Goal: Transaction & Acquisition: Purchase product/service

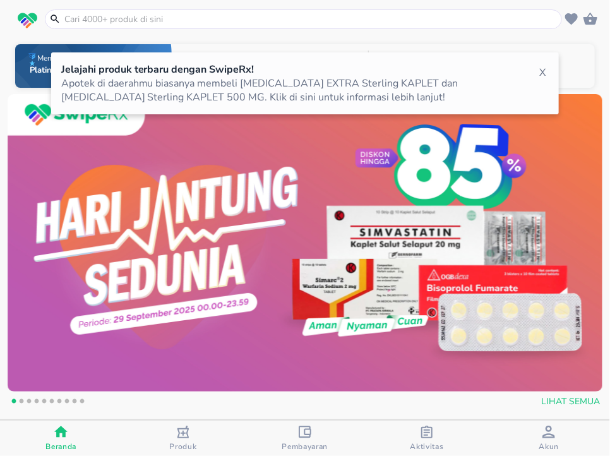
click at [553, 75] on div "Jelajahi produk terbaru dengan SwipeRx! Apotek di daerahmu biasanya membeli PAN…" at bounding box center [305, 83] width 508 height 62
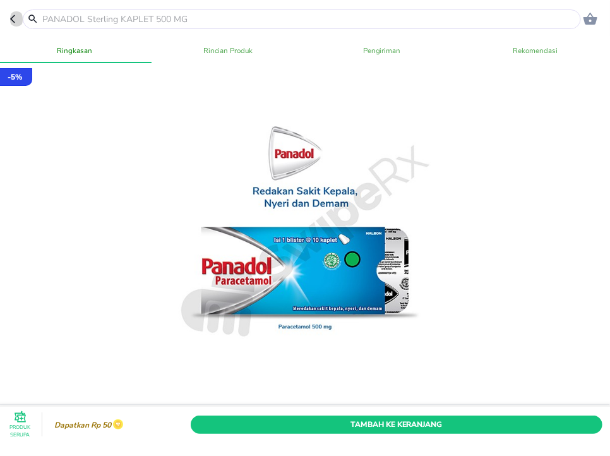
click at [15, 22] on icon "button" at bounding box center [15, 19] width 10 height 10
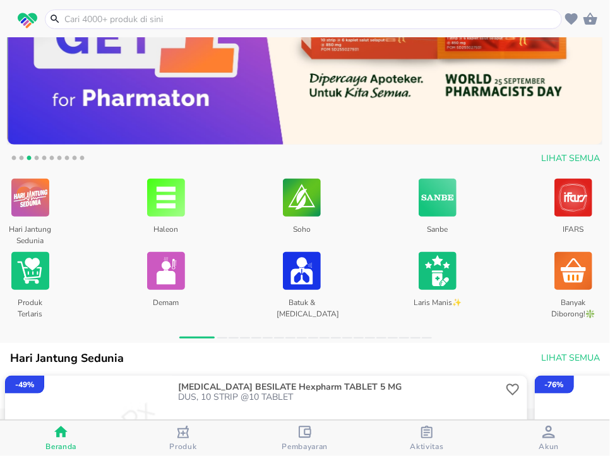
scroll to position [1, 0]
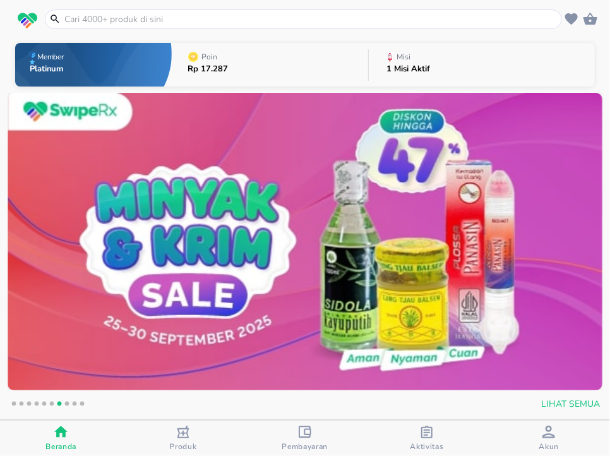
click at [201, 16] on input "text" at bounding box center [311, 19] width 496 height 13
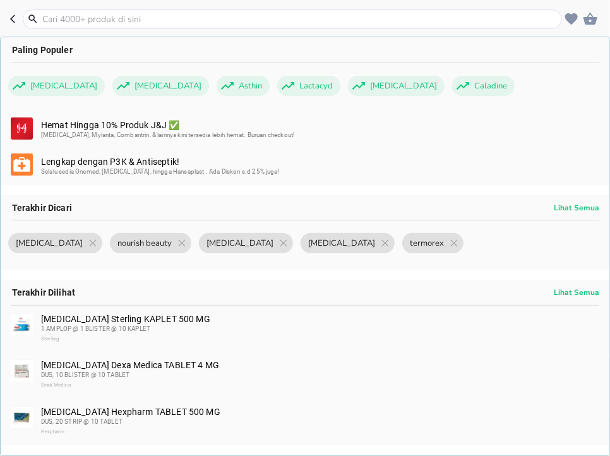
click at [102, 19] on input "text" at bounding box center [300, 19] width 518 height 13
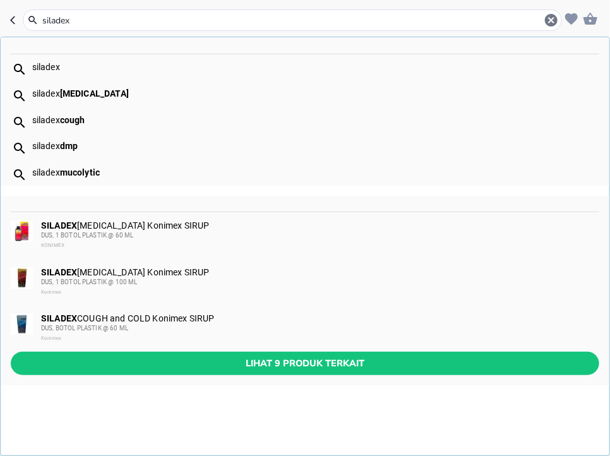
type input "siladex"
click at [272, 347] on div "SILADEX COUGH and COLD Konimex SIRUP DUS, BOTOL PLASTIK @ 60 ML Konimex" at bounding box center [305, 328] width 609 height 47
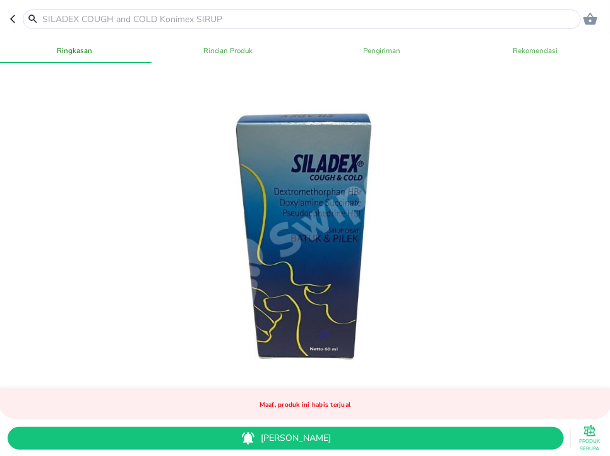
click at [225, 24] on input "text" at bounding box center [309, 19] width 537 height 13
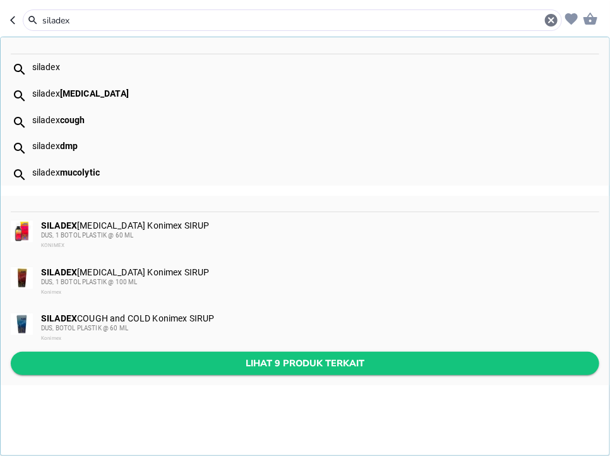
type input "siladex"
click at [353, 373] on button "Lihat 9 produk terkait" at bounding box center [305, 363] width 588 height 23
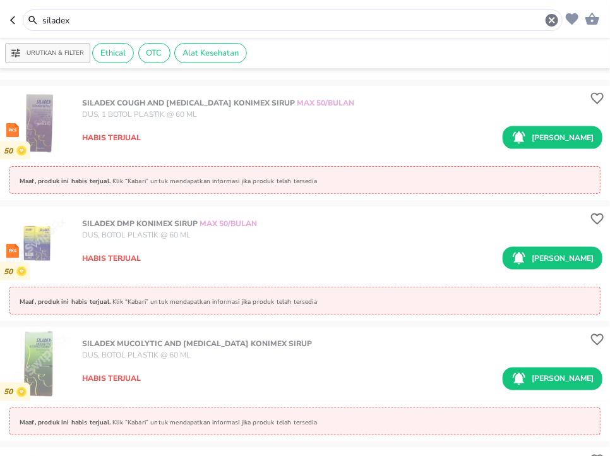
scroll to position [525, 0]
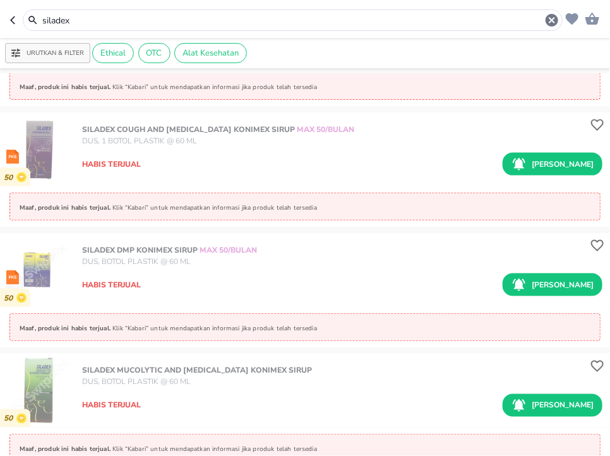
click at [125, 19] on input "siladex" at bounding box center [292, 20] width 503 height 13
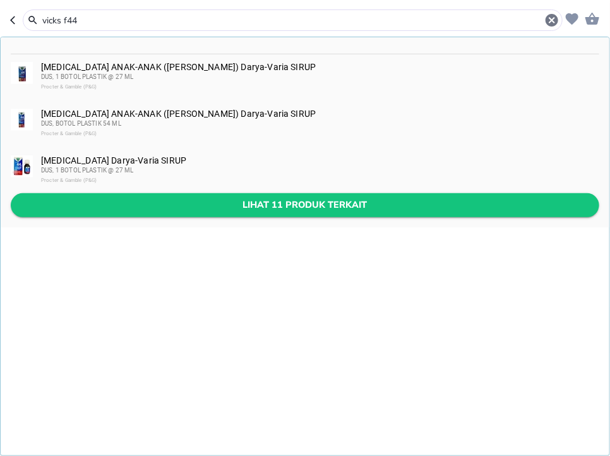
click at [259, 199] on span "Lihat 11 produk terkait" at bounding box center [305, 205] width 568 height 16
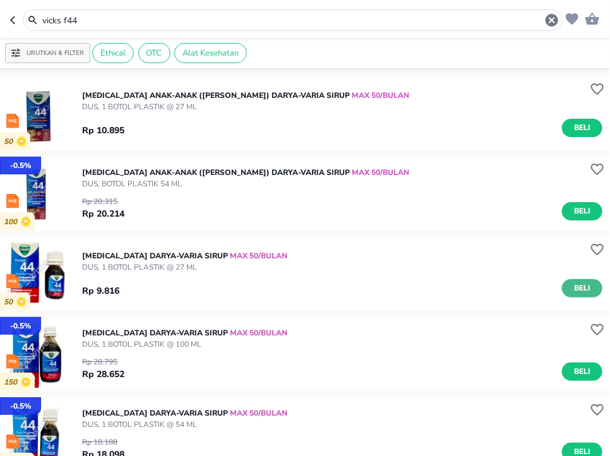
click at [590, 289] on span "Beli" at bounding box center [581, 288] width 21 height 13
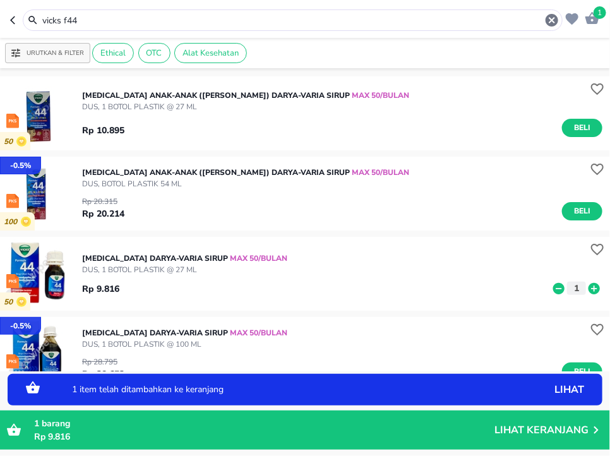
click at [593, 289] on icon at bounding box center [593, 287] width 11 height 11
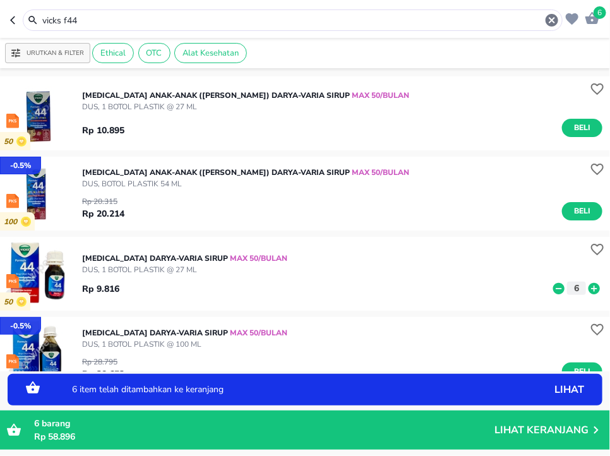
click at [593, 289] on icon at bounding box center [593, 287] width 11 height 11
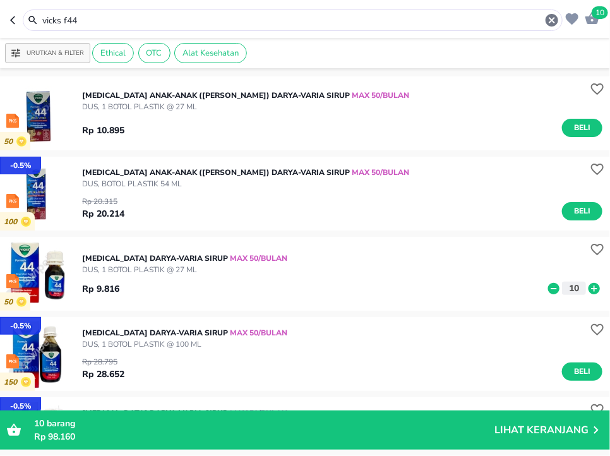
click at [187, 24] on input "vicks f44" at bounding box center [292, 20] width 503 height 13
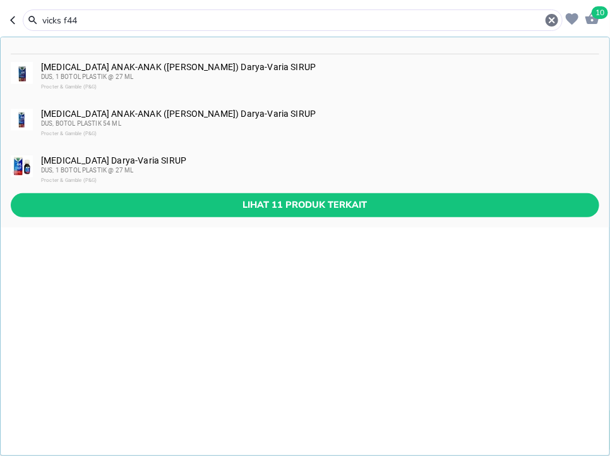
click at [187, 23] on input "vicks f44" at bounding box center [292, 20] width 503 height 13
click at [188, 23] on input "vicks f44" at bounding box center [292, 20] width 503 height 13
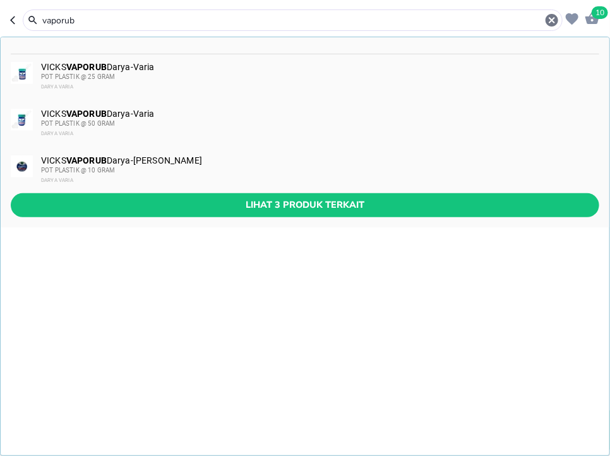
type input "vaporub"
click at [209, 172] on div "POT PLASTIK @ 10 GRAM" at bounding box center [319, 170] width 557 height 10
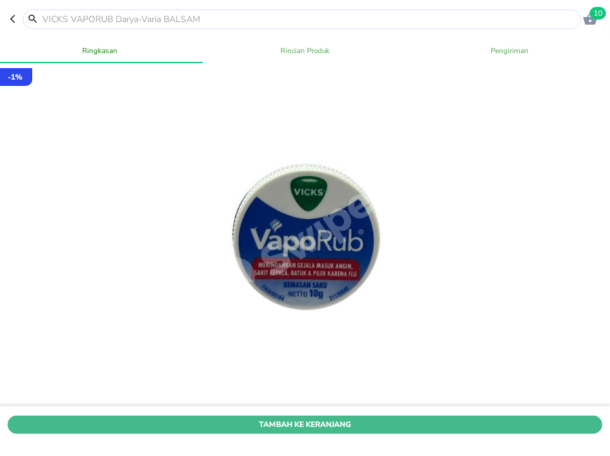
click at [527, 427] on span "Tambah Ke Keranjang" at bounding box center [305, 423] width 576 height 13
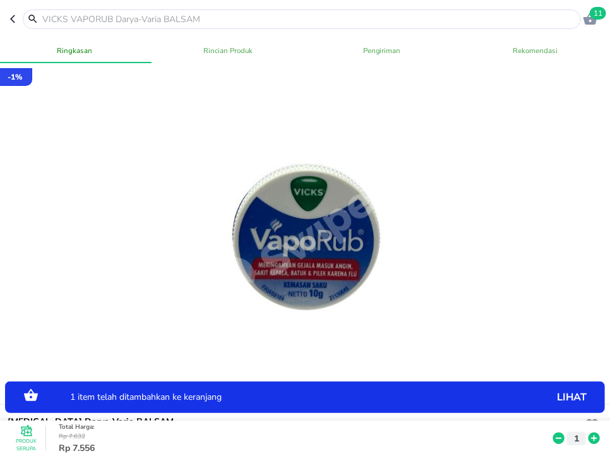
click at [595, 438] on icon at bounding box center [594, 438] width 16 height 14
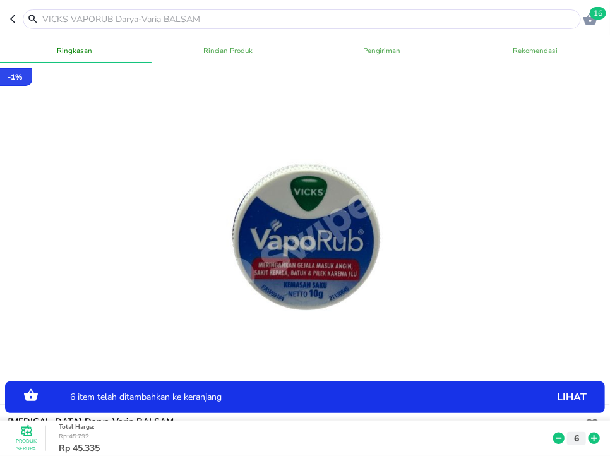
click at [595, 438] on icon at bounding box center [594, 438] width 16 height 14
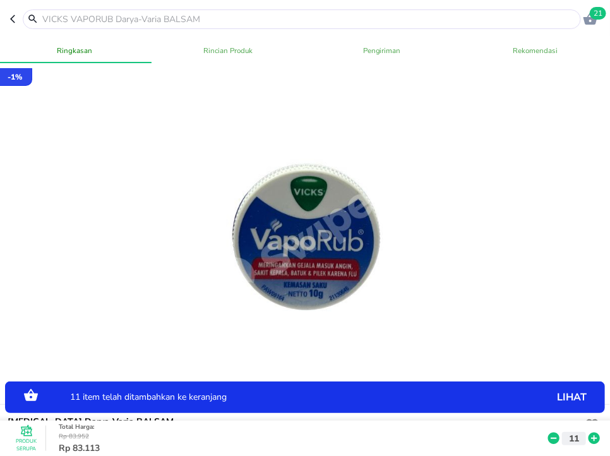
click at [595, 438] on icon at bounding box center [594, 438] width 16 height 14
click at [68, 20] on input "text" at bounding box center [309, 19] width 537 height 13
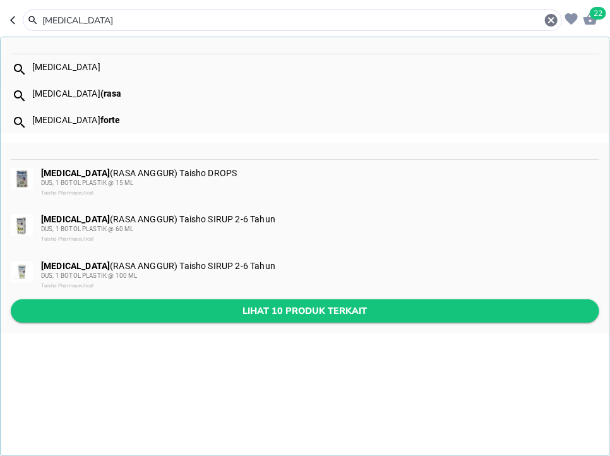
type input "[MEDICAL_DATA]"
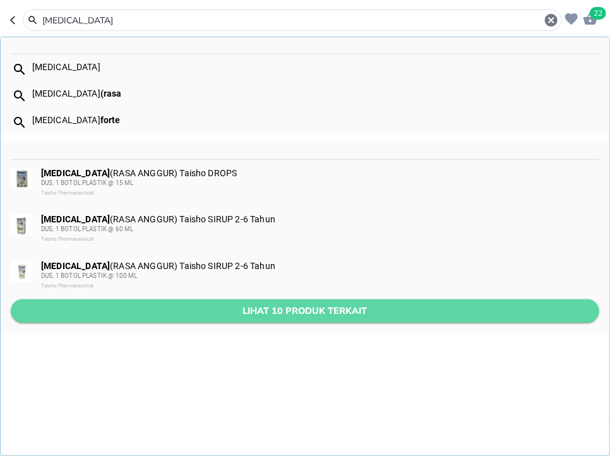
click at [322, 315] on span "Lihat 10 produk terkait" at bounding box center [305, 311] width 568 height 16
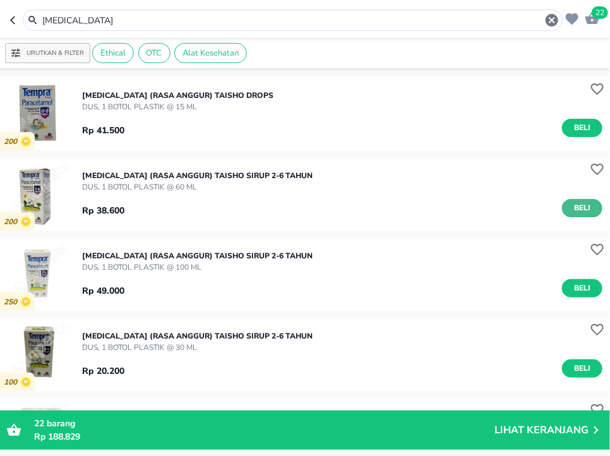
click at [594, 213] on button "Beli" at bounding box center [582, 208] width 40 height 18
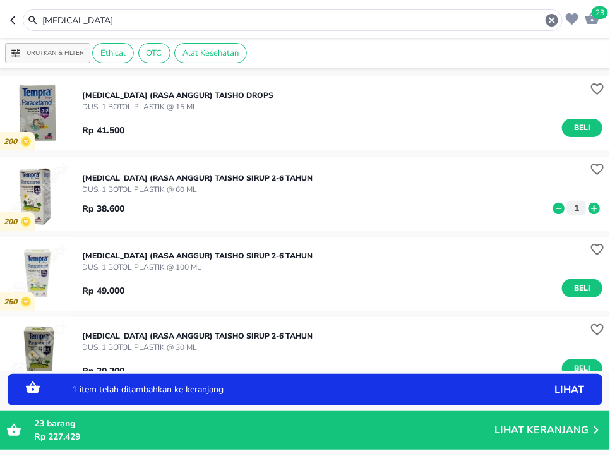
click at [594, 213] on icon at bounding box center [593, 207] width 11 height 11
click at [311, 21] on input "[MEDICAL_DATA]" at bounding box center [292, 20] width 503 height 13
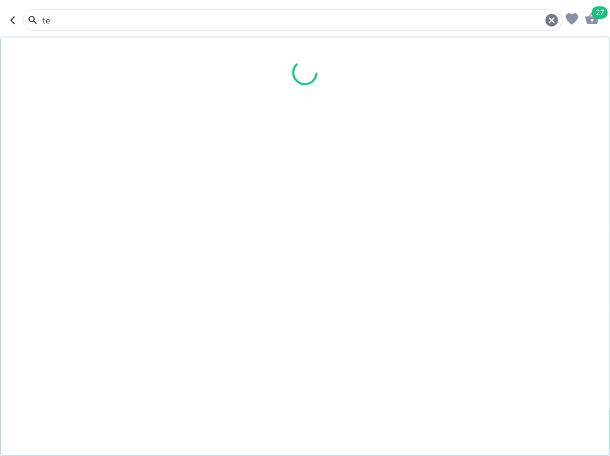
type input "t"
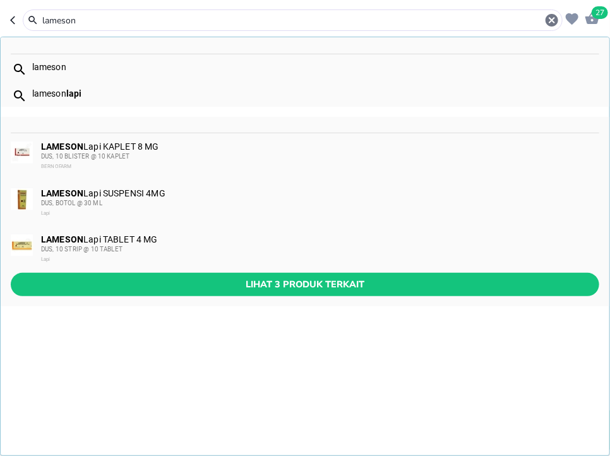
type input "lameson"
click at [271, 252] on div "DUS, 10 STRIP @ 10 TABLET" at bounding box center [319, 249] width 557 height 10
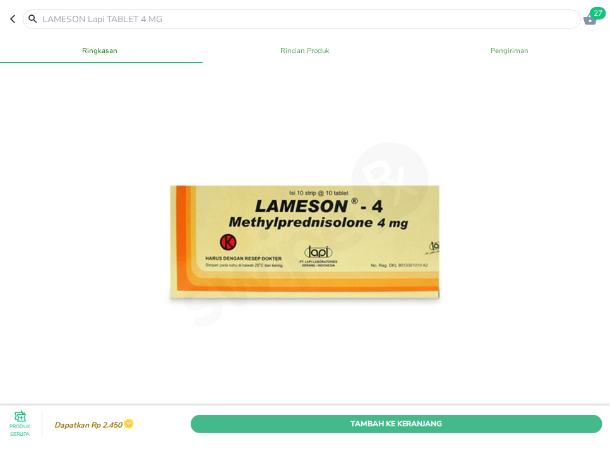
click at [459, 424] on span "Tambah Ke Keranjang" at bounding box center [396, 423] width 393 height 13
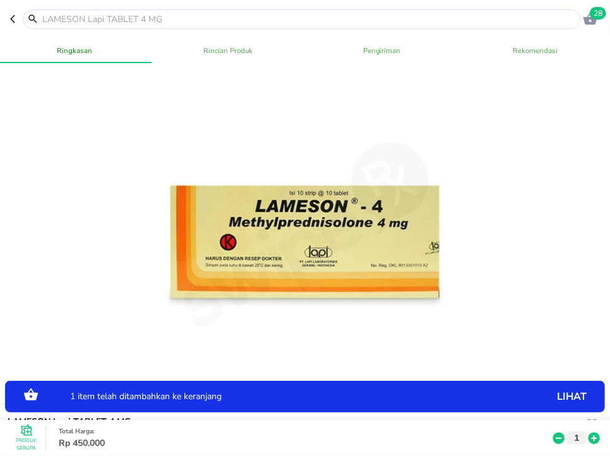
click at [134, 16] on input "text" at bounding box center [309, 19] width 537 height 13
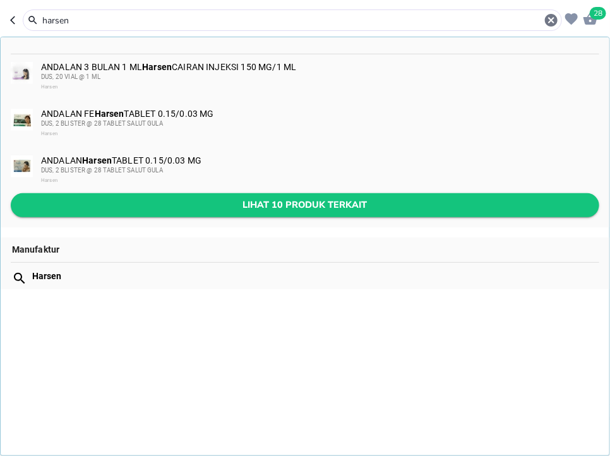
type input "harsen"
click at [301, 206] on span "Lihat 10 produk terkait" at bounding box center [305, 205] width 568 height 16
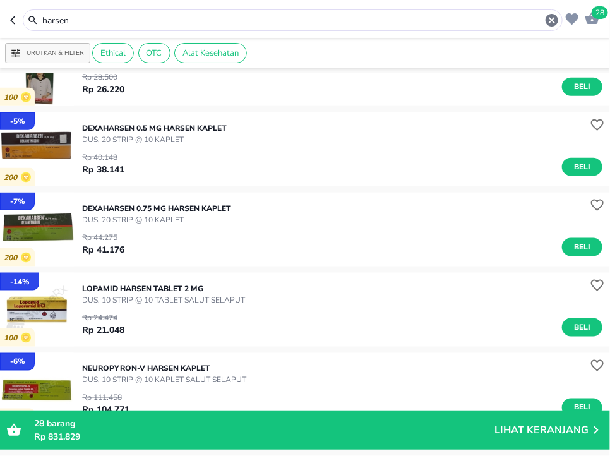
scroll to position [491, 0]
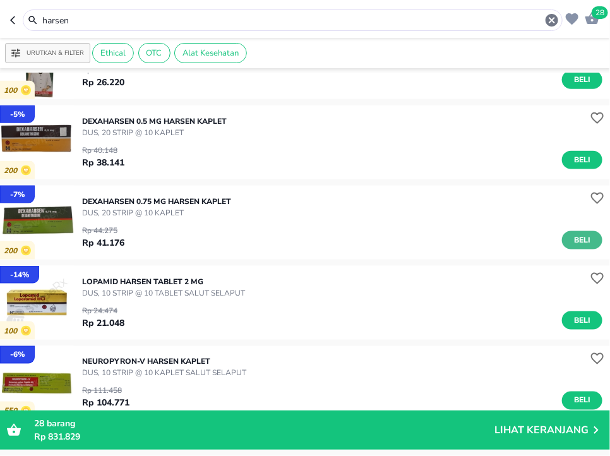
click at [583, 241] on span "Beli" at bounding box center [581, 240] width 21 height 13
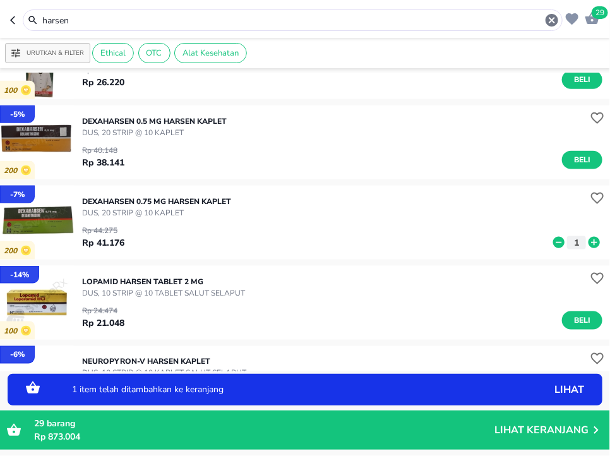
click at [595, 240] on icon at bounding box center [594, 243] width 16 height 14
click at [270, 21] on input "harsen" at bounding box center [292, 20] width 503 height 13
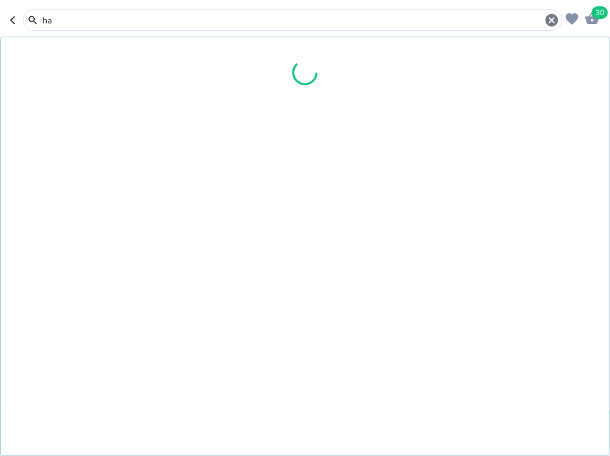
type input "h"
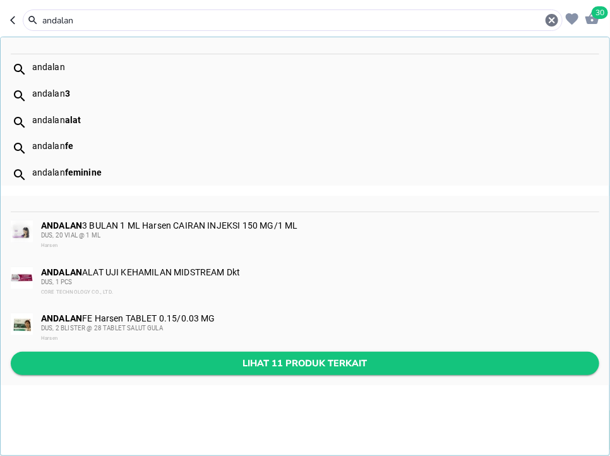
click at [327, 366] on span "Lihat 11 produk terkait" at bounding box center [305, 363] width 568 height 16
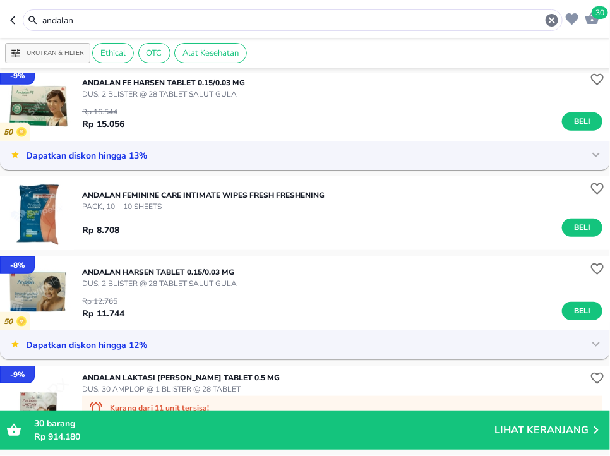
scroll to position [306, 0]
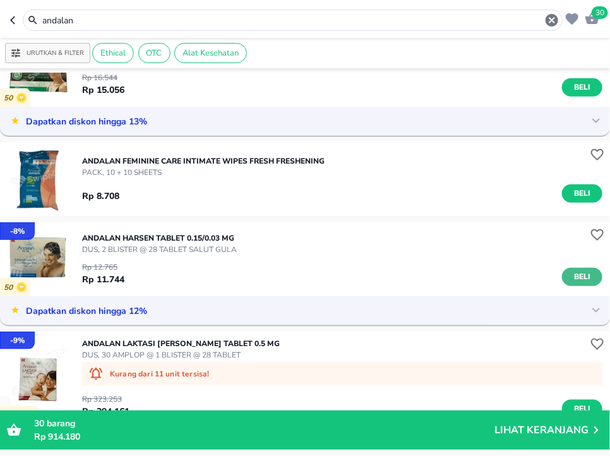
click at [572, 280] on span "Beli" at bounding box center [581, 276] width 21 height 13
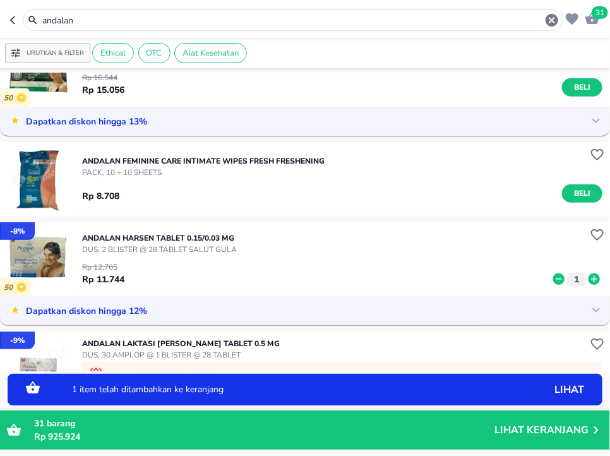
click at [595, 278] on icon at bounding box center [594, 279] width 16 height 14
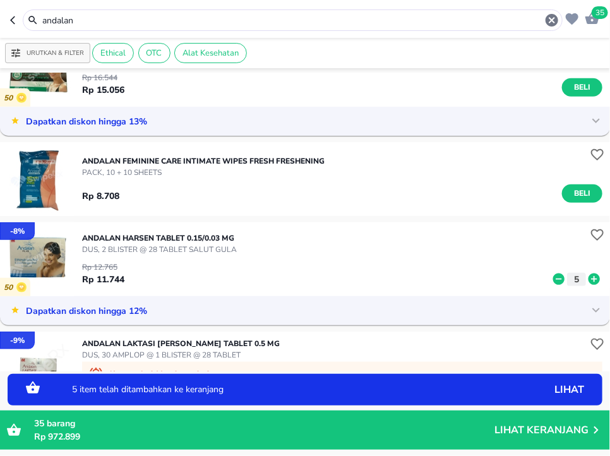
click at [595, 278] on icon at bounding box center [594, 279] width 16 height 14
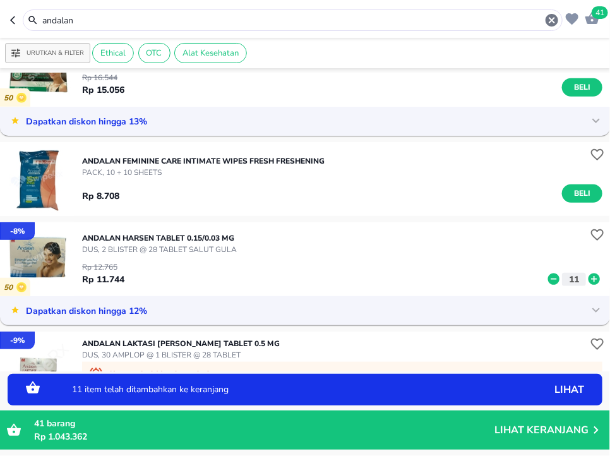
click at [595, 278] on icon at bounding box center [594, 279] width 16 height 14
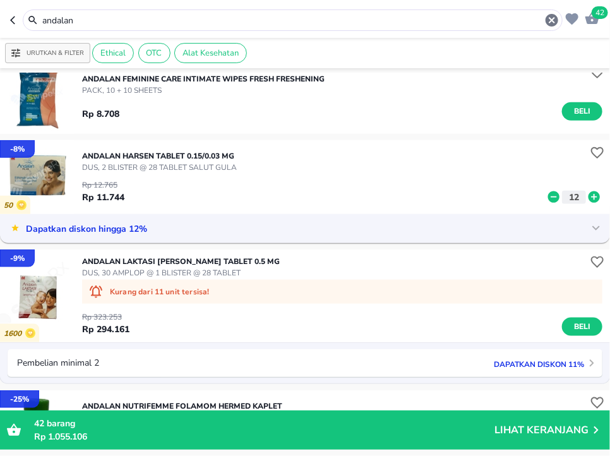
click at [590, 198] on icon at bounding box center [593, 196] width 11 height 11
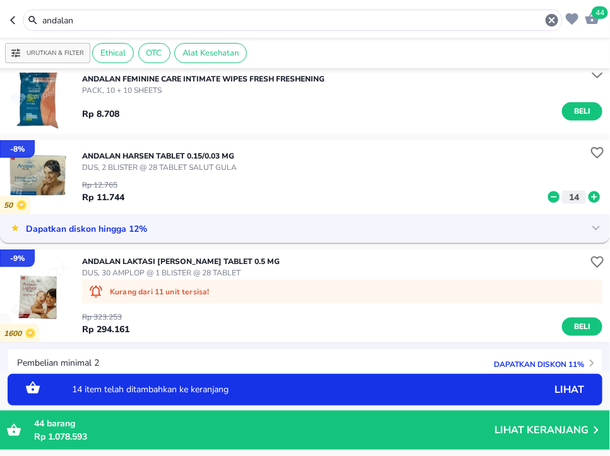
click at [590, 198] on icon at bounding box center [593, 196] width 11 height 11
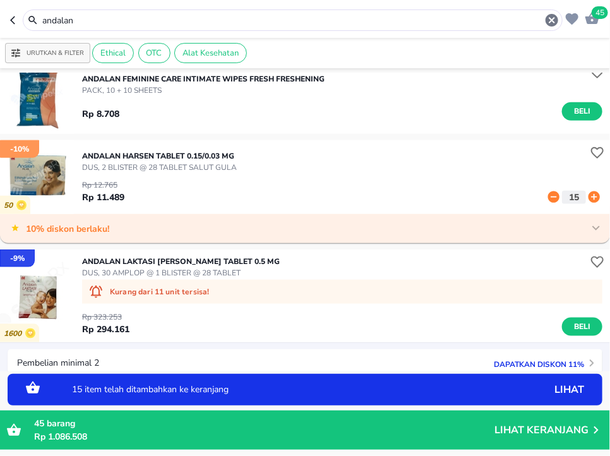
click at [369, 18] on input "andalan" at bounding box center [292, 20] width 503 height 13
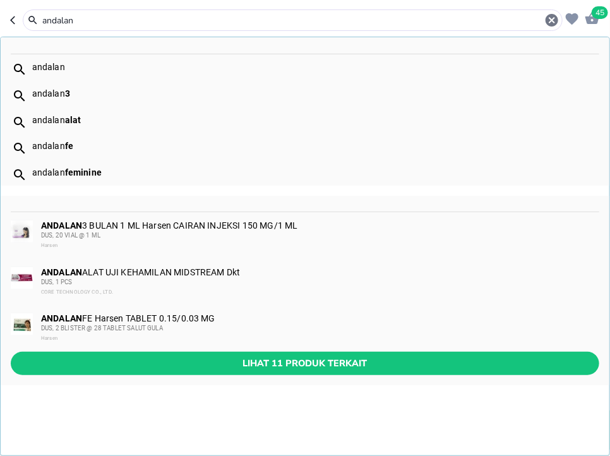
click at [369, 18] on input "andalan" at bounding box center [292, 20] width 503 height 13
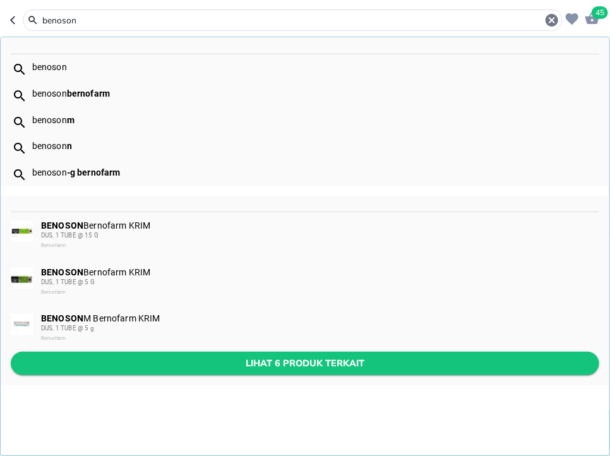
click at [321, 363] on span "Lihat 6 produk terkait" at bounding box center [305, 363] width 568 height 16
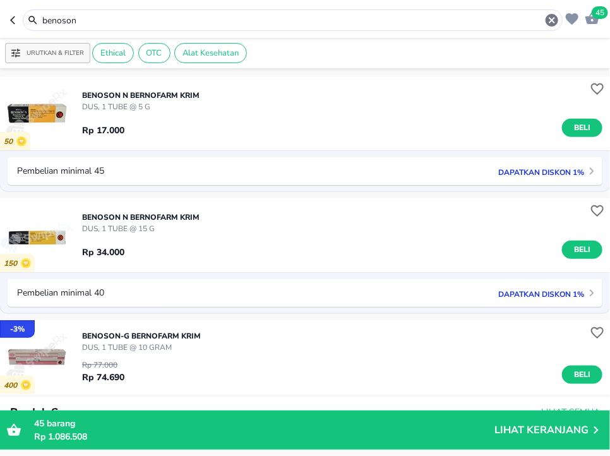
scroll to position [245, 0]
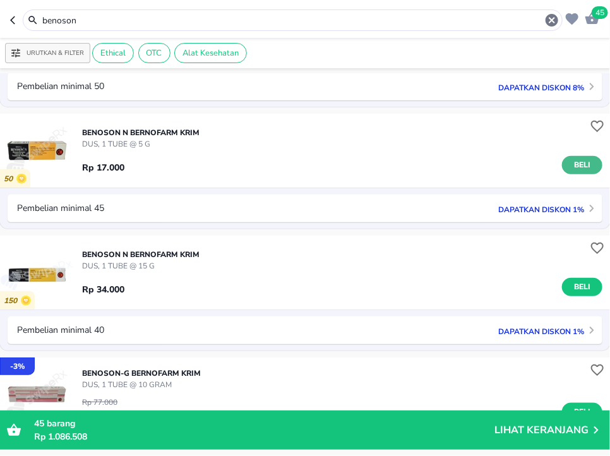
click at [575, 162] on span "Beli" at bounding box center [581, 164] width 21 height 13
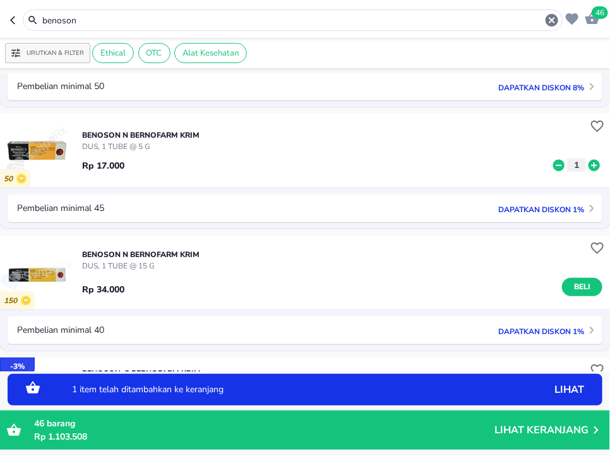
click at [593, 164] on icon at bounding box center [593, 164] width 11 height 11
click at [371, 19] on input "benoson" at bounding box center [292, 20] width 503 height 13
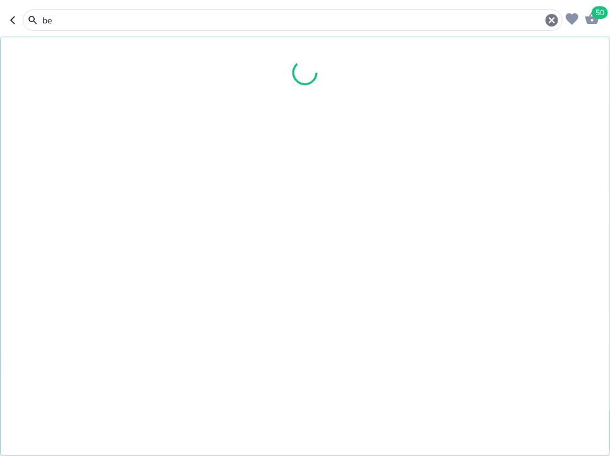
type input "b"
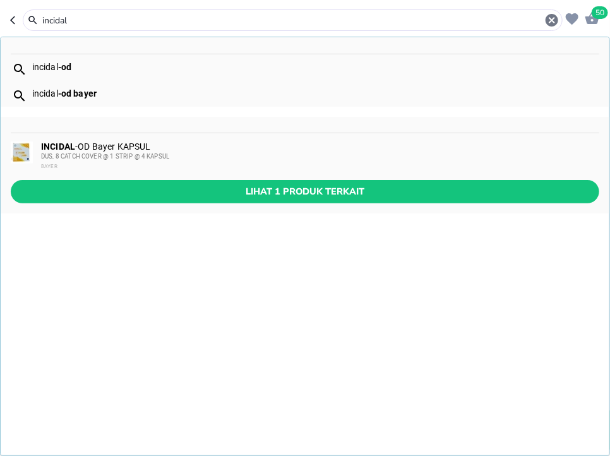
type input "incidal"
click at [368, 150] on div "INCIDAL -OD Bayer KAPSUL DUS, 8 CATCH COVER @ 1 STRIP @ 4 KAPSUL BAYER" at bounding box center [319, 156] width 557 height 30
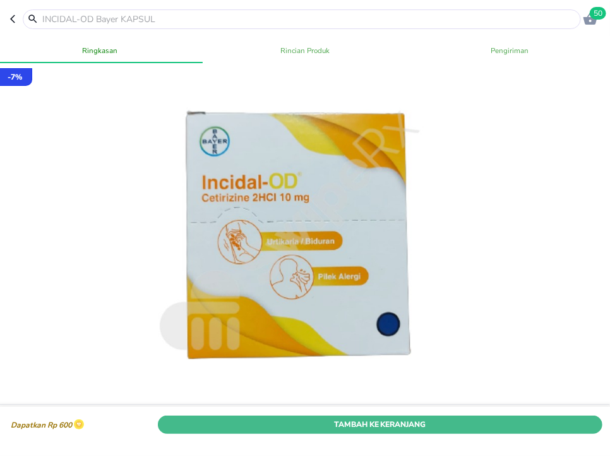
click at [492, 430] on span "Tambah Ke Keranjang" at bounding box center [380, 423] width 426 height 13
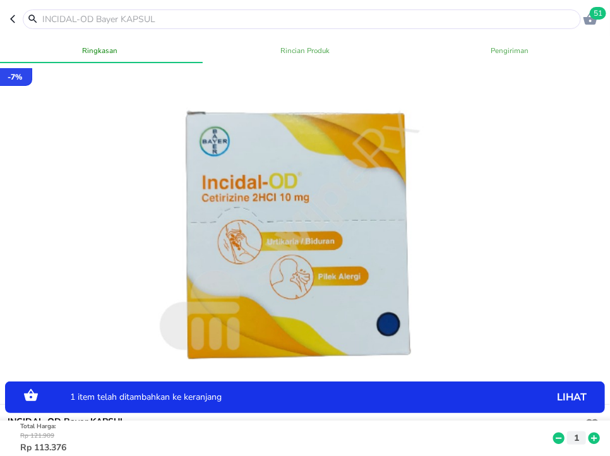
click at [592, 441] on icon at bounding box center [593, 437] width 11 height 11
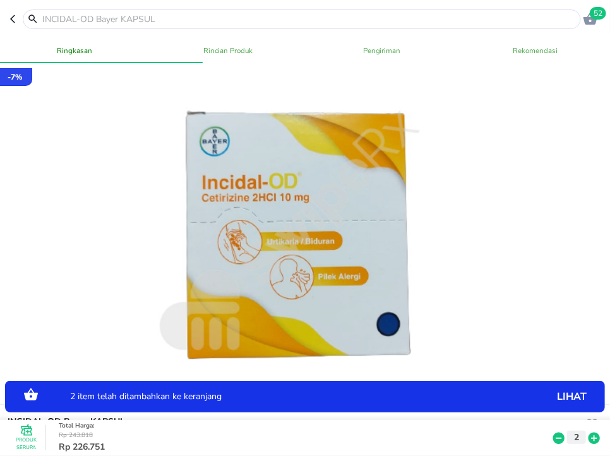
click at [592, 441] on icon at bounding box center [593, 437] width 11 height 11
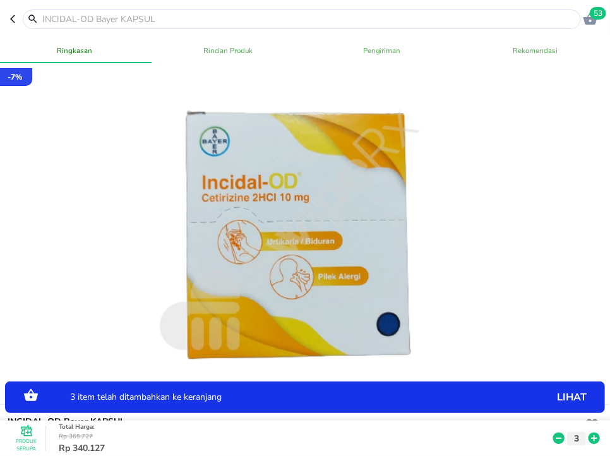
click at [117, 11] on div at bounding box center [302, 19] width 558 height 20
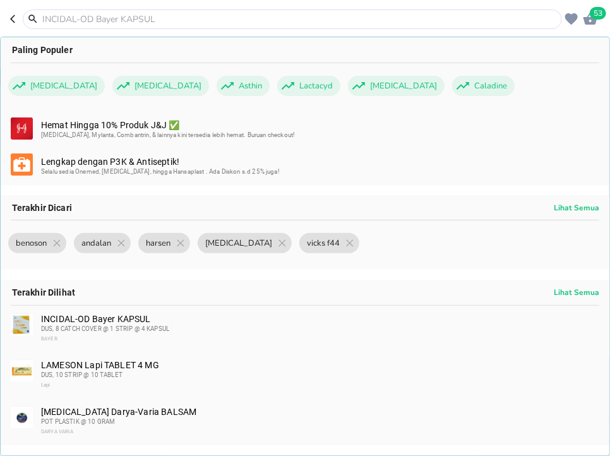
click at [117, 13] on input "text" at bounding box center [300, 19] width 518 height 13
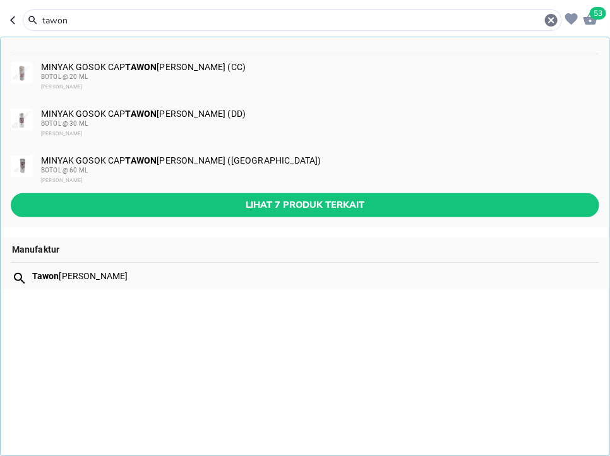
type input "tawon"
click at [87, 71] on div "MINYAK GOSOK CAP TAWON Jaya Makassar (CC) BOTOL @ 20 ML Tawon Jaya Makassar" at bounding box center [319, 77] width 557 height 30
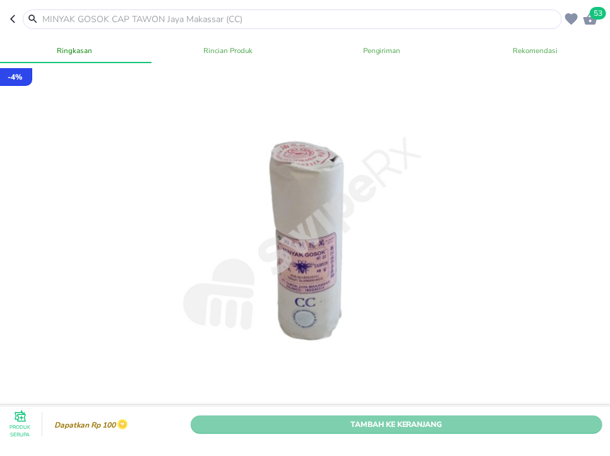
click at [554, 426] on span "Tambah Ke Keranjang" at bounding box center [396, 423] width 393 height 13
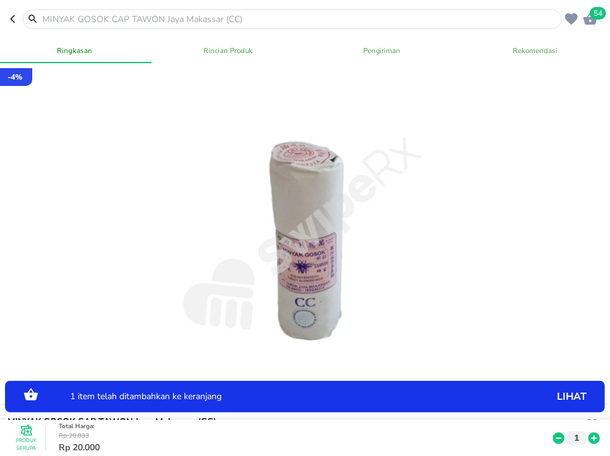
click at [597, 434] on icon at bounding box center [593, 437] width 11 height 11
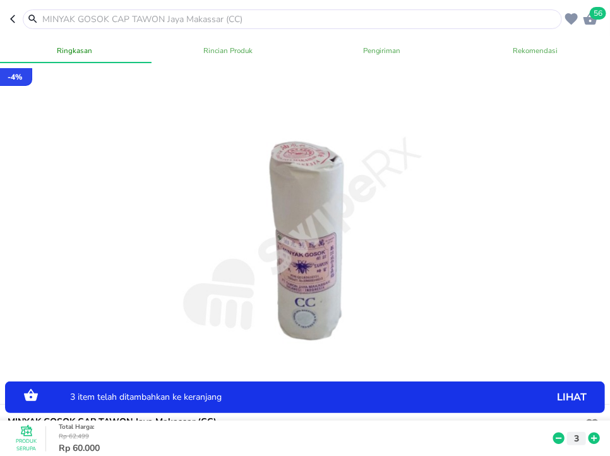
click at [597, 434] on icon at bounding box center [593, 437] width 11 height 11
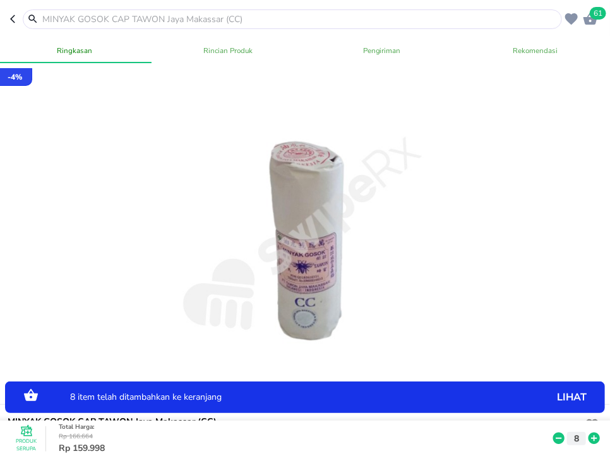
click at [597, 434] on icon at bounding box center [593, 437] width 11 height 11
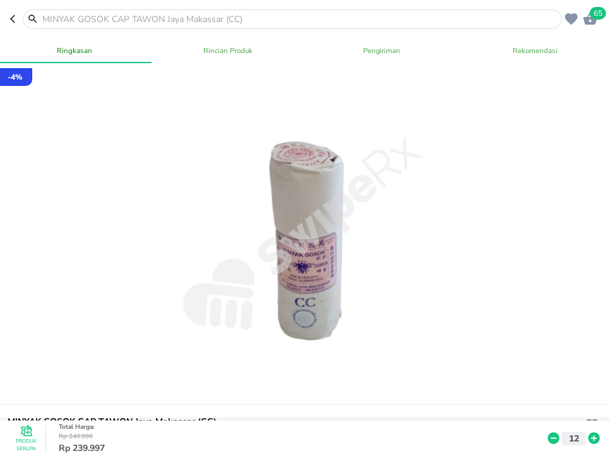
click at [284, 24] on input "text" at bounding box center [300, 19] width 518 height 13
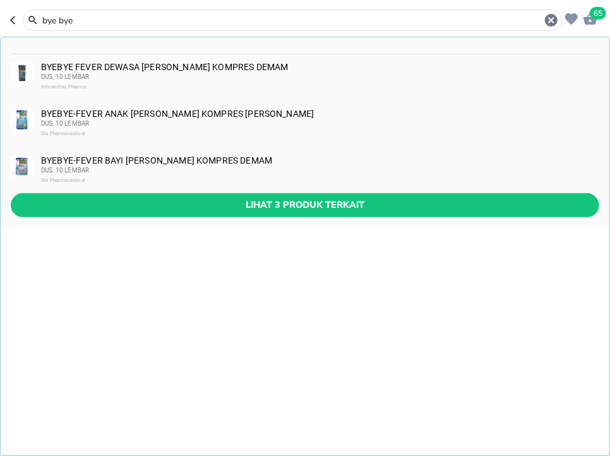
type input "bye bye"
click at [277, 119] on div "BYEBYE-FEVER ANAK Hisamitsu PLESTER KOMPRES DEMAM DUS, 10 LEMBAR Dia Pharmaceut…" at bounding box center [319, 124] width 557 height 30
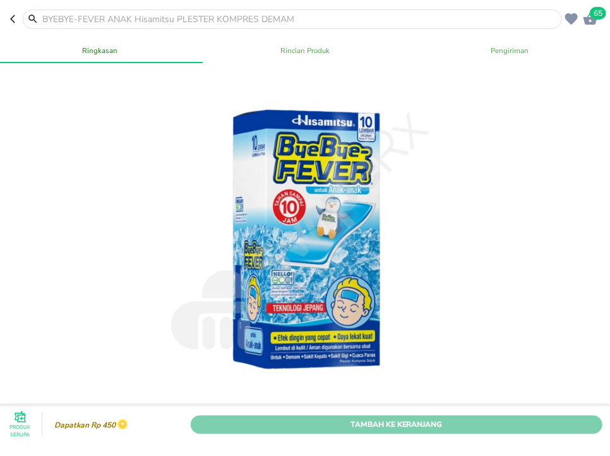
click at [509, 422] on span "Tambah Ke Keranjang" at bounding box center [396, 423] width 393 height 13
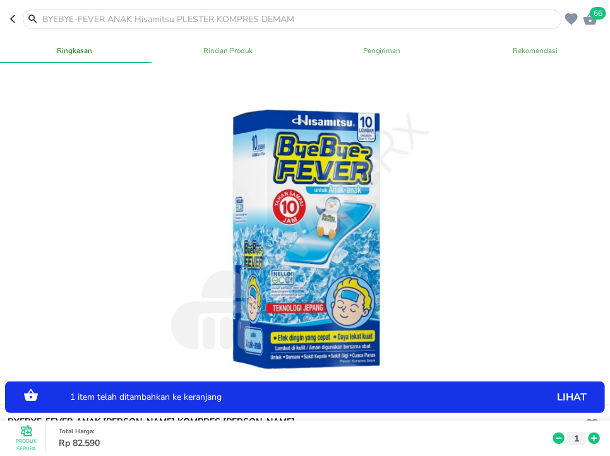
click at [594, 439] on icon at bounding box center [594, 438] width 16 height 14
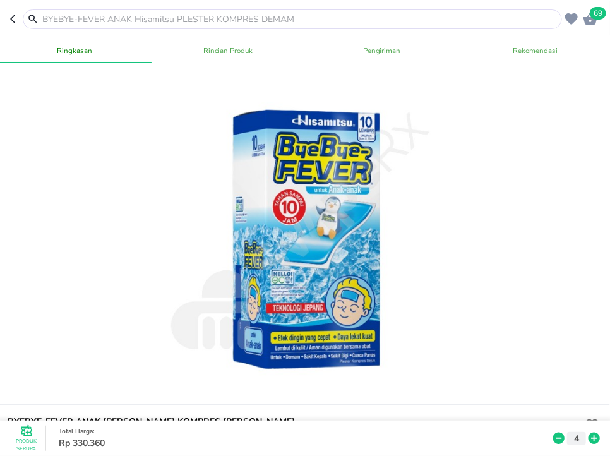
click at [415, 16] on input "text" at bounding box center [300, 19] width 518 height 13
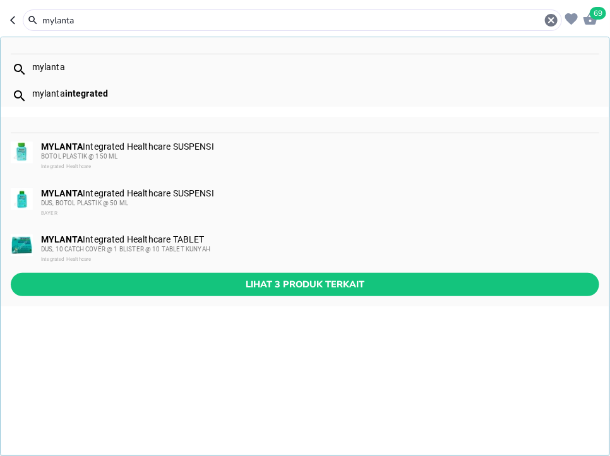
type input "mylanta"
click at [244, 203] on div "DUS, BOTOL PLASTIK @ 50 ML" at bounding box center [319, 203] width 557 height 10
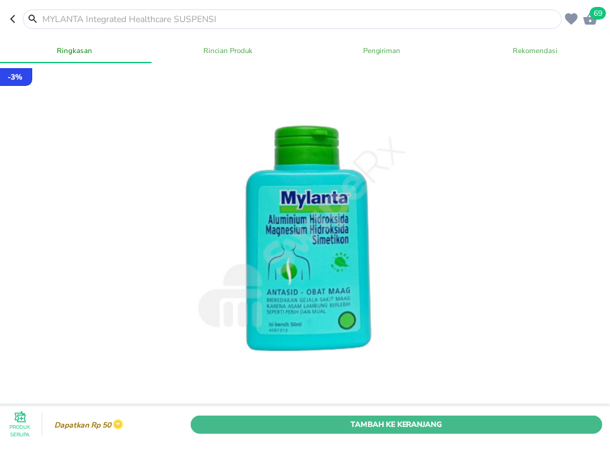
click at [450, 423] on span "Tambah Ke Keranjang" at bounding box center [396, 423] width 393 height 13
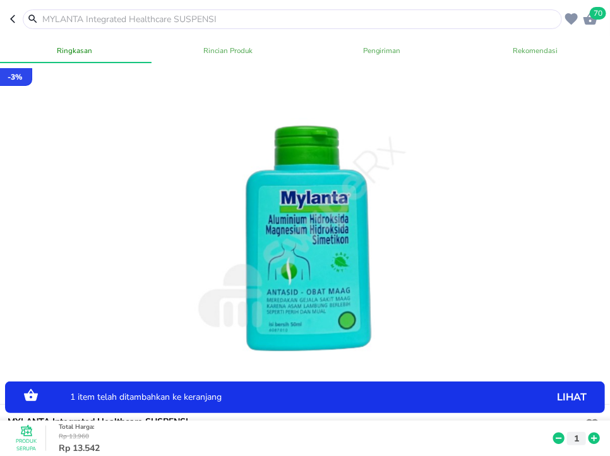
click at [592, 445] on icon at bounding box center [594, 438] width 16 height 14
click at [592, 443] on icon at bounding box center [593, 437] width 11 height 11
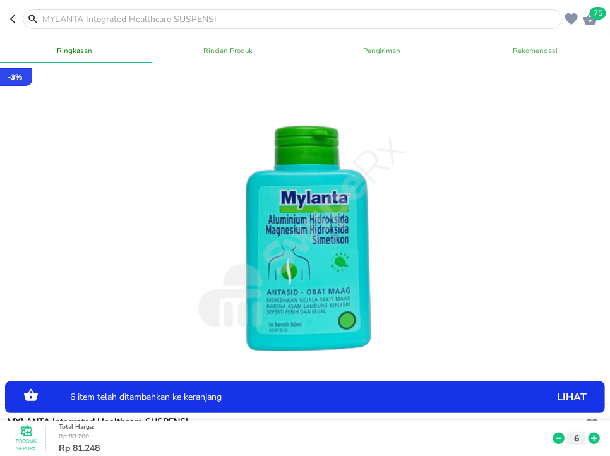
click at [592, 443] on icon at bounding box center [593, 437] width 11 height 11
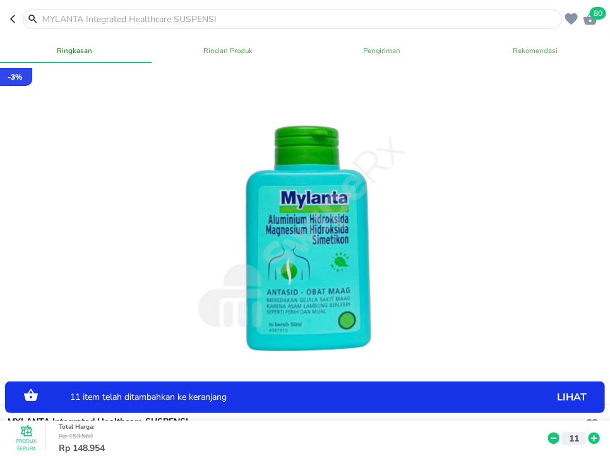
click at [592, 443] on icon at bounding box center [593, 437] width 11 height 11
click at [554, 440] on icon at bounding box center [553, 437] width 11 height 11
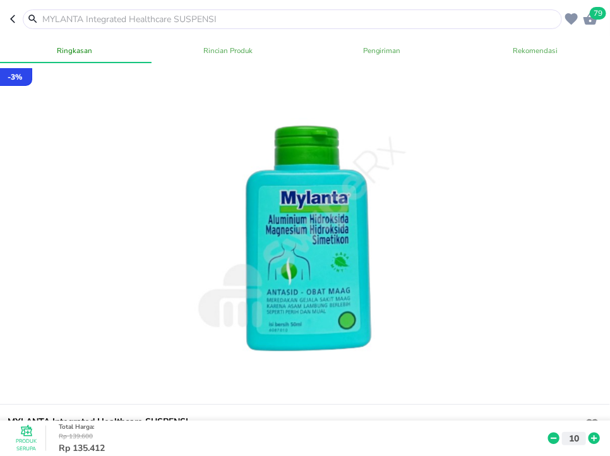
click at [415, 24] on input "text" at bounding box center [300, 19] width 518 height 13
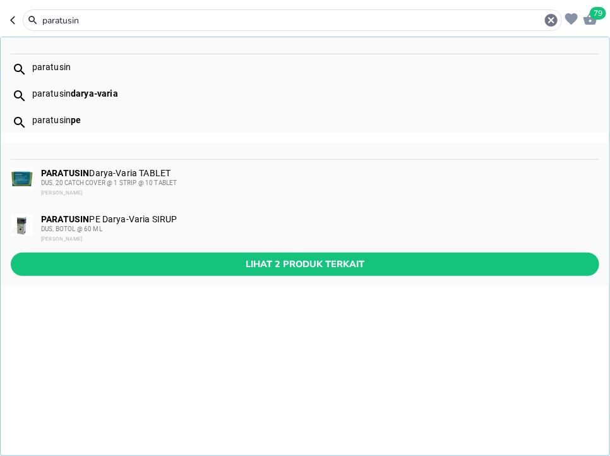
type input "paratusin"
click at [199, 229] on div "DUS, BOTOL @ 60 ML" at bounding box center [319, 229] width 557 height 10
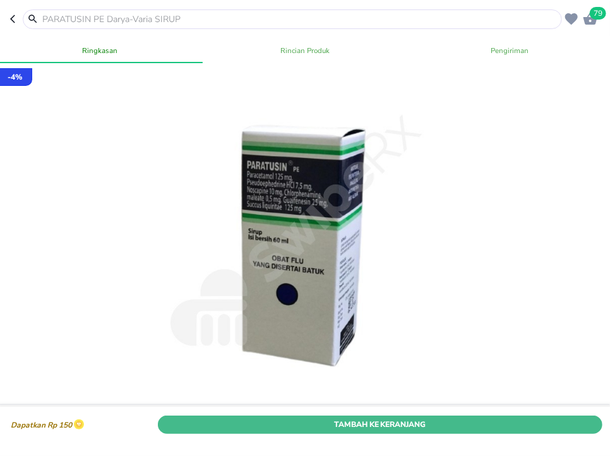
click at [547, 429] on span "Tambah Ke Keranjang" at bounding box center [380, 423] width 426 height 13
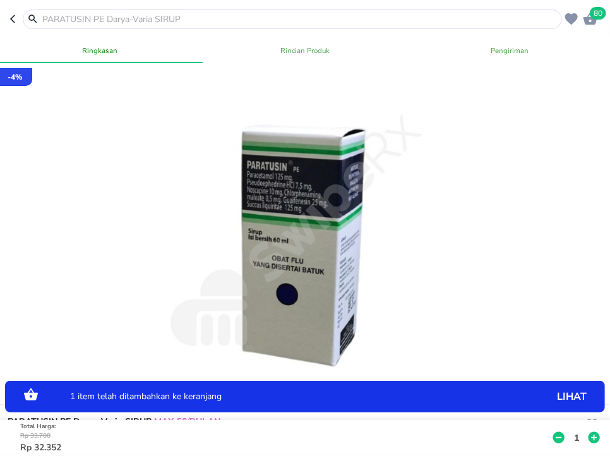
click at [585, 439] on button "1" at bounding box center [576, 437] width 19 height 13
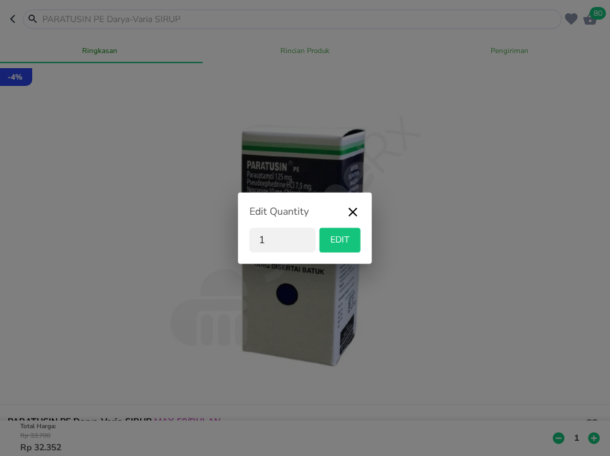
click at [590, 443] on div "Edit Quantity 1 EDIT" at bounding box center [305, 228] width 610 height 456
click at [351, 207] on icon "button" at bounding box center [352, 216] width 15 height 23
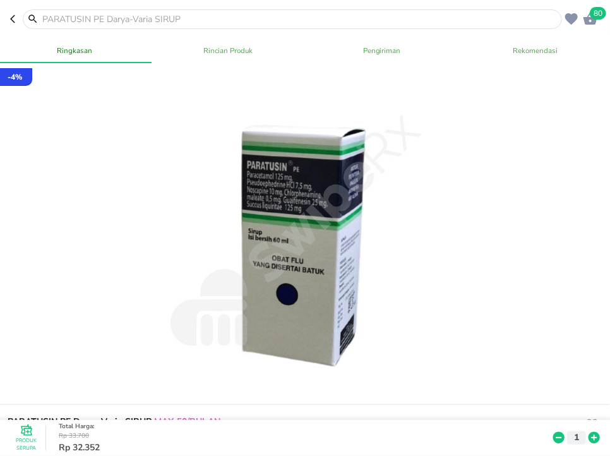
click at [587, 439] on icon at bounding box center [594, 438] width 16 height 14
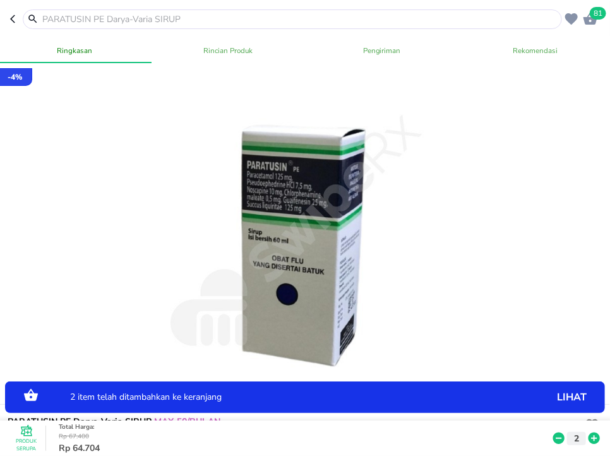
click at [589, 440] on icon at bounding box center [593, 437] width 11 height 11
click at [158, 16] on input "text" at bounding box center [300, 19] width 518 height 13
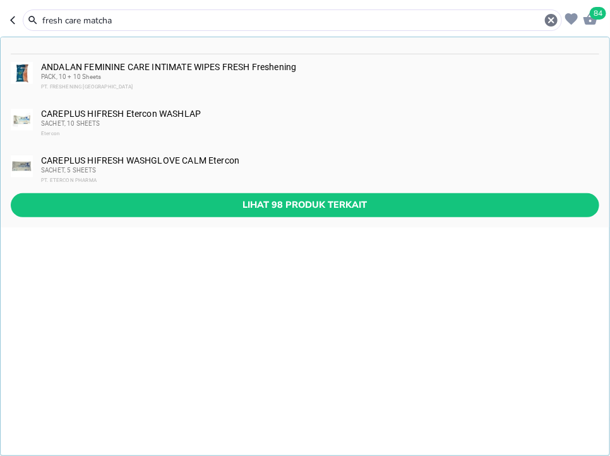
click at [66, 20] on input "fresh care matcha" at bounding box center [292, 20] width 503 height 13
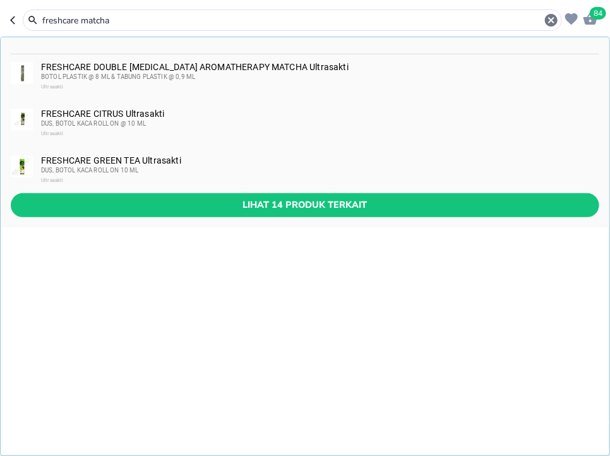
type input "freshcare matcha"
click at [296, 81] on div "BOTOL PLASTIK @ 8 ML & TABUNG PLASTIK @ 0,9 ML" at bounding box center [319, 77] width 557 height 10
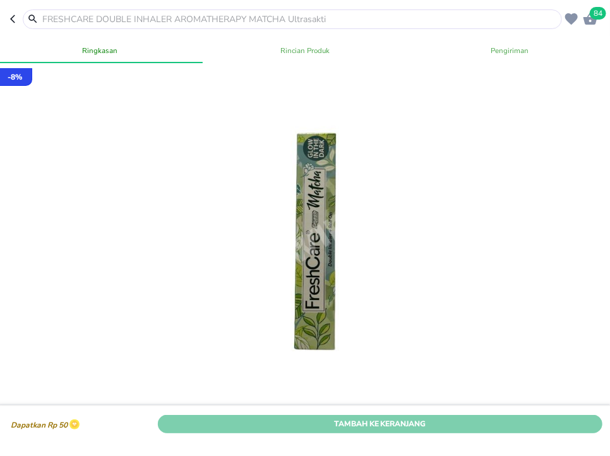
click at [438, 429] on span "Tambah Ke Keranjang" at bounding box center [380, 423] width 426 height 13
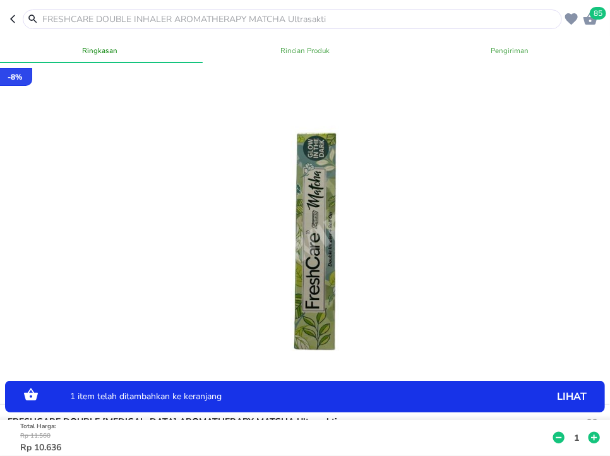
click at [585, 441] on button "1" at bounding box center [576, 437] width 19 height 13
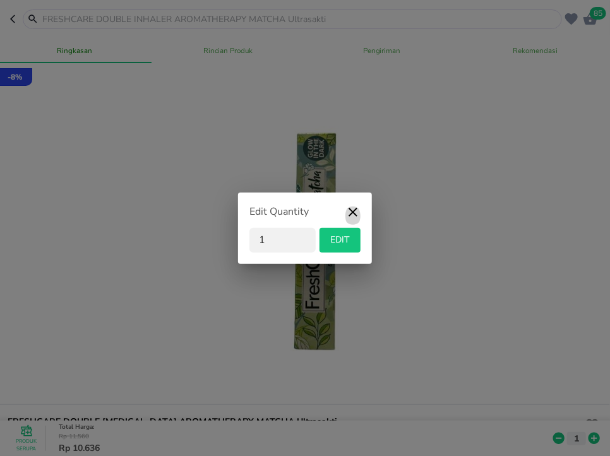
click at [356, 213] on icon "button" at bounding box center [352, 216] width 15 height 23
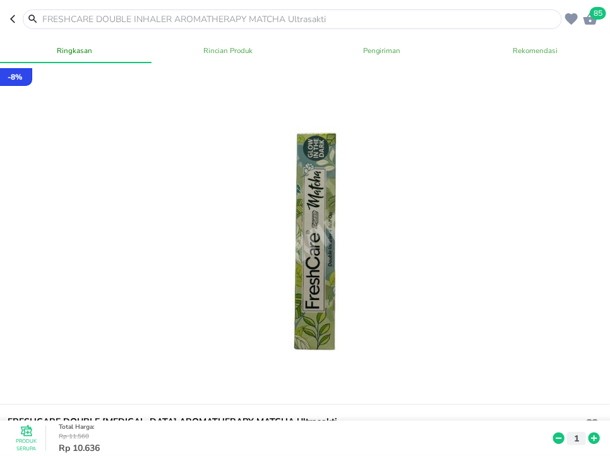
click at [595, 439] on icon at bounding box center [593, 437] width 11 height 11
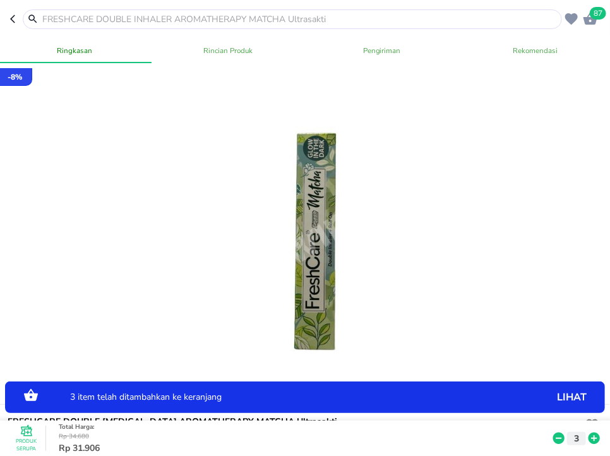
click at [595, 439] on icon at bounding box center [593, 437] width 11 height 11
click at [564, 441] on icon at bounding box center [559, 438] width 16 height 14
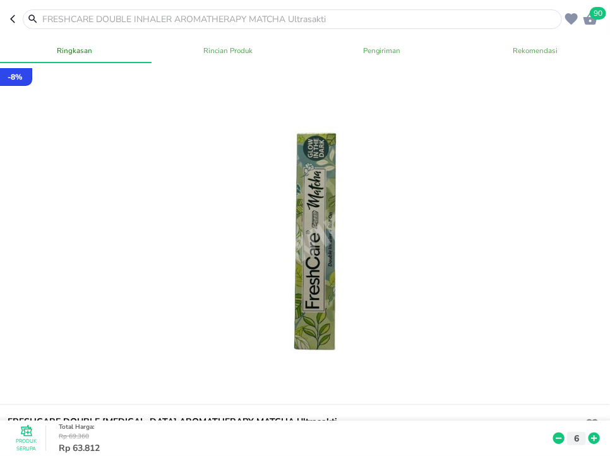
click at [591, 19] on icon "button" at bounding box center [590, 19] width 14 height 12
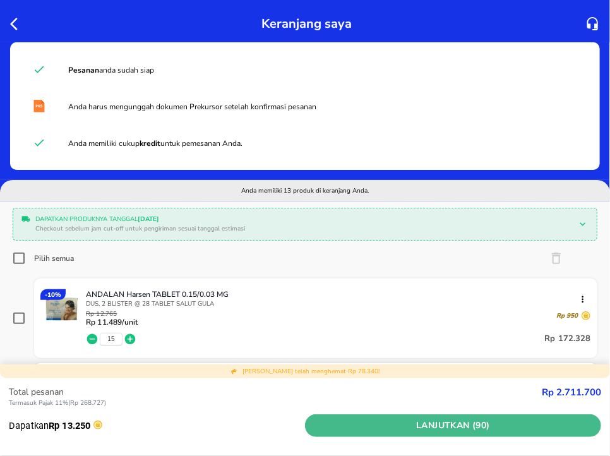
click at [434, 429] on span "Lanjutkan (90)" at bounding box center [453, 426] width 286 height 16
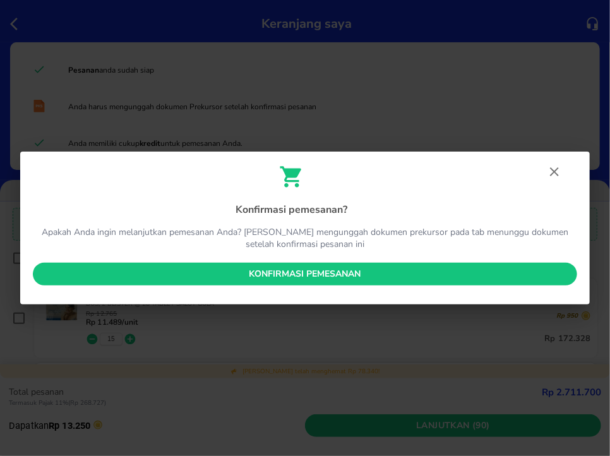
click at [282, 266] on button "Konfirmasi pemesanan" at bounding box center [305, 274] width 544 height 23
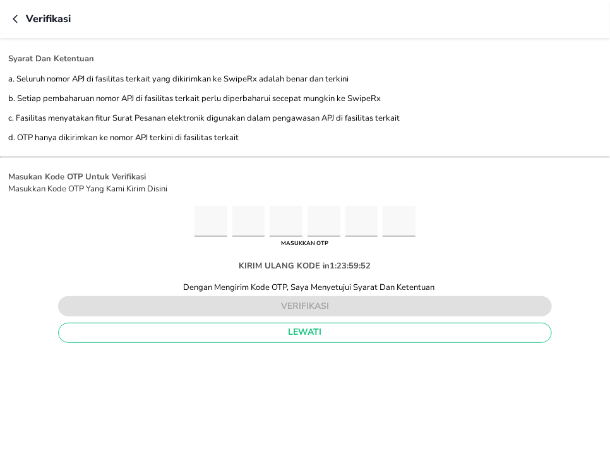
click at [201, 220] on input "Please enter OTP character 1" at bounding box center [210, 221] width 33 height 31
type input "5"
type input "0"
type input "5"
type input "7"
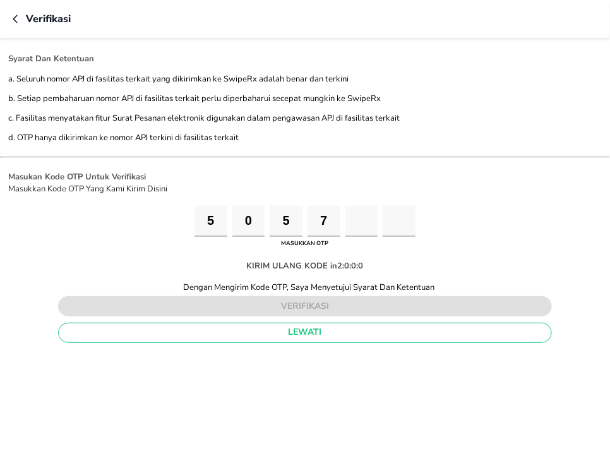
type input "1"
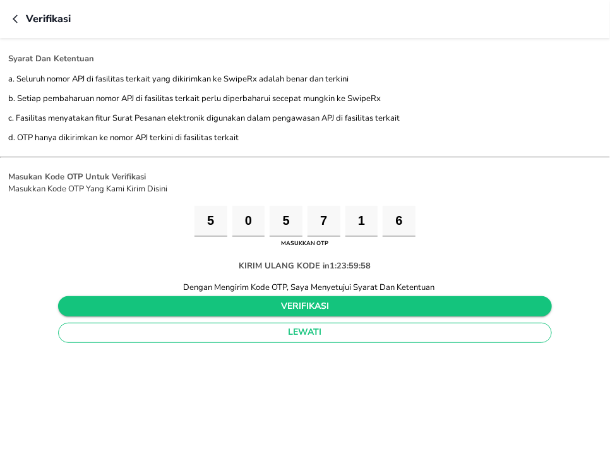
type input "6"
click at [283, 309] on span "verifikasi" at bounding box center [305, 307] width 474 height 16
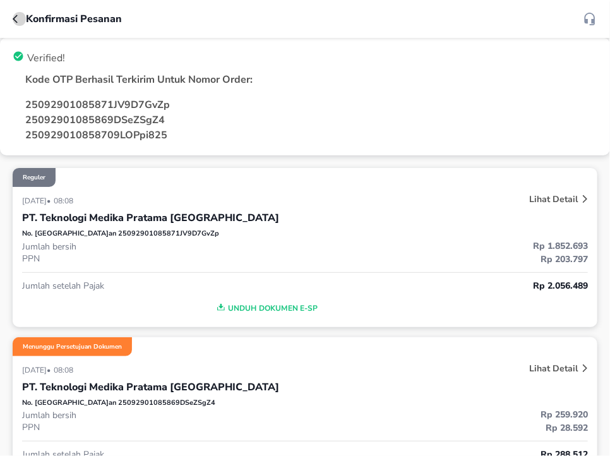
click at [13, 20] on icon "button" at bounding box center [18, 19] width 10 height 10
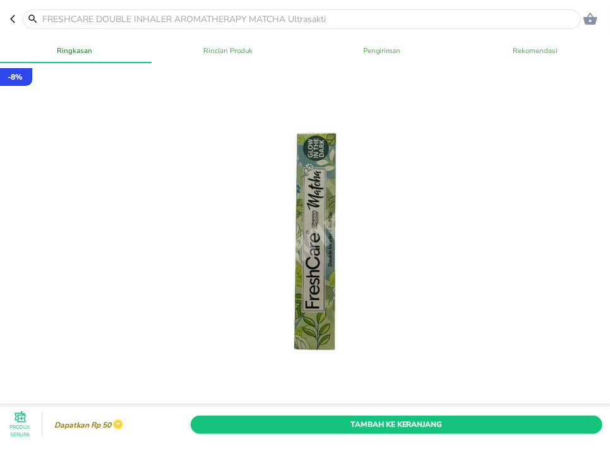
click at [332, 14] on input "text" at bounding box center [309, 19] width 537 height 13
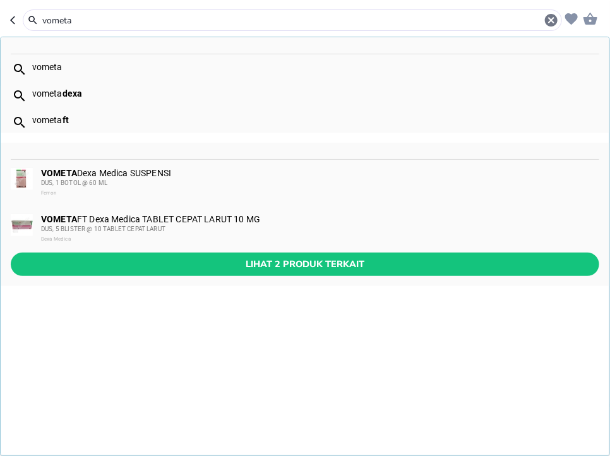
type input "vometa"
click at [314, 170] on div "VOMETA Dexa Medica SUSPENSI DUS, 1 BOTOL @ 60 ML Ferron" at bounding box center [319, 183] width 557 height 30
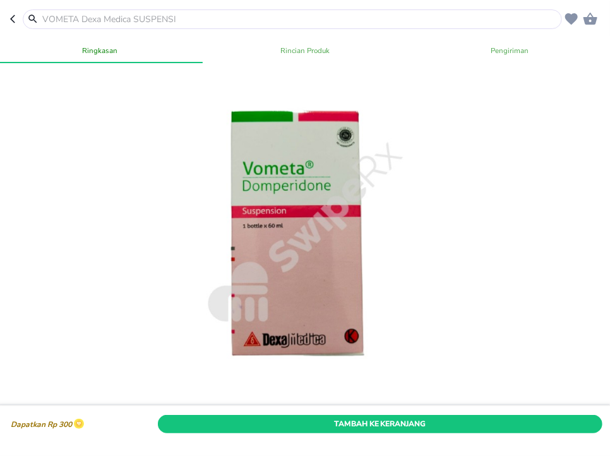
click at [426, 438] on div "Dapatkan Rp 300 Tambah Ke Keranjang" at bounding box center [304, 424] width 615 height 35
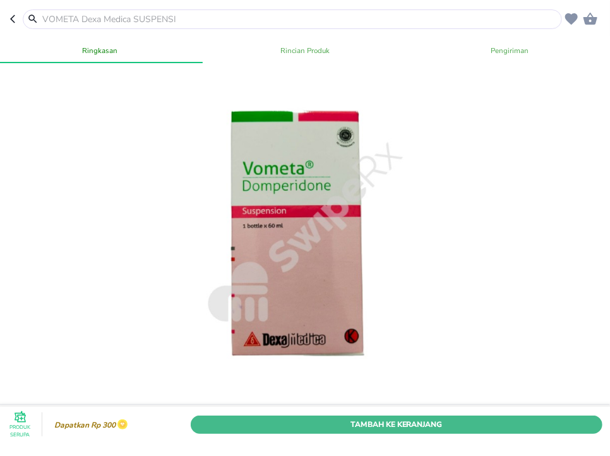
click at [429, 427] on span "Tambah Ke Keranjang" at bounding box center [396, 423] width 393 height 13
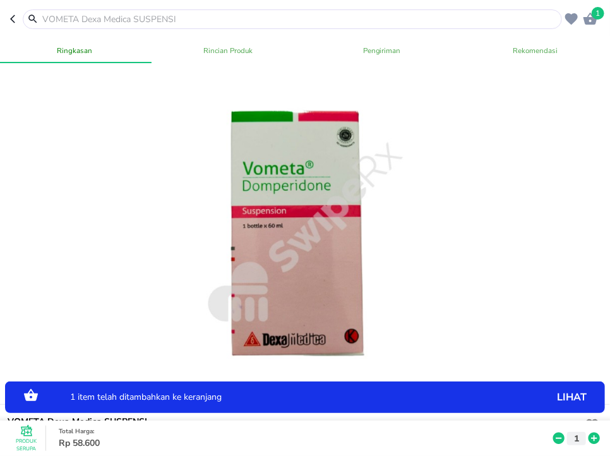
click at [592, 436] on icon at bounding box center [593, 437] width 11 height 11
click at [193, 16] on input "text" at bounding box center [300, 19] width 518 height 13
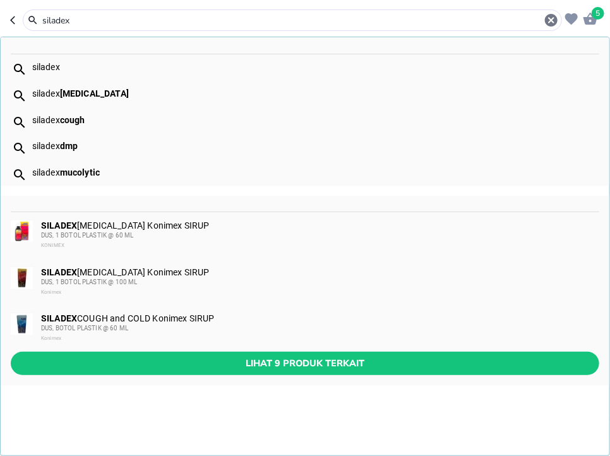
type input "siladex"
click at [163, 230] on div "SILADEX ANTITUSSIVE Konimex SIRUP DUS, 1 BOTOL PLASTIK @ 60 ML KONIMEX" at bounding box center [319, 235] width 557 height 30
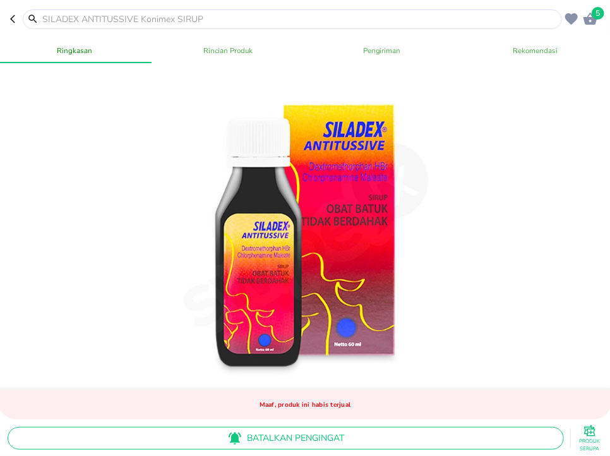
click at [97, 18] on input "text" at bounding box center [300, 19] width 518 height 13
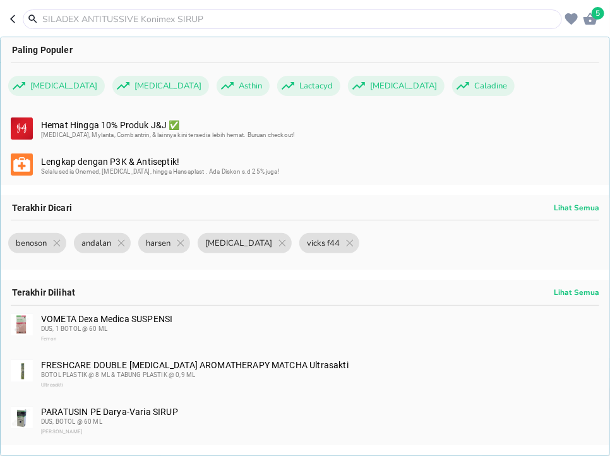
click at [362, 410] on div "PARATUSIN PE Darya-Varia SIRUP DUS, BOTOL @ 60 ML Darya Varia" at bounding box center [319, 422] width 557 height 30
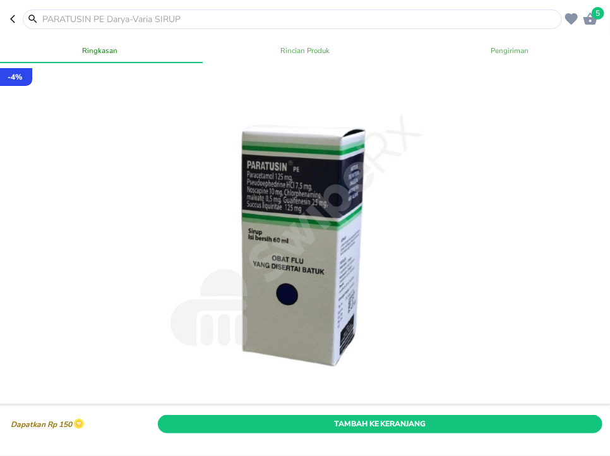
click at [240, 18] on input "text" at bounding box center [300, 19] width 518 height 13
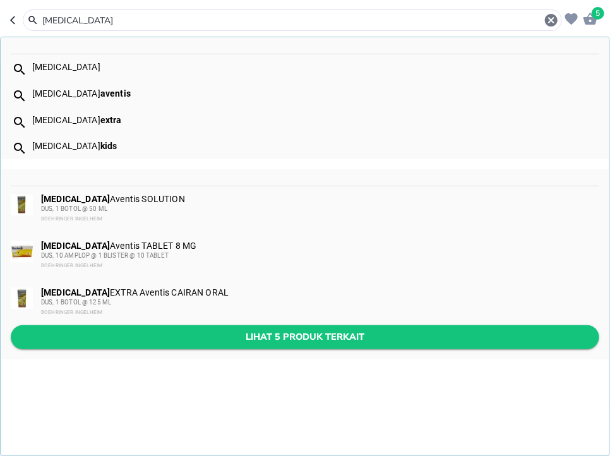
type input "bisolvon"
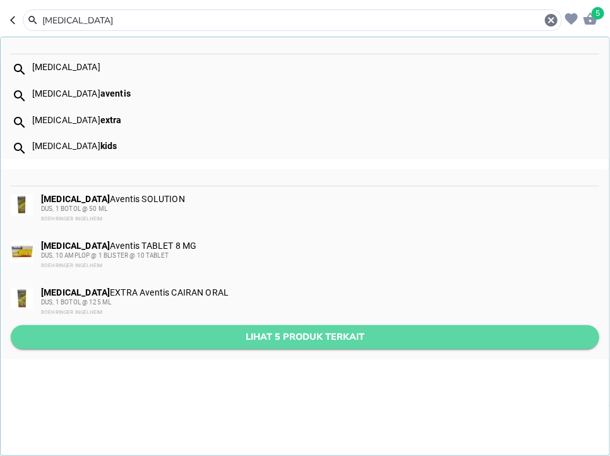
click at [284, 340] on span "Lihat 5 produk terkait" at bounding box center [305, 337] width 568 height 16
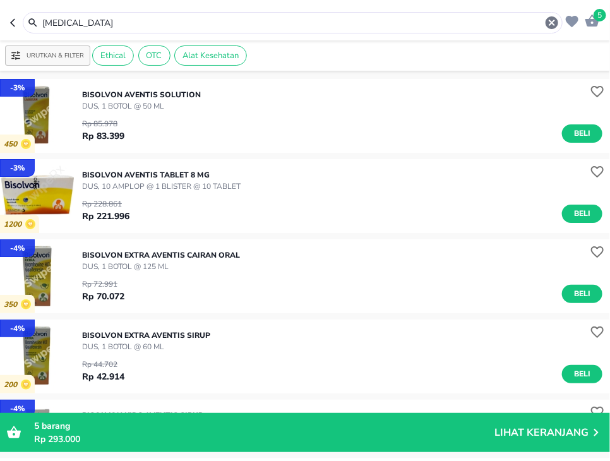
scroll to position [164, 0]
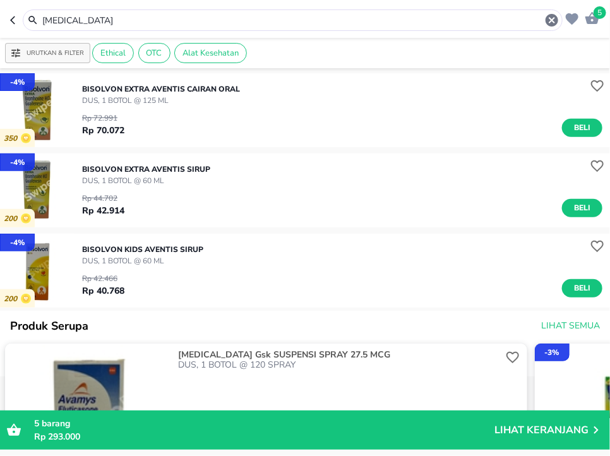
click at [572, 218] on div "BISOLVON EXTRA Aventis SIRUP DUS, 1 BOTOL @ 60 ML Rp 44.702 Rp 42.914 Beli" at bounding box center [346, 190] width 528 height 66
click at [582, 210] on span "Beli" at bounding box center [581, 207] width 21 height 13
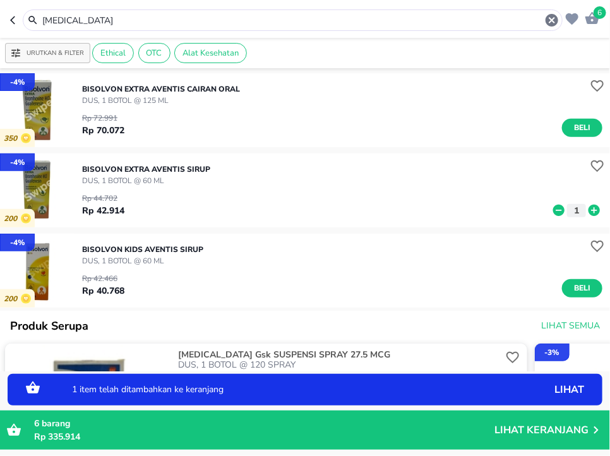
click at [600, 215] on icon at bounding box center [594, 210] width 16 height 14
click at [597, 213] on icon at bounding box center [593, 210] width 11 height 11
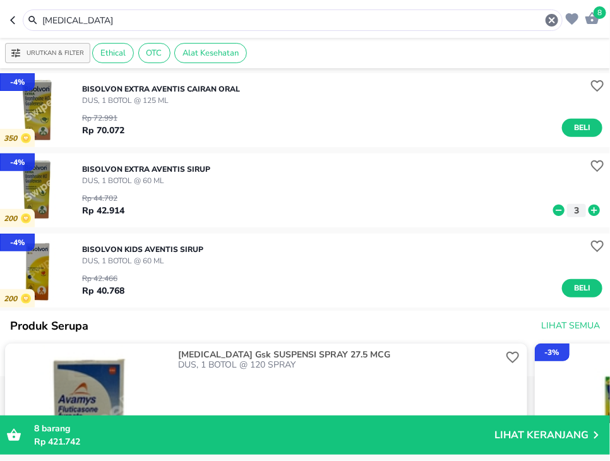
click at [181, 25] on input "bisolvon" at bounding box center [292, 20] width 503 height 13
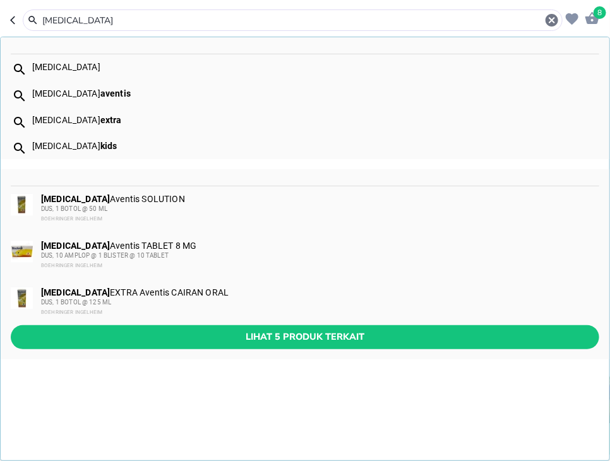
click at [181, 20] on input "bisolvon" at bounding box center [292, 20] width 503 height 13
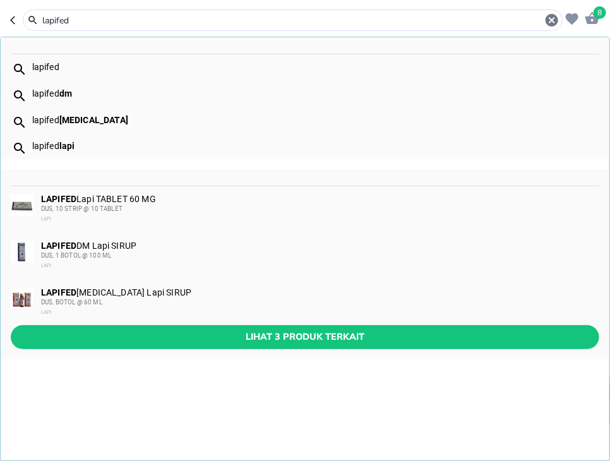
type input "lapifed"
click at [220, 296] on div "LAPIFED EXPECTORANT Lapi SIRUP DUS, BOTOL @ 60 ML LAPI" at bounding box center [319, 302] width 557 height 30
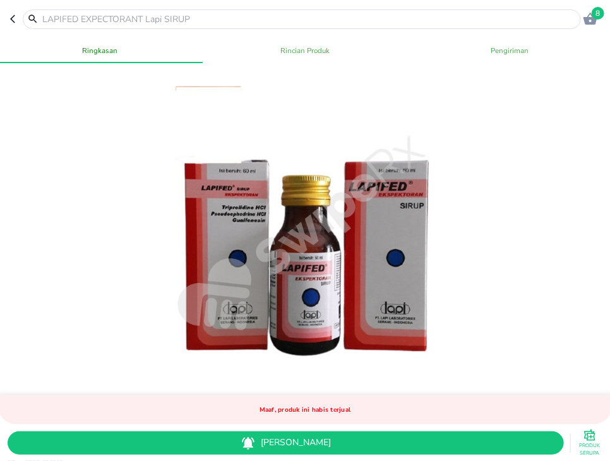
click at [423, 445] on span "[PERSON_NAME]" at bounding box center [286, 444] width 536 height 16
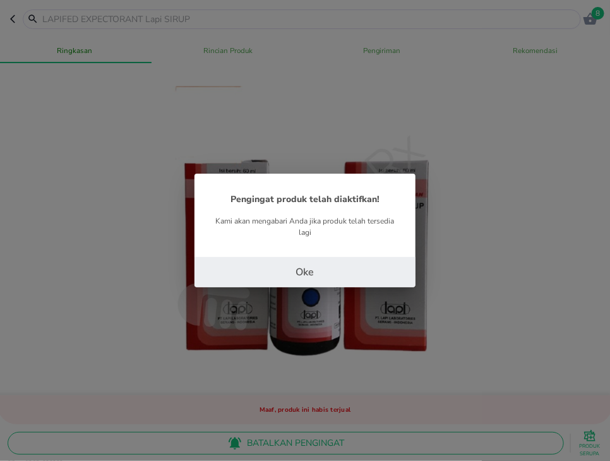
click at [373, 279] on button "Oke" at bounding box center [304, 272] width 221 height 30
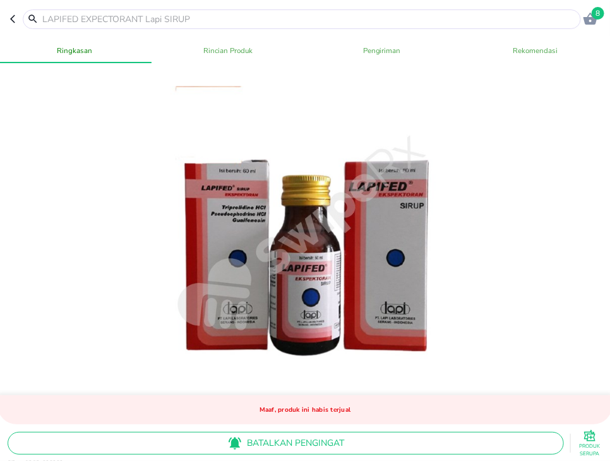
click at [337, 20] on input "text" at bounding box center [309, 19] width 537 height 13
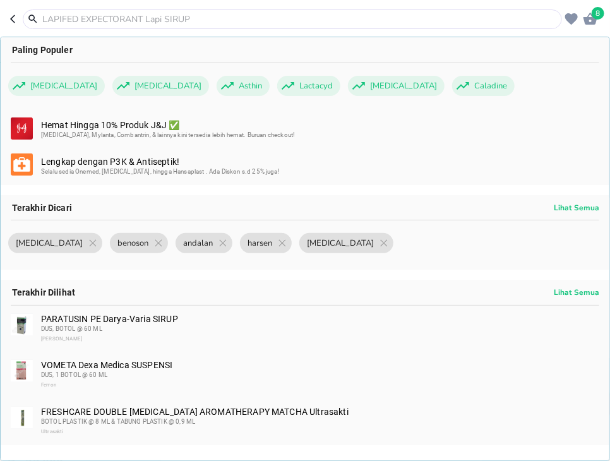
click at [212, 13] on input "text" at bounding box center [300, 19] width 518 height 13
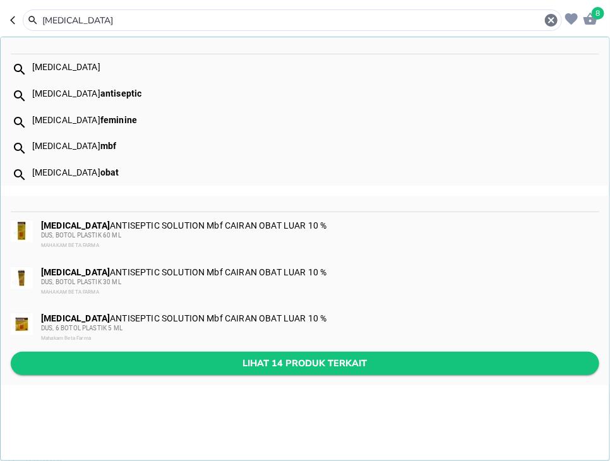
type input "[MEDICAL_DATA]"
click at [260, 370] on span "Lihat 14 produk terkait" at bounding box center [305, 363] width 568 height 16
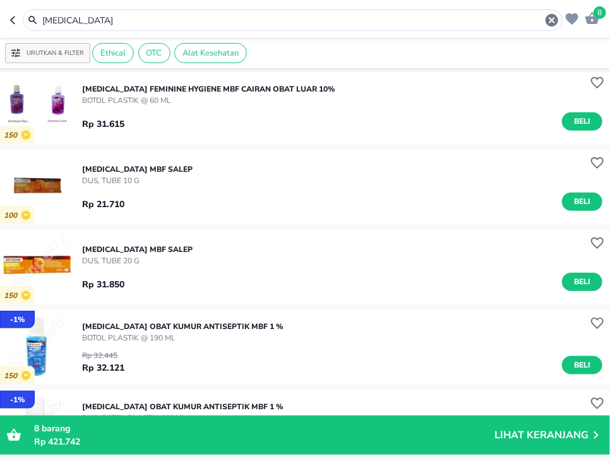
scroll to position [409, 0]
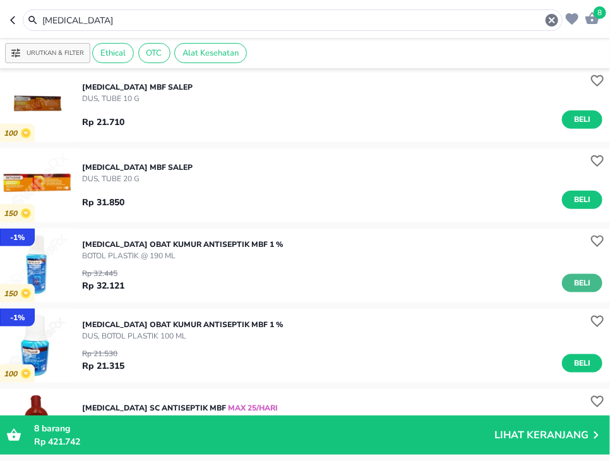
click at [589, 282] on span "Beli" at bounding box center [581, 283] width 21 height 13
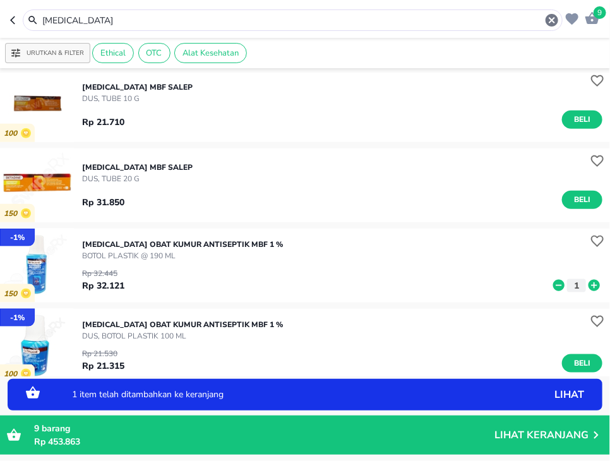
click at [595, 287] on icon at bounding box center [594, 285] width 16 height 14
click at [133, 24] on input "[MEDICAL_DATA]" at bounding box center [292, 20] width 503 height 13
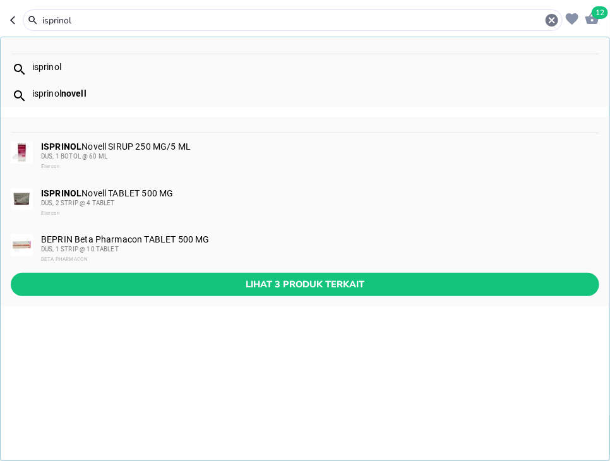
type input "isprinol"
click at [122, 206] on div "DUS, 2 STRIP @ 4 TABLET" at bounding box center [319, 203] width 557 height 10
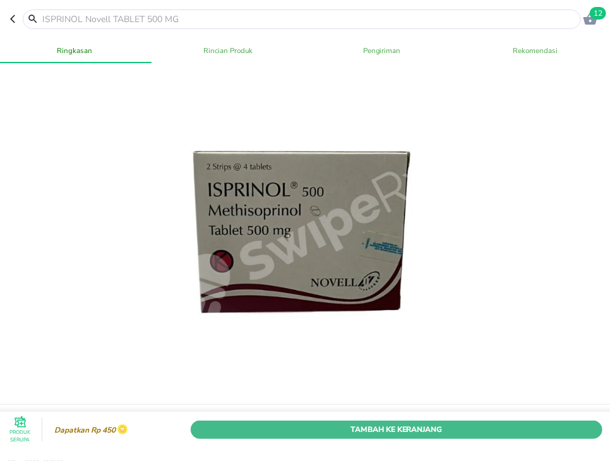
click at [532, 431] on span "Tambah Ke Keranjang" at bounding box center [396, 428] width 393 height 13
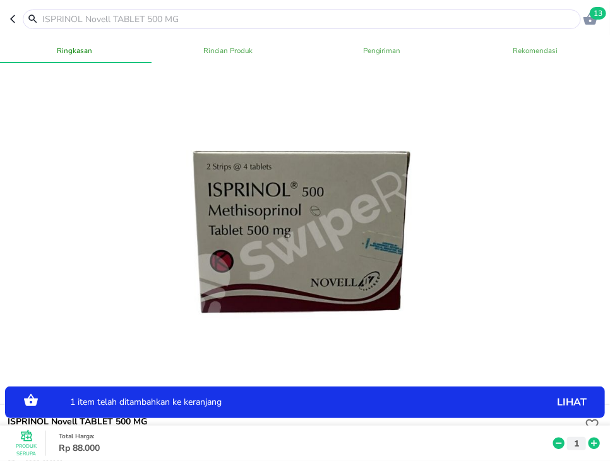
click at [283, 18] on input "text" at bounding box center [309, 19] width 537 height 13
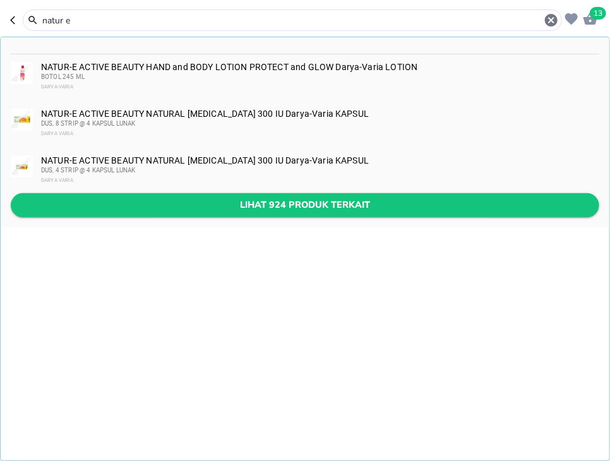
type input "natur e"
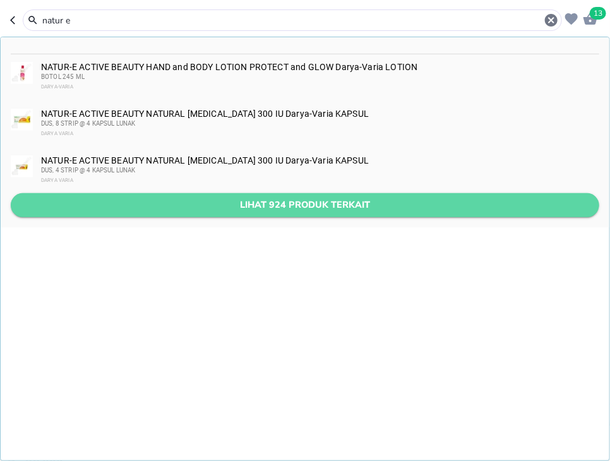
click at [299, 203] on span "Lihat 924 produk terkait" at bounding box center [305, 205] width 568 height 16
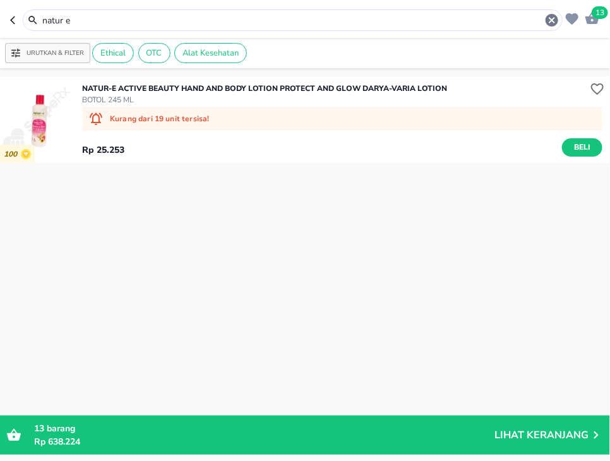
click at [135, 24] on input "natur e" at bounding box center [292, 20] width 503 height 13
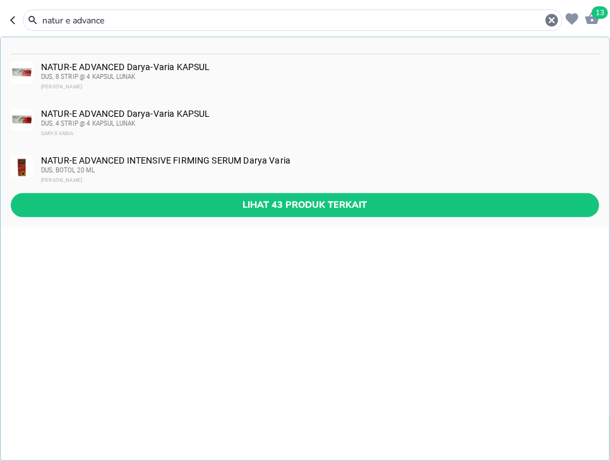
type input "natur e advance"
click at [191, 62] on div "NATUR-E ADVANCED Darya-Varia KAPSUL DUS, 8 STRIP @ 4 KAPSUL LUNAK Darya Varia" at bounding box center [305, 77] width 609 height 47
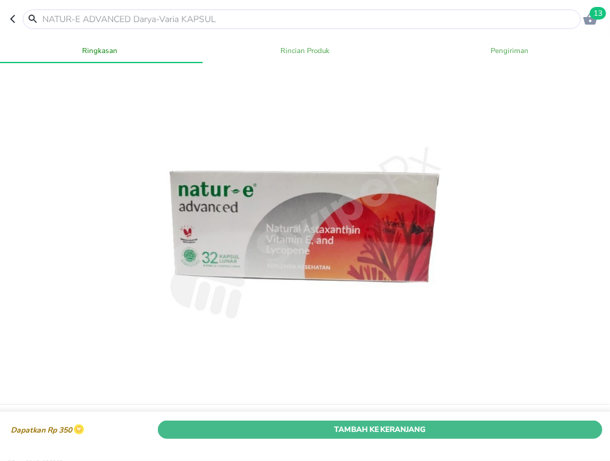
click at [486, 433] on span "Tambah Ke Keranjang" at bounding box center [380, 428] width 426 height 13
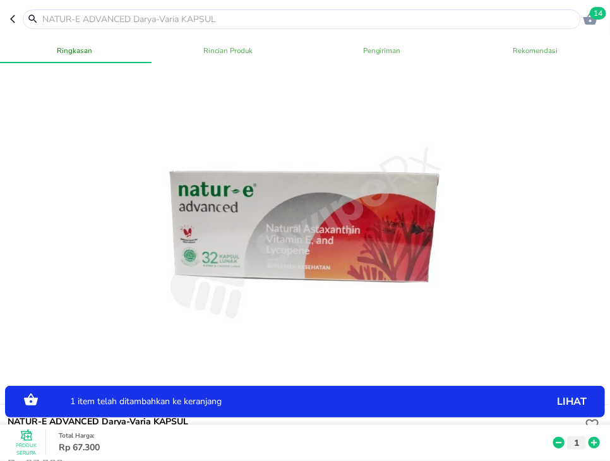
click at [595, 443] on icon at bounding box center [594, 443] width 16 height 14
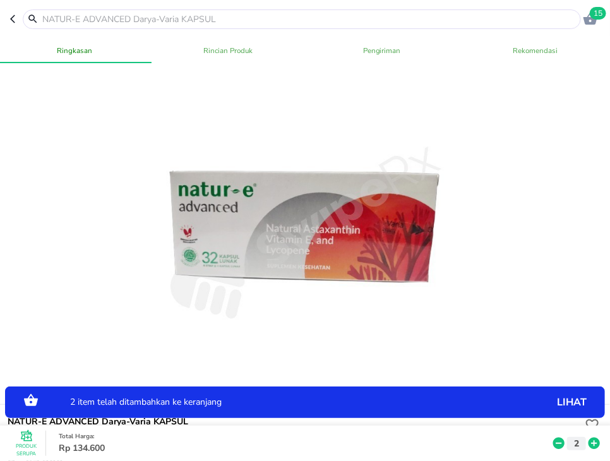
click at [595, 443] on icon at bounding box center [594, 443] width 16 height 14
click at [78, 25] on input "text" at bounding box center [309, 19] width 537 height 13
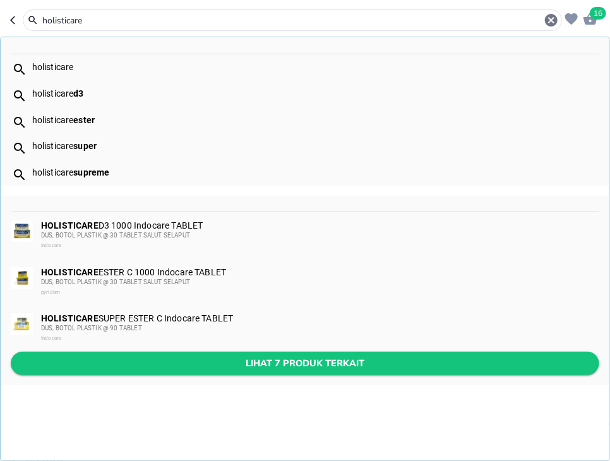
type input "holisticare"
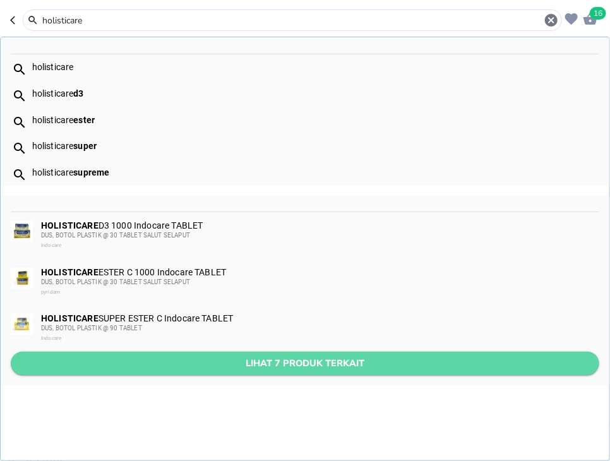
click at [304, 355] on button "Lihat 7 produk terkait" at bounding box center [305, 363] width 588 height 23
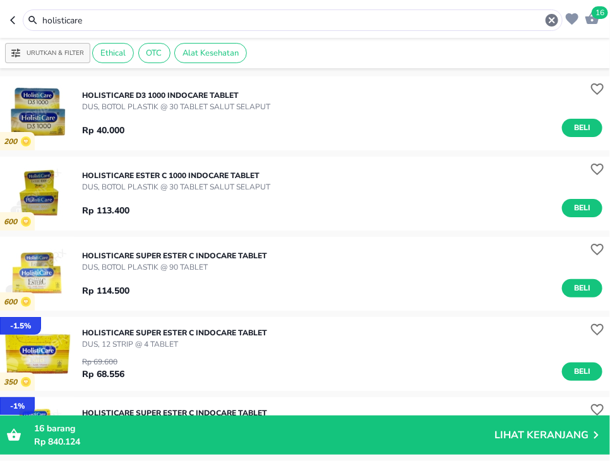
scroll to position [164, 0]
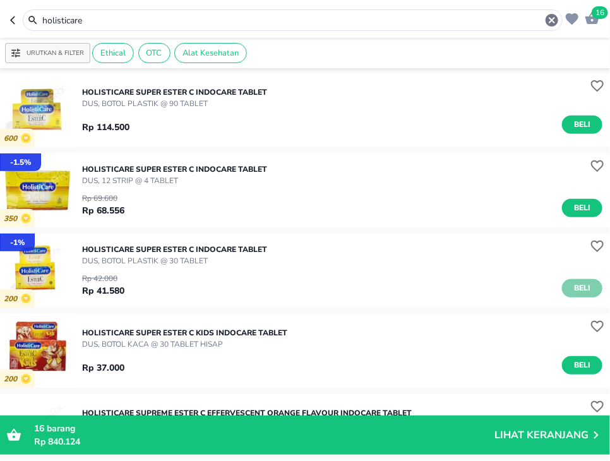
click at [577, 293] on span "Beli" at bounding box center [581, 288] width 21 height 13
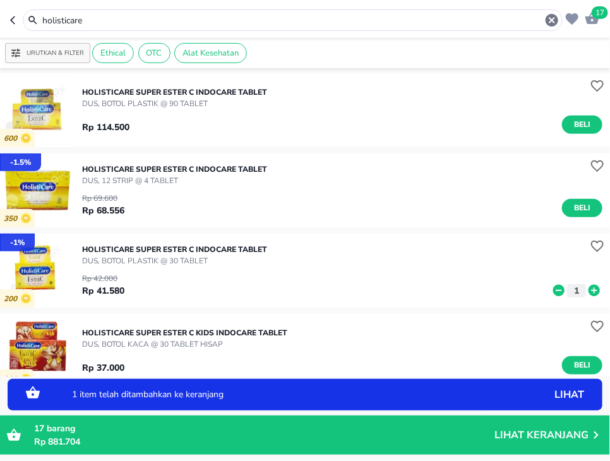
click at [598, 293] on icon at bounding box center [593, 290] width 11 height 11
click at [249, 11] on div "holisticare" at bounding box center [293, 19] width 540 height 21
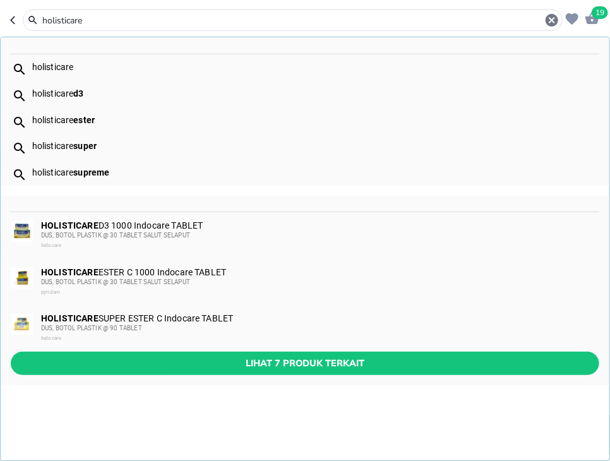
click at [249, 11] on div "holisticare" at bounding box center [293, 19] width 540 height 21
click at [222, 32] on header "19 holisticare holisticare holisticare d3 holisticare ester holisticare super h…" at bounding box center [305, 19] width 610 height 38
click at [226, 20] on input "holisticare" at bounding box center [292, 20] width 503 height 13
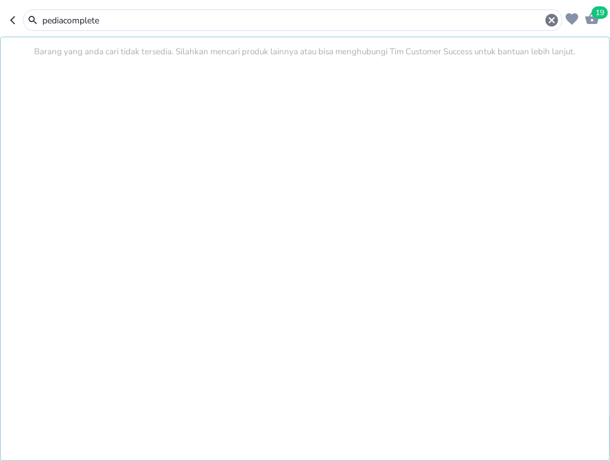
click at [198, 24] on input "pediacomplete" at bounding box center [292, 20] width 503 height 13
click at [198, 23] on input "pediacomplete" at bounding box center [292, 20] width 503 height 13
type input "d"
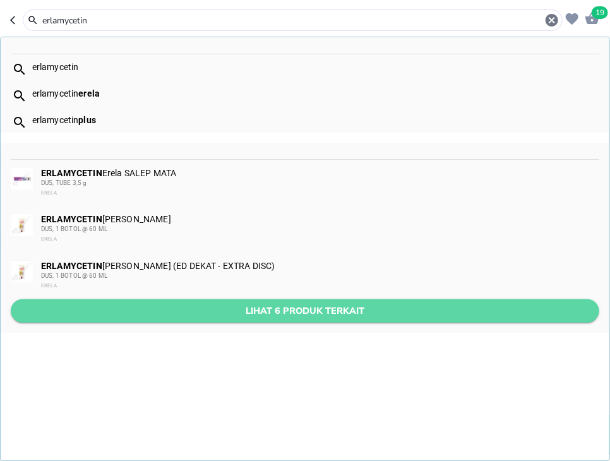
click at [221, 307] on span "Lihat 6 produk terkait" at bounding box center [305, 311] width 568 height 16
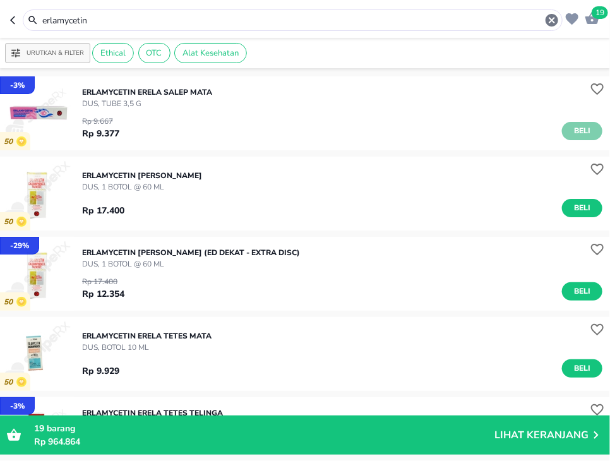
click at [576, 128] on span "Beli" at bounding box center [581, 130] width 21 height 13
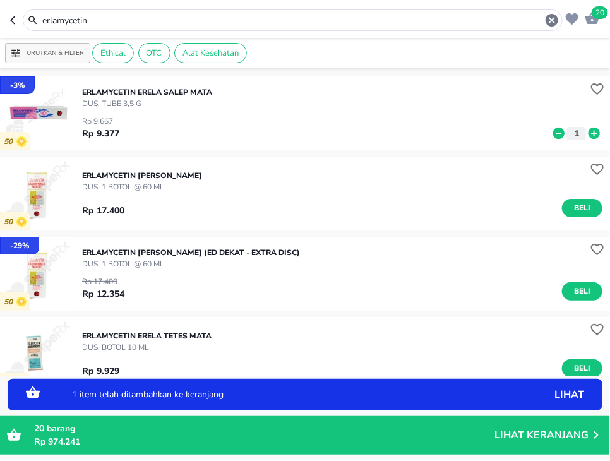
click at [595, 135] on icon at bounding box center [593, 133] width 11 height 11
click at [287, 16] on input "erlamycetin" at bounding box center [292, 20] width 503 height 13
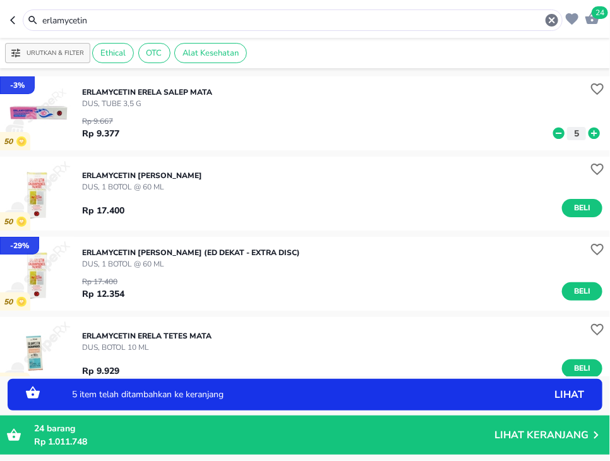
click at [287, 16] on input "erlamycetin" at bounding box center [292, 20] width 503 height 13
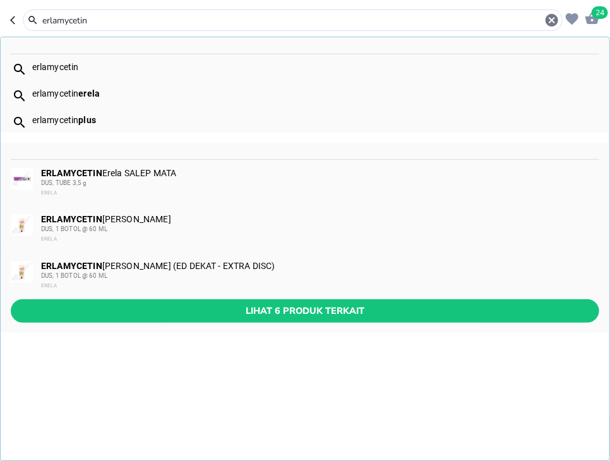
click at [287, 16] on input "erlamycetin" at bounding box center [292, 20] width 503 height 13
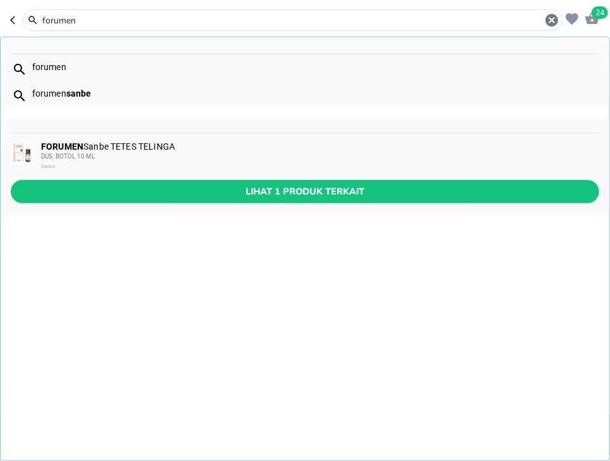
type input "forumen"
click at [244, 160] on div "DUS, BOTOL 10 ML" at bounding box center [319, 157] width 557 height 10
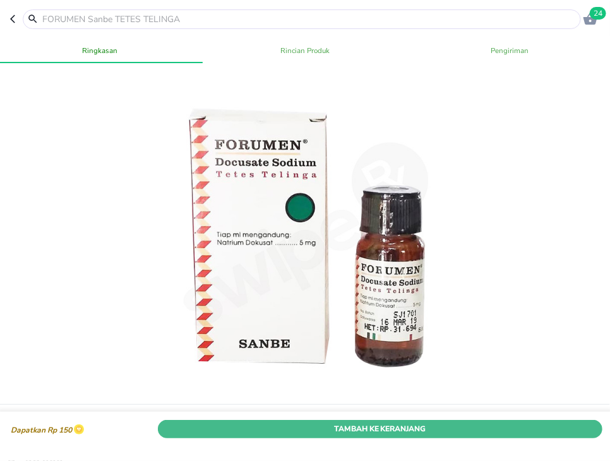
click at [496, 434] on span "Tambah Ke Keranjang" at bounding box center [380, 428] width 426 height 13
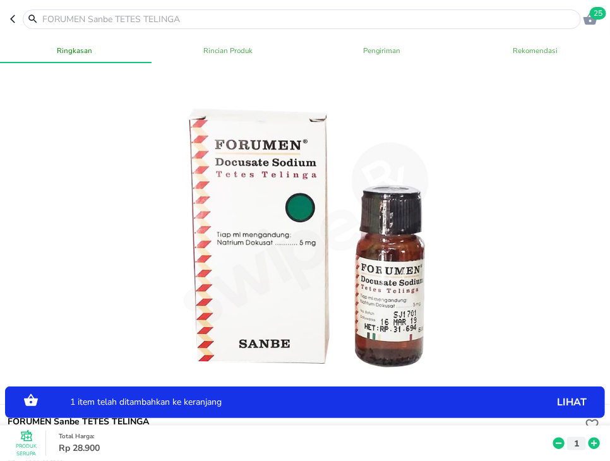
click at [595, 444] on icon at bounding box center [593, 443] width 11 height 11
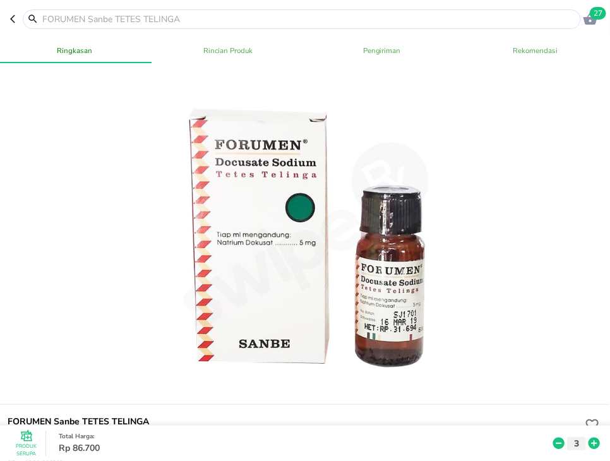
click at [597, 443] on icon at bounding box center [593, 443] width 11 height 11
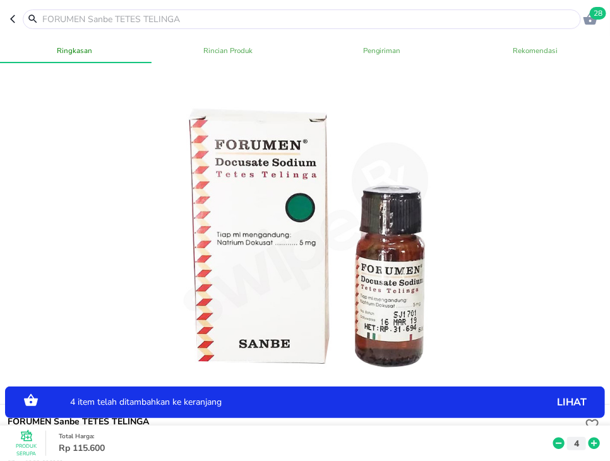
click at [273, 19] on input "text" at bounding box center [309, 19] width 537 height 13
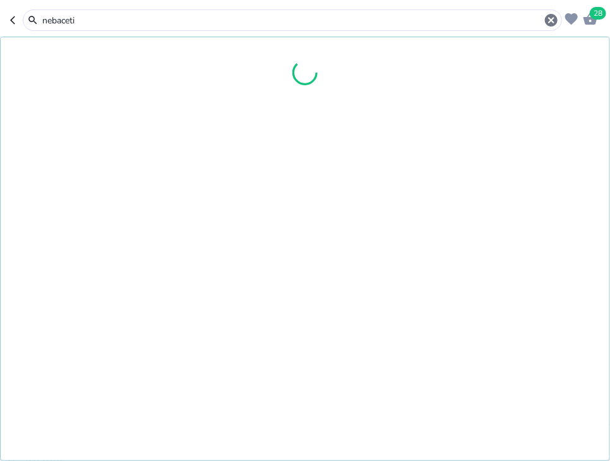
type input "nebacetin"
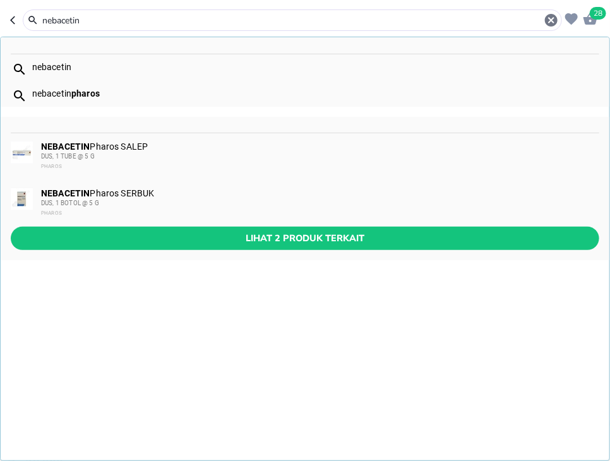
click at [258, 203] on div "DUS, 1 BOTOL @ 5 G" at bounding box center [319, 203] width 557 height 10
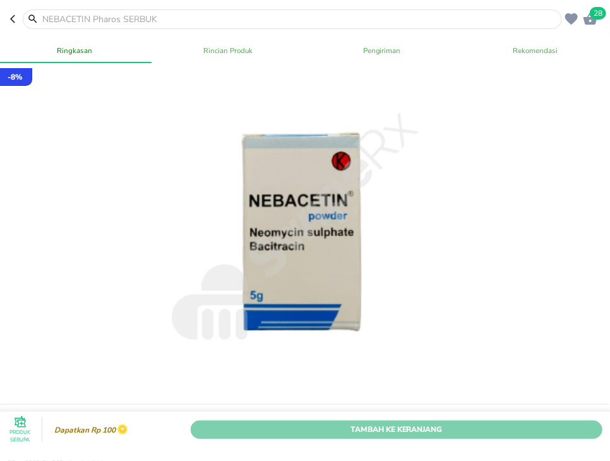
click at [534, 436] on button "Tambah Ke Keranjang" at bounding box center [397, 429] width 412 height 18
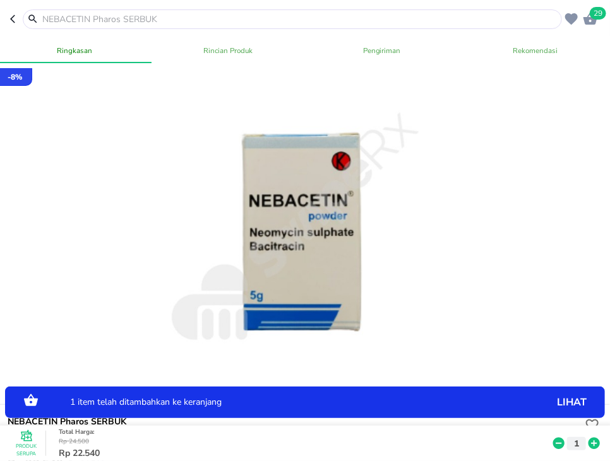
click at [600, 445] on icon at bounding box center [593, 443] width 11 height 11
click at [285, 24] on input "text" at bounding box center [300, 19] width 518 height 13
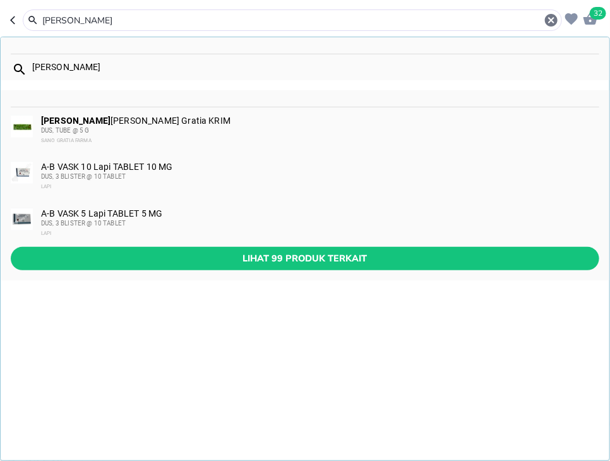
type input "pi kang"
click at [271, 122] on div "PI KANG SHUANG Sano Gratia KRIM DUS, TUBE @ 5 G SANO GRATIA FARMA" at bounding box center [319, 131] width 557 height 30
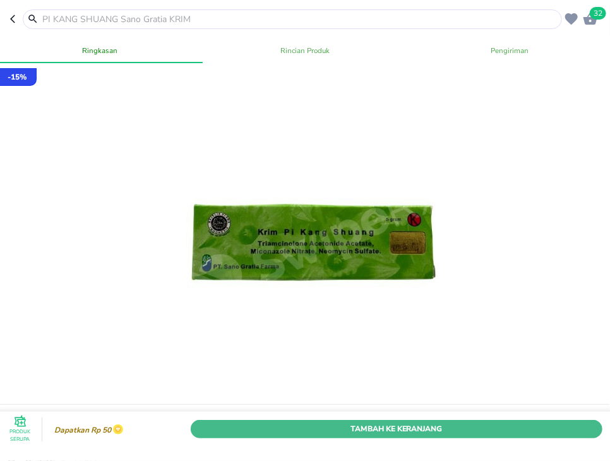
click at [480, 428] on span "Tambah Ke Keranjang" at bounding box center [396, 428] width 393 height 13
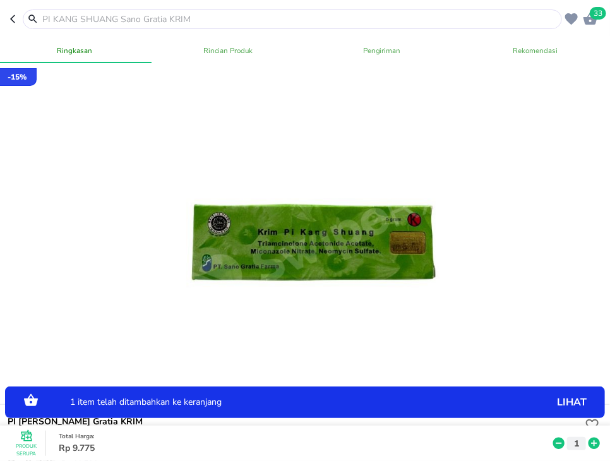
click at [589, 446] on icon at bounding box center [594, 443] width 16 height 14
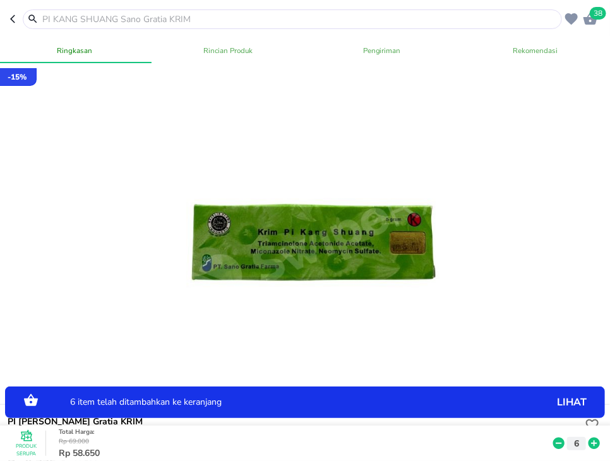
click at [378, 19] on input "text" at bounding box center [300, 19] width 518 height 13
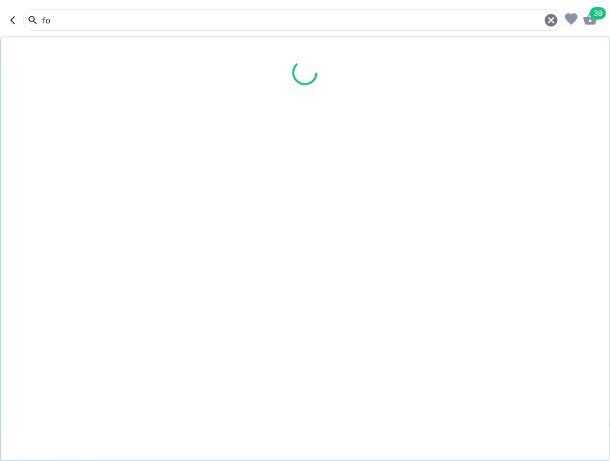
type input "f"
type input "elecon"
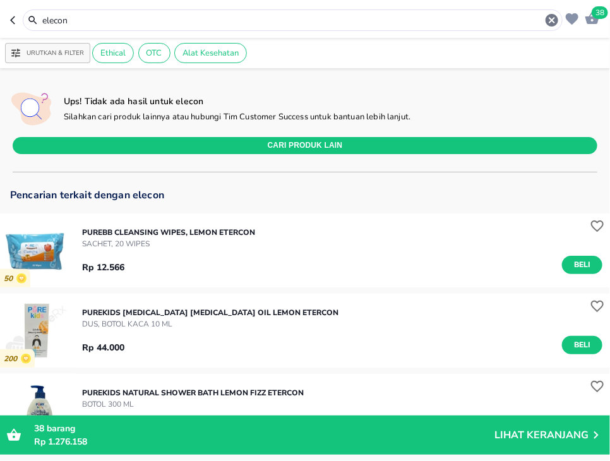
click at [185, 19] on input "elecon" at bounding box center [292, 20] width 503 height 13
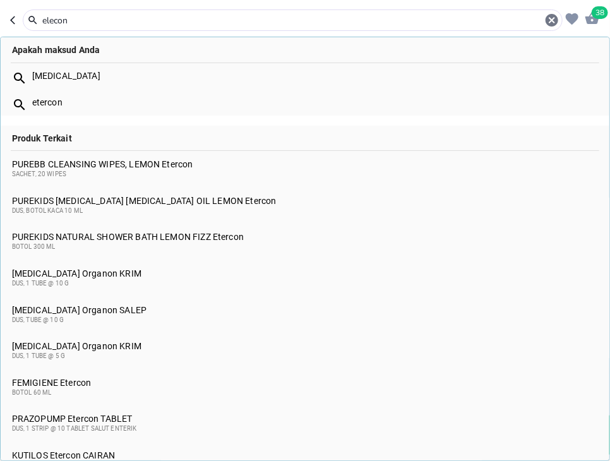
click at [185, 19] on input "elecon" at bounding box center [292, 20] width 503 height 13
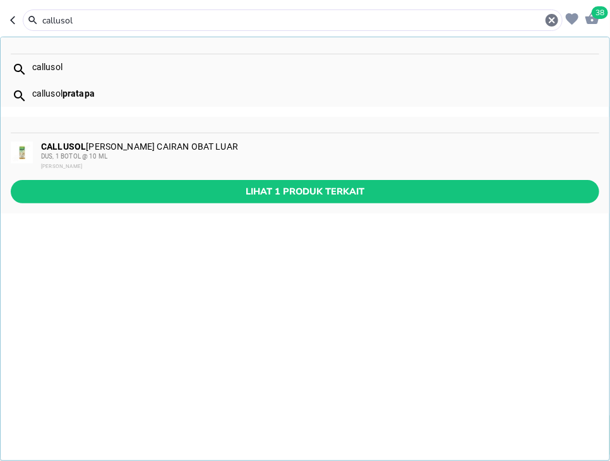
type input "callusol"
click at [200, 155] on div "DUS, 1 BOTOL @ 10 ML" at bounding box center [319, 157] width 557 height 10
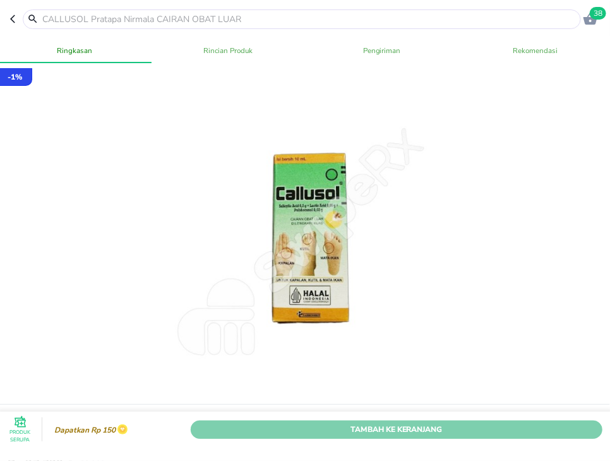
click at [498, 428] on span "Tambah Ke Keranjang" at bounding box center [396, 428] width 393 height 13
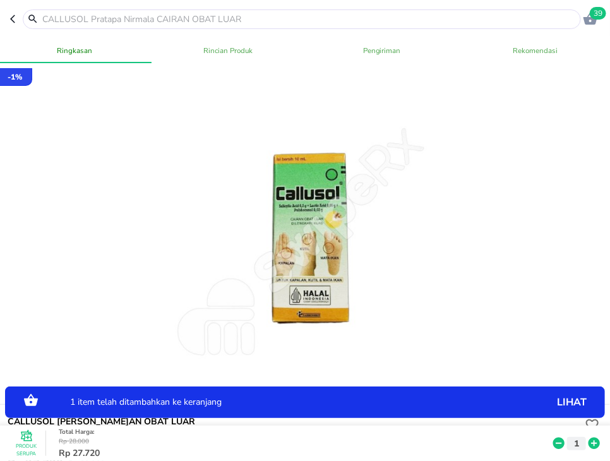
click at [590, 444] on icon at bounding box center [593, 443] width 11 height 11
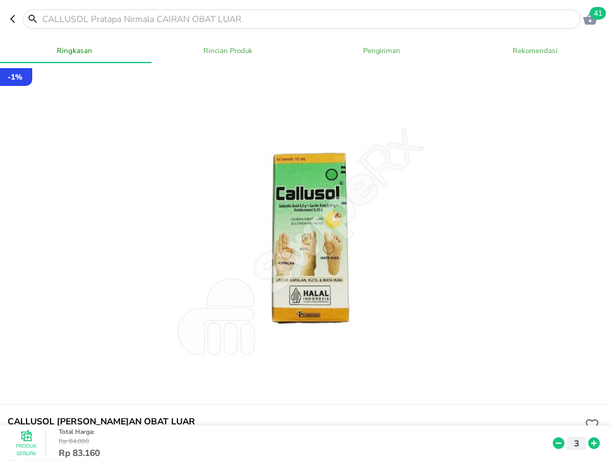
click at [348, 17] on input "text" at bounding box center [309, 19] width 537 height 13
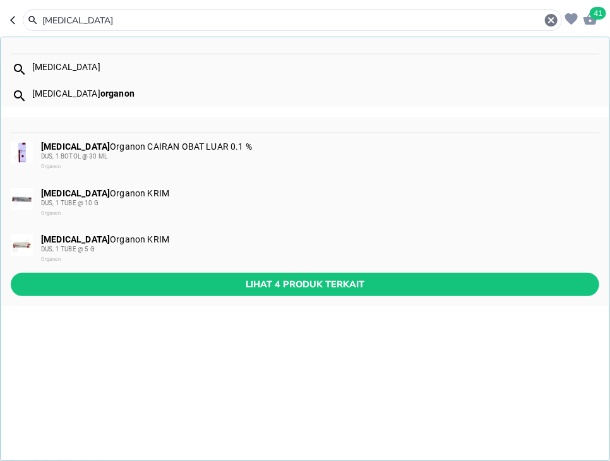
type input "elocon"
click at [240, 250] on div "DUS, 1 TUBE @ 5 G" at bounding box center [319, 249] width 557 height 10
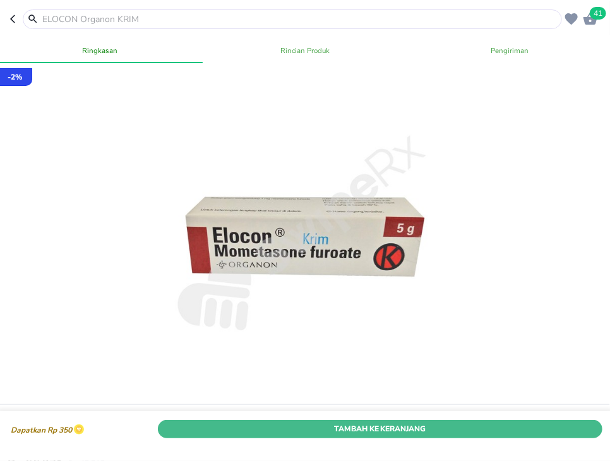
click at [518, 434] on span "Tambah Ke Keranjang" at bounding box center [380, 428] width 426 height 13
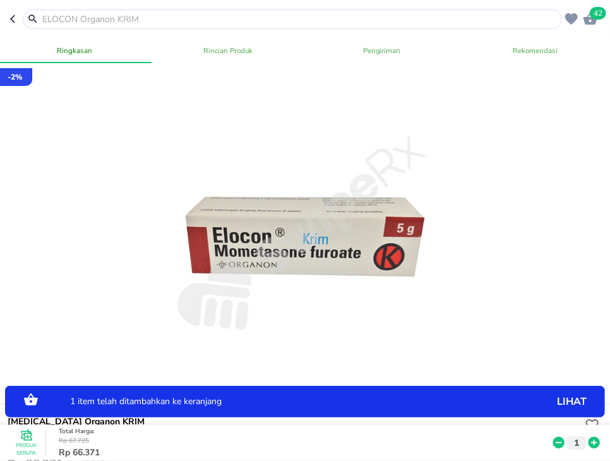
click at [590, 443] on icon at bounding box center [593, 443] width 11 height 11
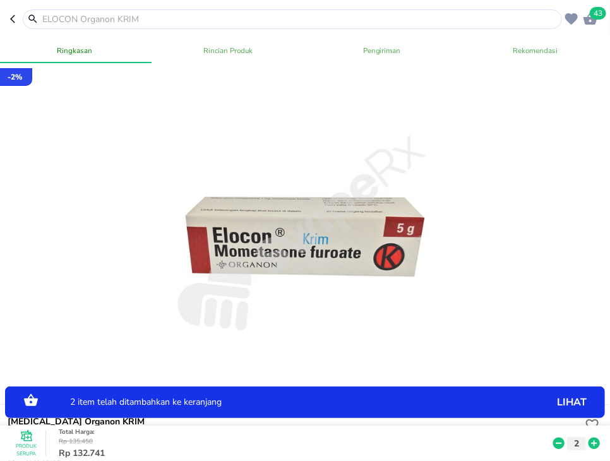
click at [590, 443] on icon at bounding box center [593, 443] width 11 height 11
click at [163, 17] on input "text" at bounding box center [300, 19] width 518 height 13
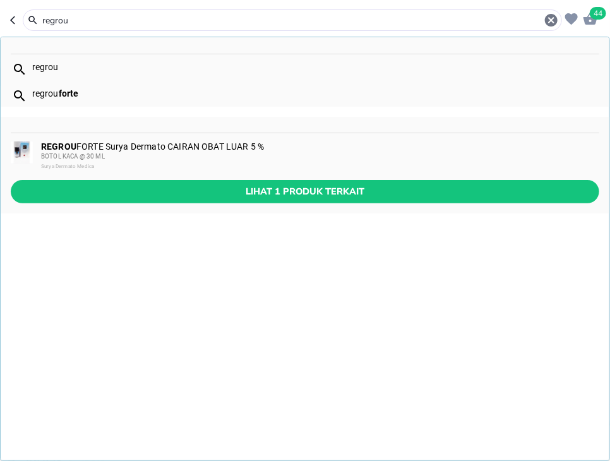
type input "regrou"
click at [170, 148] on div "REGROU FORTE Surya Dermato CAIRAN OBAT LUAR 5 % BOTOL KACA @ 30 ML Surya Dermat…" at bounding box center [319, 156] width 557 height 30
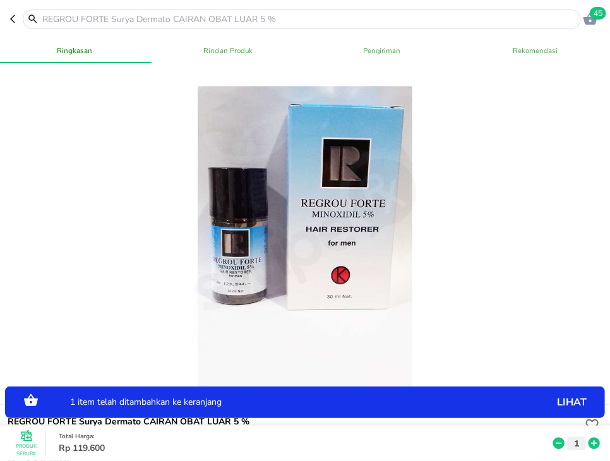
click at [318, 18] on input "text" at bounding box center [309, 19] width 537 height 13
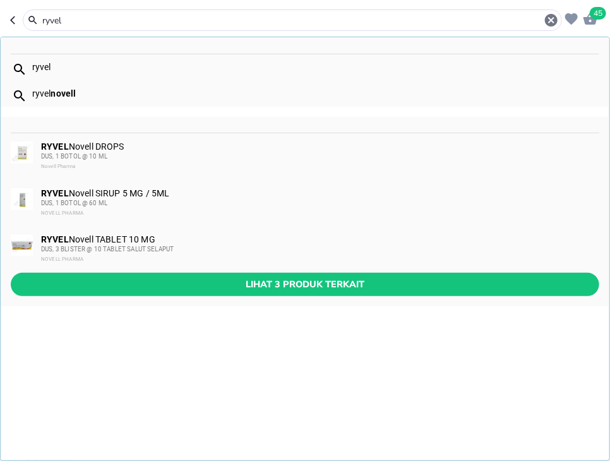
type input "ryvel"
click at [249, 198] on div "RYVEL Novell SIRUP 5 MG / 5ML DUS, 1 BOTOL @ 60 ML NOVELL PHARMA" at bounding box center [319, 203] width 557 height 30
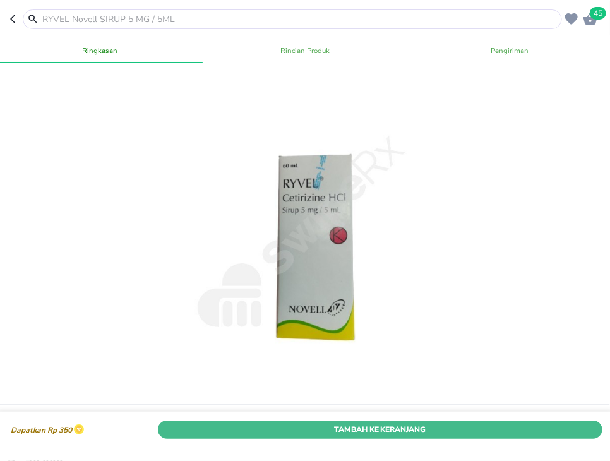
click at [476, 433] on span "Tambah Ke Keranjang" at bounding box center [380, 428] width 426 height 13
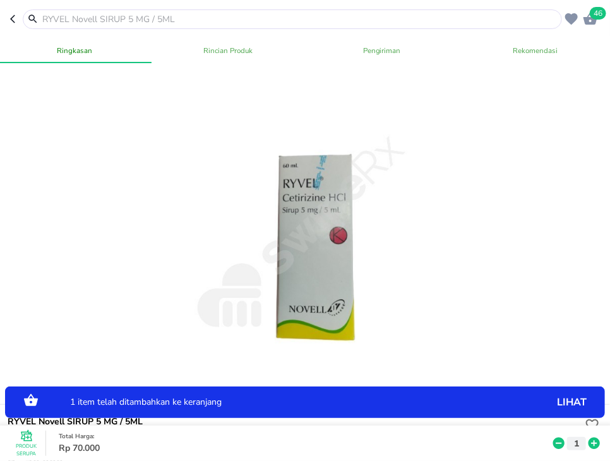
click at [590, 441] on icon at bounding box center [593, 443] width 11 height 11
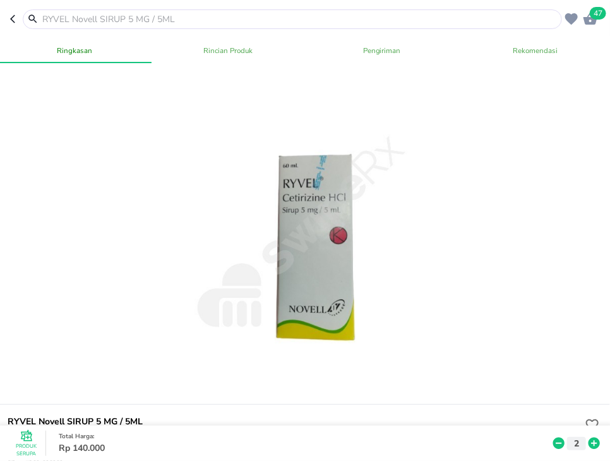
click at [335, 23] on input "text" at bounding box center [300, 19] width 518 height 13
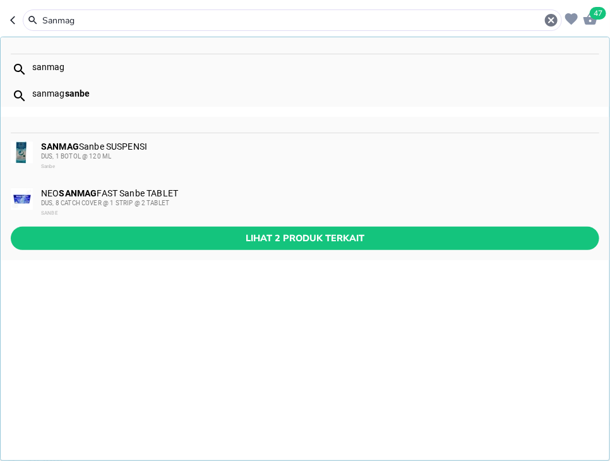
type input "Sanmag"
click at [134, 147] on div "SANMAG Sanbe SUSPENSI DUS, 1 BOTOL @ [GEOGRAPHIC_DATA]" at bounding box center [319, 156] width 557 height 30
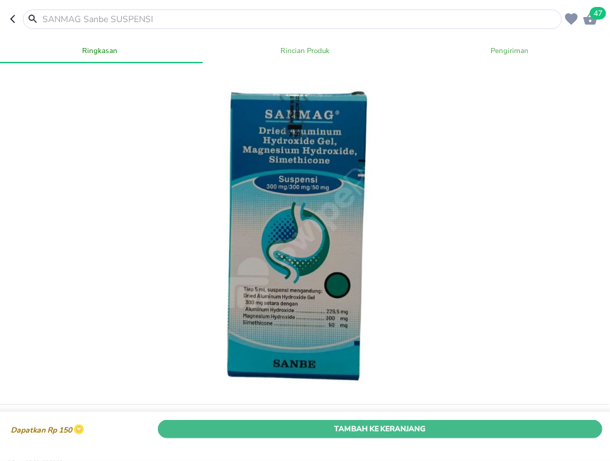
click at [489, 434] on span "Tambah Ke Keranjang" at bounding box center [380, 428] width 426 height 13
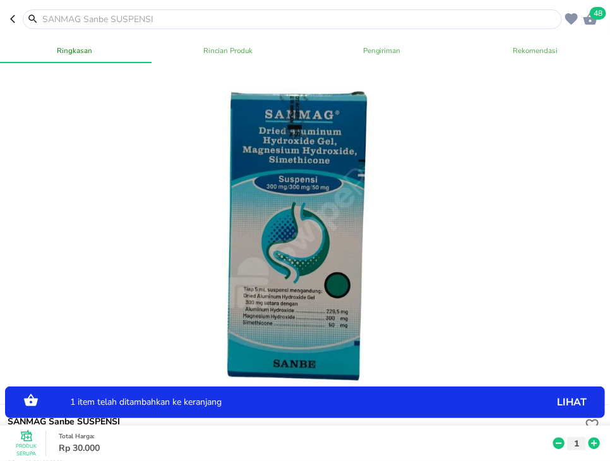
click at [597, 441] on icon at bounding box center [593, 443] width 11 height 11
click at [198, 25] on input "text" at bounding box center [300, 19] width 518 height 13
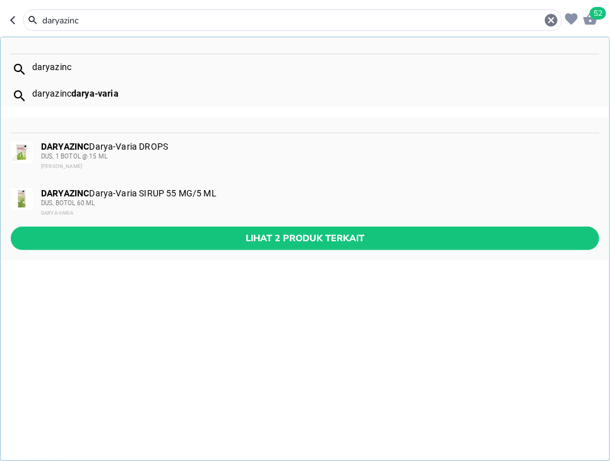
type input "daryazinc"
click at [191, 146] on div "DARYAZINC Darya-Varia DROPS DUS, 1 BOTOL @ 15 ML Darya Varia" at bounding box center [319, 156] width 557 height 30
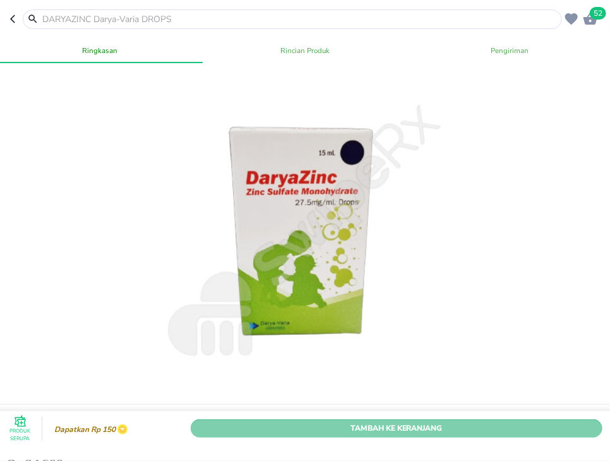
drag, startPoint x: 505, startPoint y: 429, endPoint x: 608, endPoint y: 456, distance: 106.3
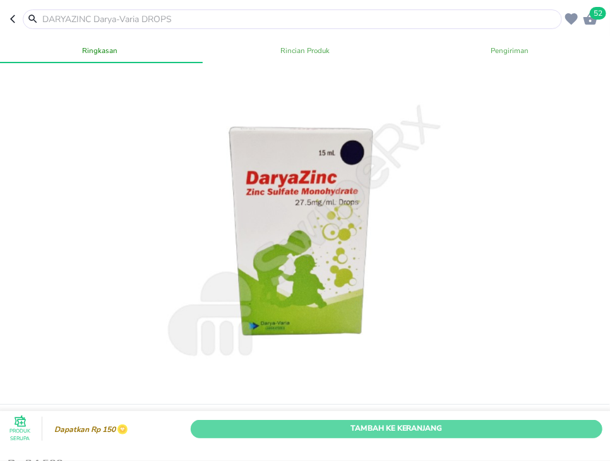
click at [506, 430] on span "Tambah Ke Keranjang" at bounding box center [396, 428] width 393 height 13
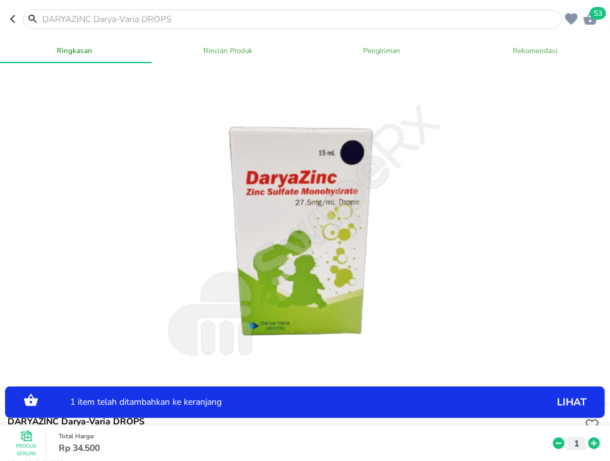
click at [596, 444] on icon at bounding box center [593, 443] width 11 height 11
click at [238, 20] on input "text" at bounding box center [300, 19] width 518 height 13
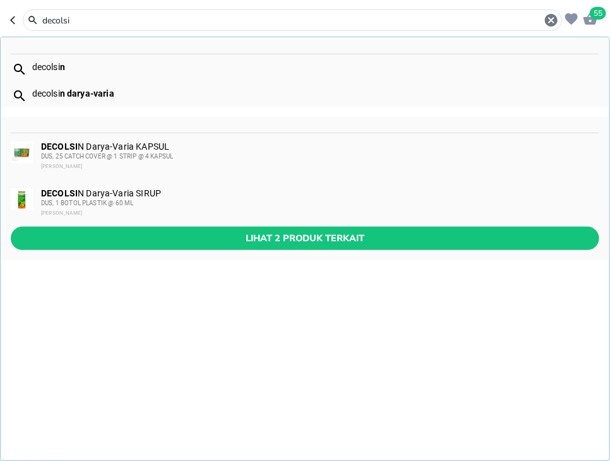
type input "decolsi"
click at [239, 203] on div "DUS, 1 BOTOL PLASTIK @ 60 ML" at bounding box center [319, 203] width 557 height 10
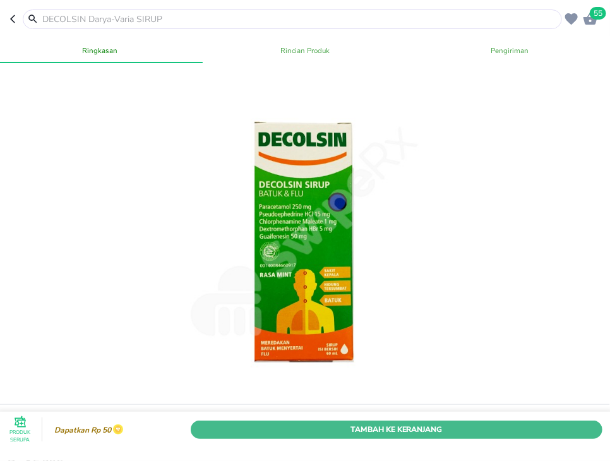
click at [510, 424] on span "Tambah Ke Keranjang" at bounding box center [396, 428] width 393 height 13
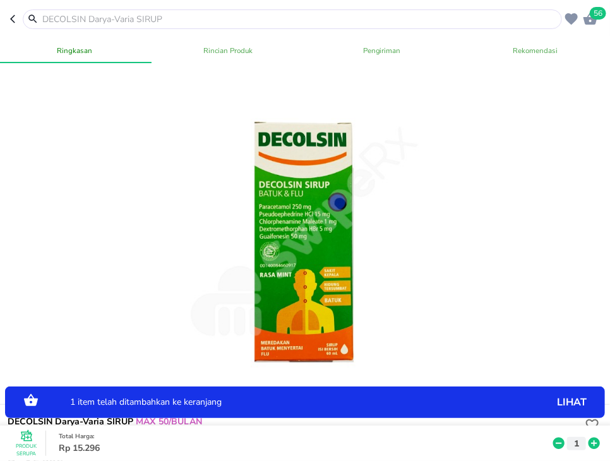
click at [592, 442] on icon at bounding box center [593, 443] width 11 height 11
click at [597, 446] on icon at bounding box center [593, 443] width 11 height 11
click at [309, 15] on input "text" at bounding box center [300, 19] width 518 height 13
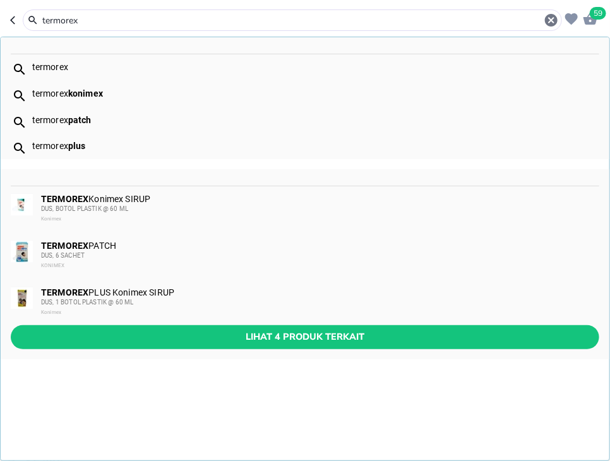
type input "termorex"
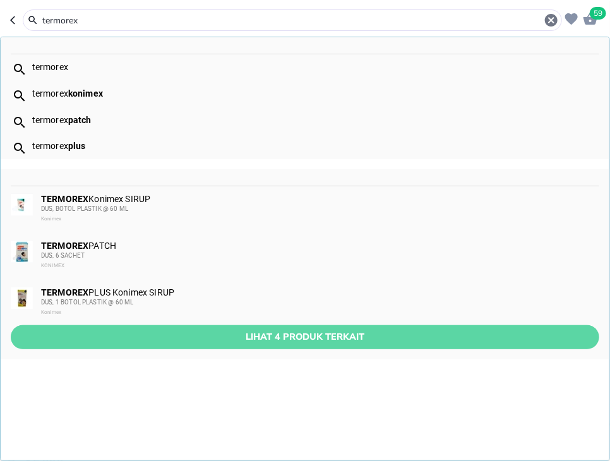
click at [361, 345] on button "Lihat 4 produk terkait" at bounding box center [305, 336] width 588 height 23
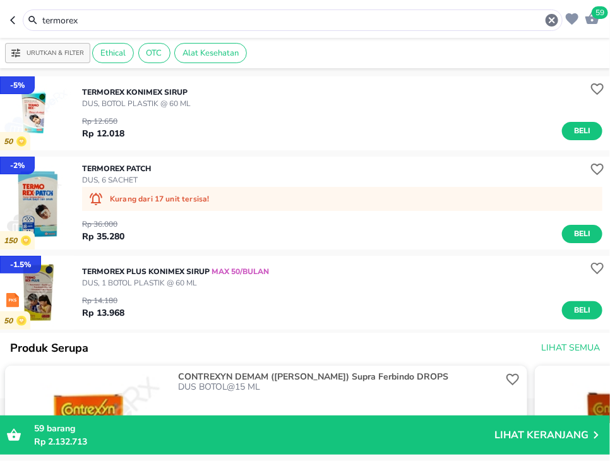
scroll to position [81, 0]
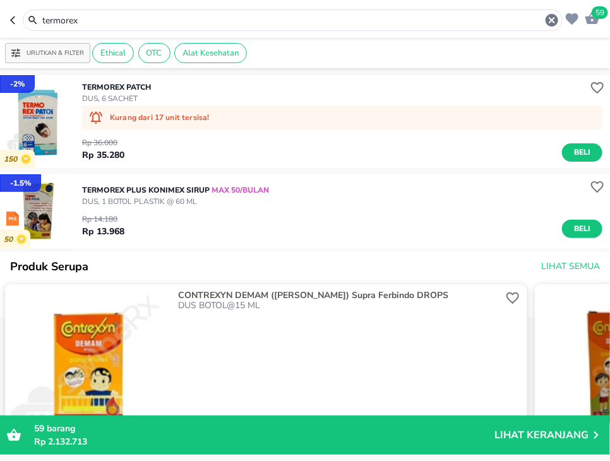
click at [384, 18] on input "termorex" at bounding box center [292, 20] width 503 height 13
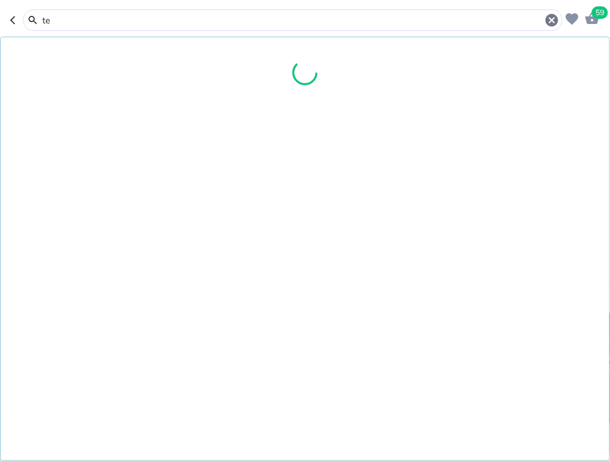
type input "t"
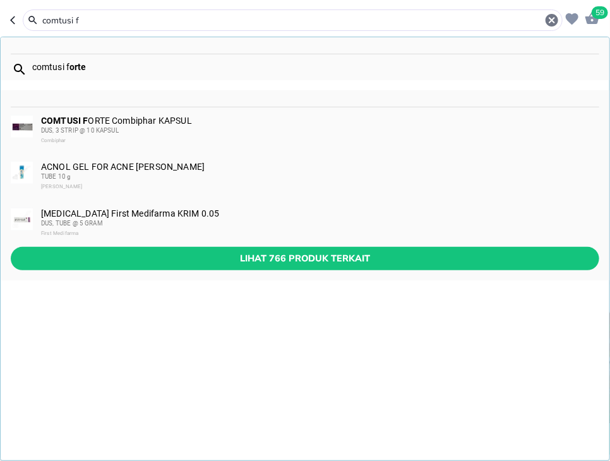
type input "comtusi f"
click at [256, 130] on div "DUS, 3 STRIP @ 10 KAPSUL" at bounding box center [319, 131] width 557 height 10
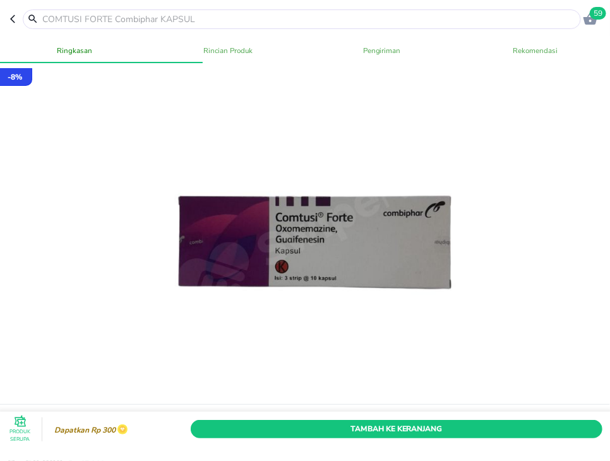
click at [394, 413] on div "Produk Serupa Dapatkan Rp 300 Tambah Ke Keranjang" at bounding box center [304, 429] width 615 height 35
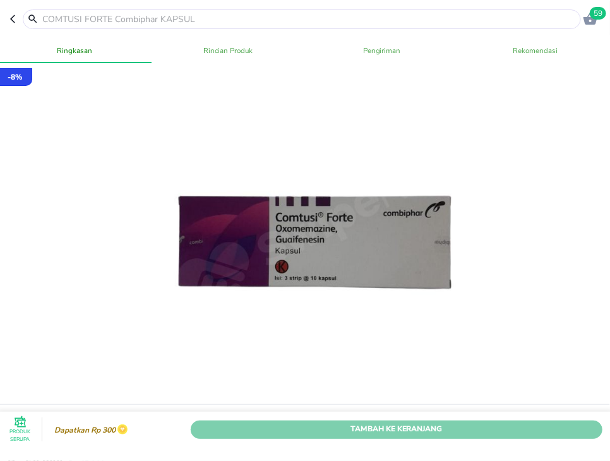
click at [422, 436] on button "Tambah Ke Keranjang" at bounding box center [397, 429] width 412 height 18
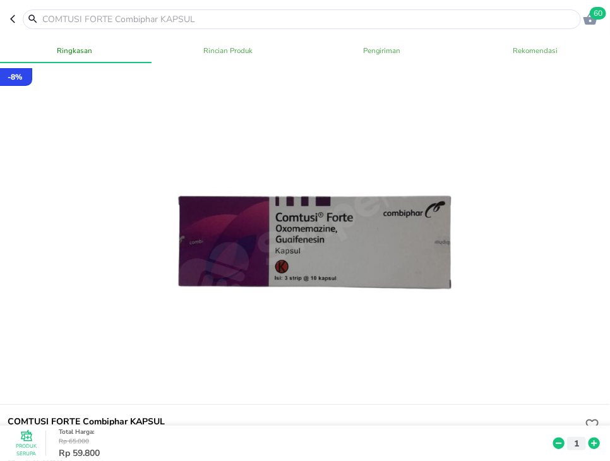
click at [313, 11] on div at bounding box center [302, 19] width 558 height 20
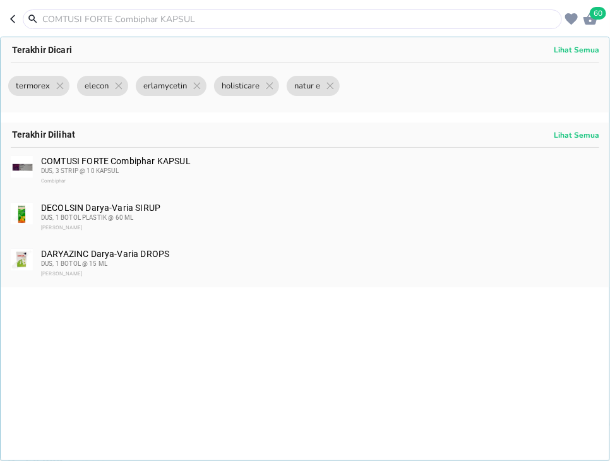
click at [315, 26] on div at bounding box center [292, 19] width 539 height 20
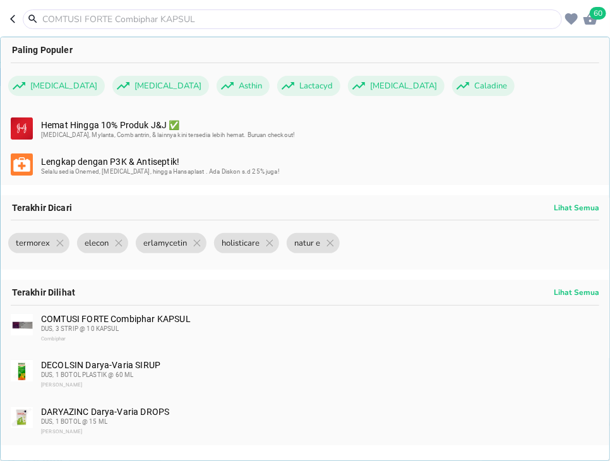
click at [315, 20] on input "text" at bounding box center [300, 19] width 518 height 13
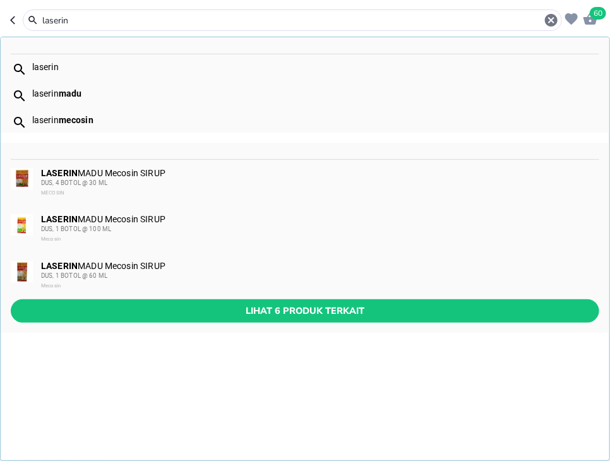
type input "laserin"
click at [262, 273] on div "DUS, 1 BOTOL @ 60 ML" at bounding box center [319, 276] width 557 height 10
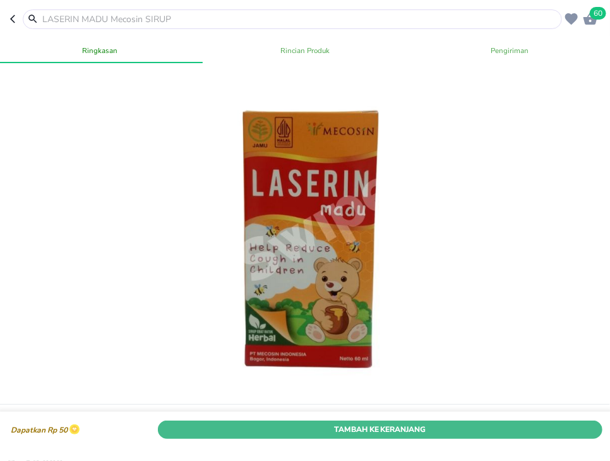
click at [464, 434] on span "Tambah Ke Keranjang" at bounding box center [380, 428] width 426 height 13
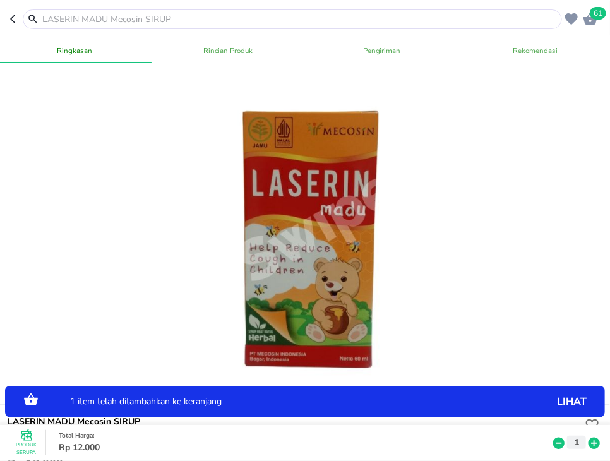
click at [592, 442] on icon at bounding box center [593, 443] width 11 height 11
click at [593, 443] on icon at bounding box center [594, 443] width 16 height 14
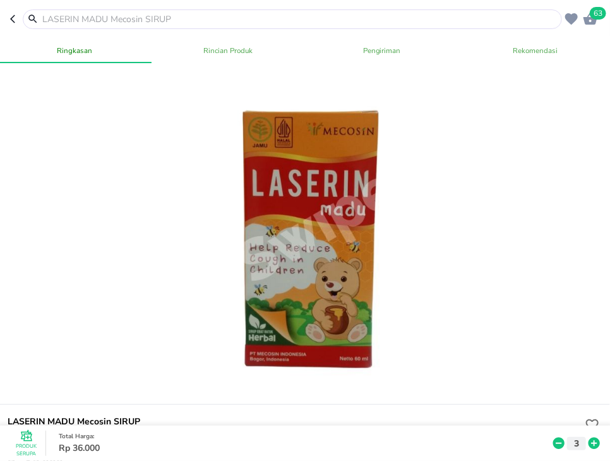
click at [346, 18] on input "text" at bounding box center [300, 19] width 518 height 13
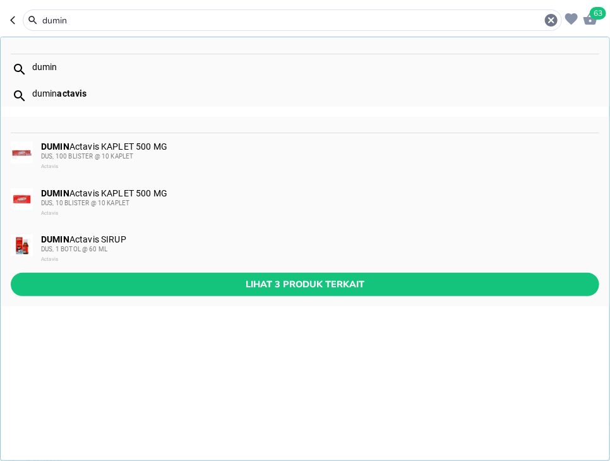
type input "dumin"
click at [285, 255] on div "Actavis" at bounding box center [319, 259] width 557 height 10
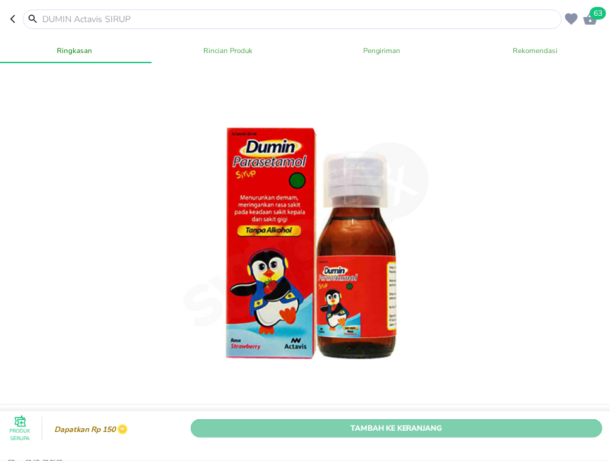
click at [559, 433] on span "Tambah Ke Keranjang" at bounding box center [396, 428] width 393 height 13
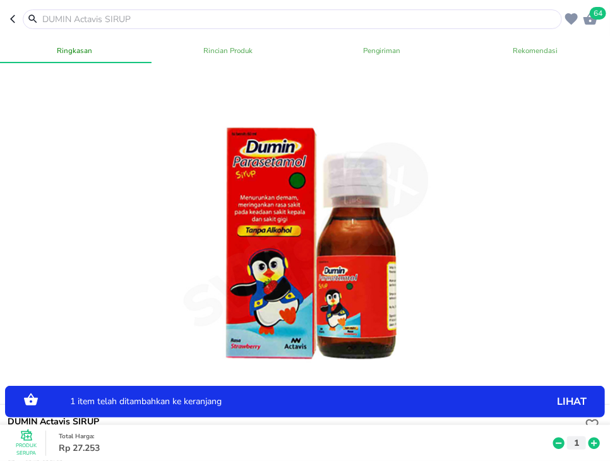
click at [593, 441] on icon at bounding box center [593, 443] width 11 height 11
drag, startPoint x: 593, startPoint y: 441, endPoint x: 598, endPoint y: 447, distance: 8.1
click at [593, 441] on icon at bounding box center [593, 443] width 11 height 11
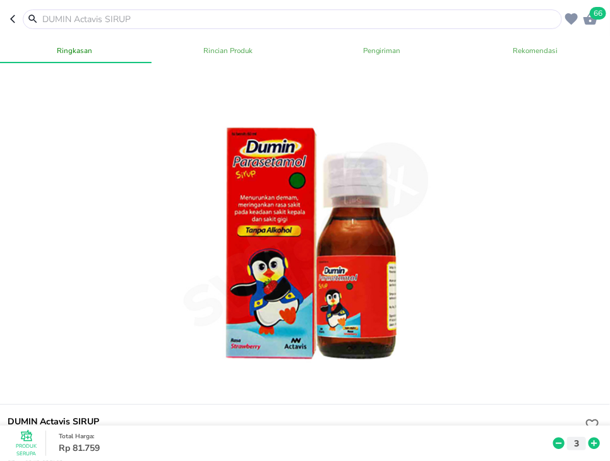
click at [283, 18] on input "text" at bounding box center [300, 19] width 518 height 13
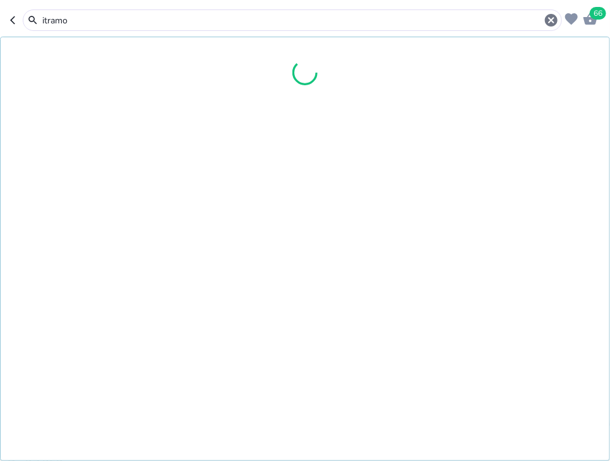
type input "itramol"
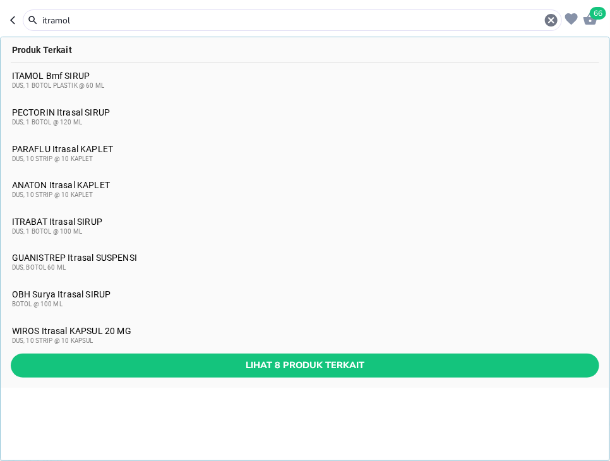
click at [123, 23] on input "itramol" at bounding box center [292, 20] width 503 height 13
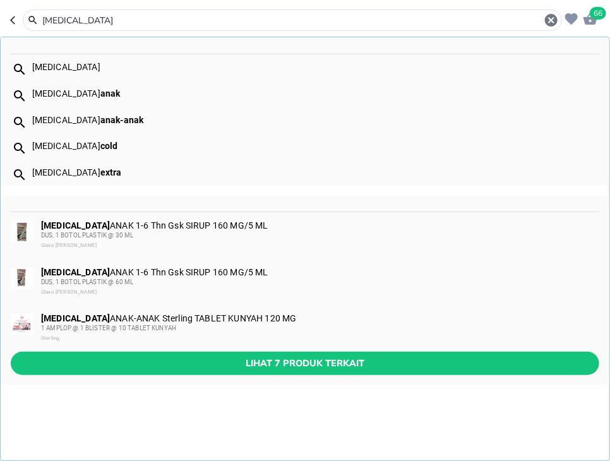
type input "[MEDICAL_DATA]"
click at [298, 366] on span "Lihat 7 produk terkait" at bounding box center [305, 363] width 568 height 16
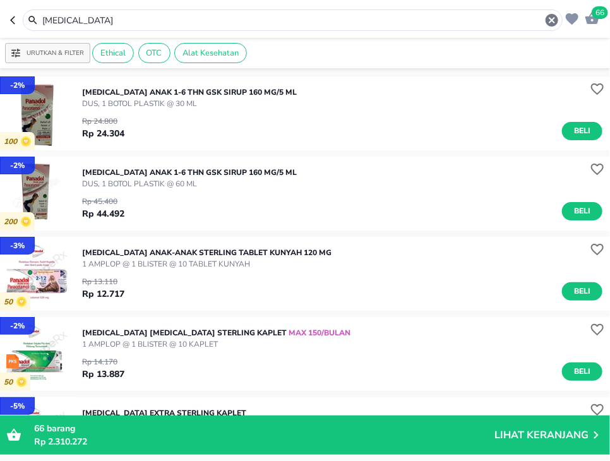
scroll to position [164, 0]
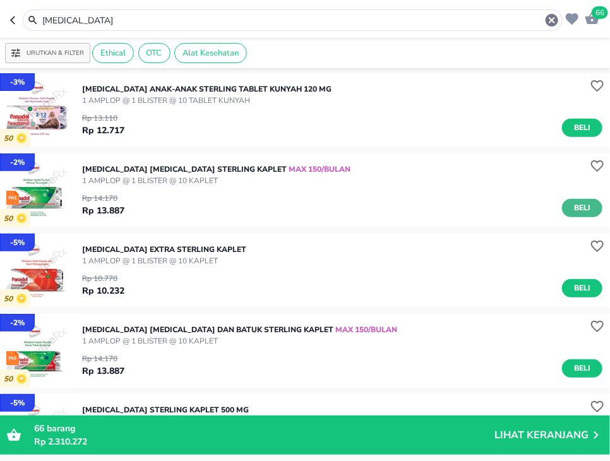
click at [592, 206] on span "Beli" at bounding box center [581, 207] width 21 height 13
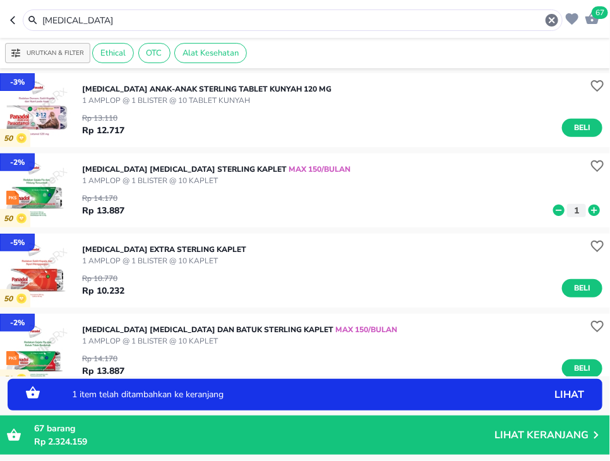
click at [593, 212] on icon at bounding box center [593, 210] width 11 height 11
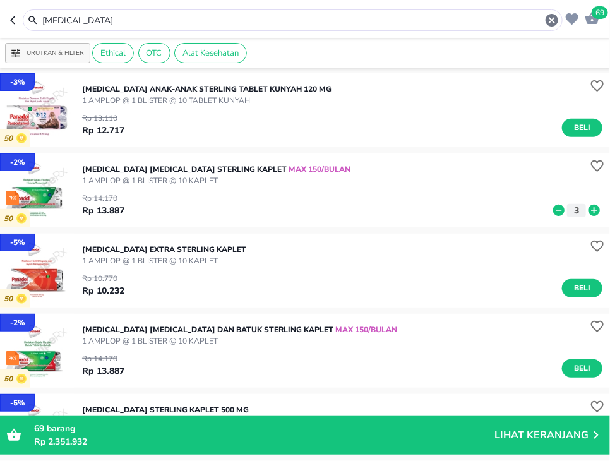
click at [599, 209] on icon at bounding box center [593, 210] width 11 height 11
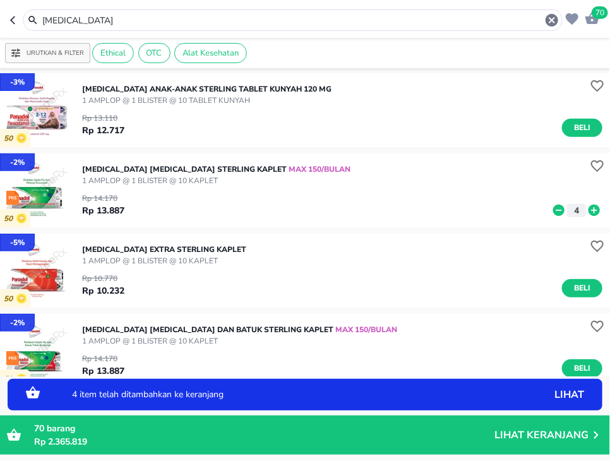
click at [598, 208] on icon at bounding box center [593, 210] width 11 height 11
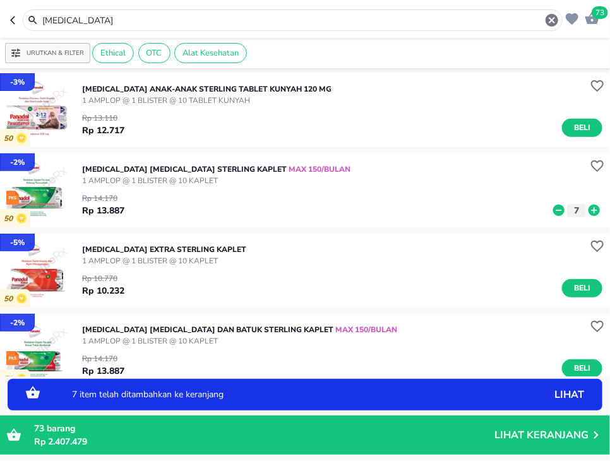
click at [598, 208] on icon at bounding box center [593, 210] width 11 height 11
click at [562, 206] on button "12" at bounding box center [574, 210] width 24 height 13
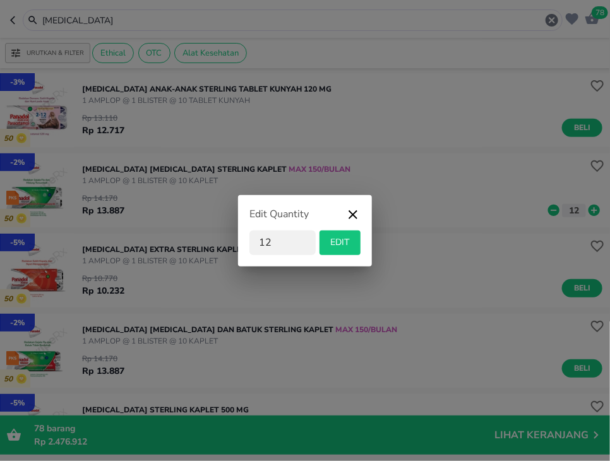
click at [358, 206] on div "Edit Quantity" at bounding box center [304, 218] width 111 height 24
click at [355, 211] on icon "button" at bounding box center [352, 218] width 15 height 23
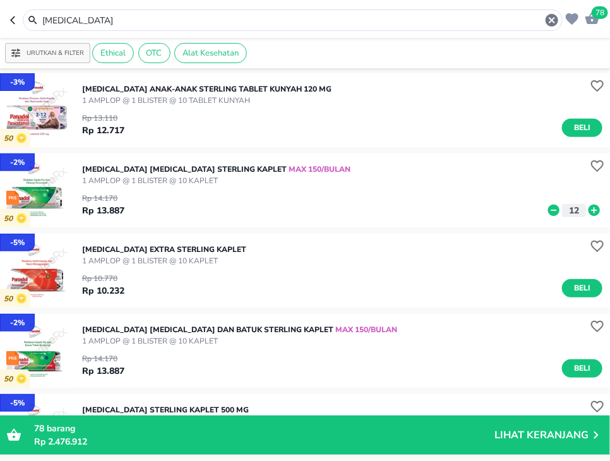
click at [554, 211] on icon at bounding box center [553, 210] width 11 height 11
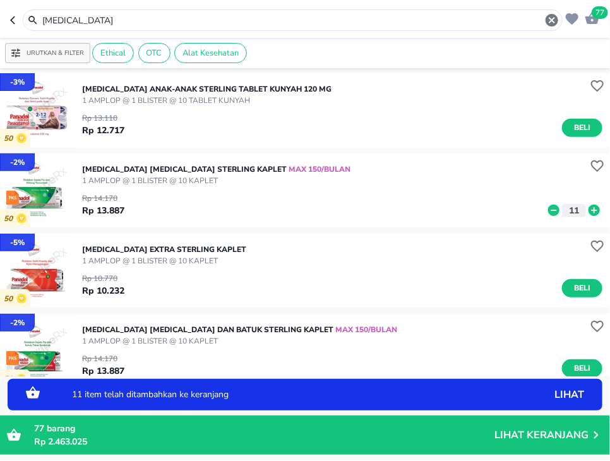
click at [554, 211] on icon at bounding box center [553, 210] width 11 height 11
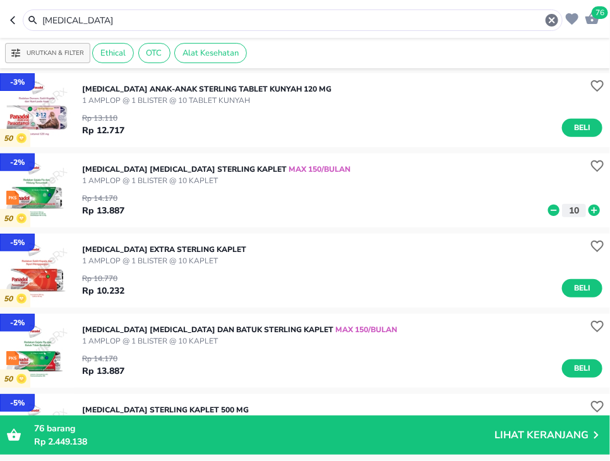
click at [597, 210] on icon at bounding box center [594, 210] width 16 height 14
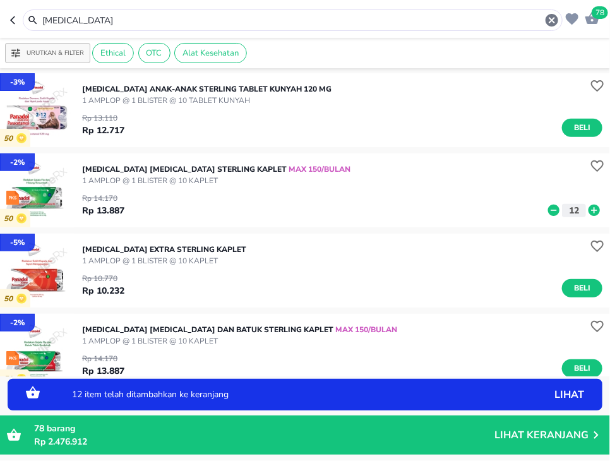
click at [597, 210] on icon at bounding box center [594, 210] width 16 height 14
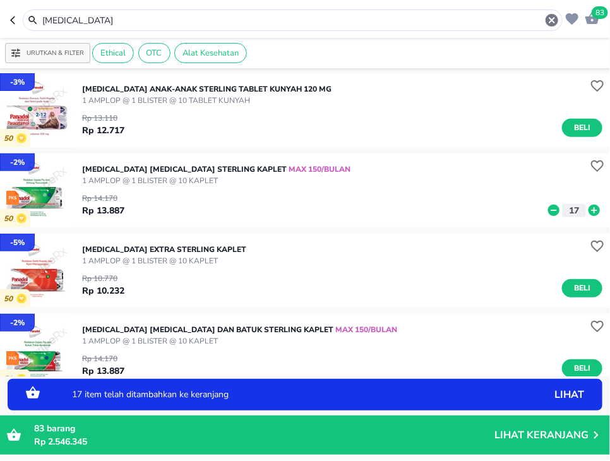
click at [597, 210] on icon at bounding box center [594, 210] width 16 height 14
click at [547, 210] on icon at bounding box center [554, 210] width 16 height 14
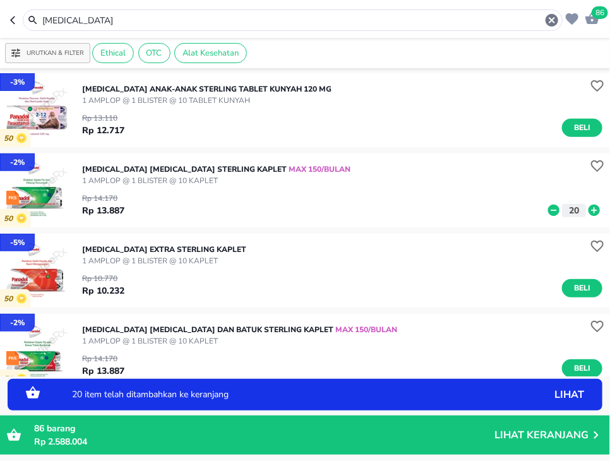
click at [337, 18] on input "[MEDICAL_DATA]" at bounding box center [292, 20] width 503 height 13
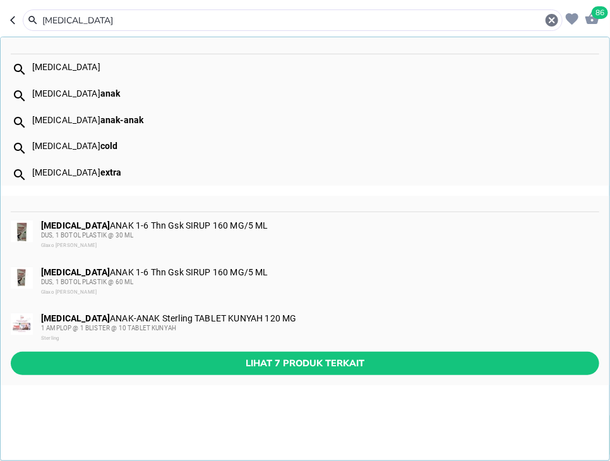
click at [337, 18] on input "[MEDICAL_DATA]" at bounding box center [292, 20] width 503 height 13
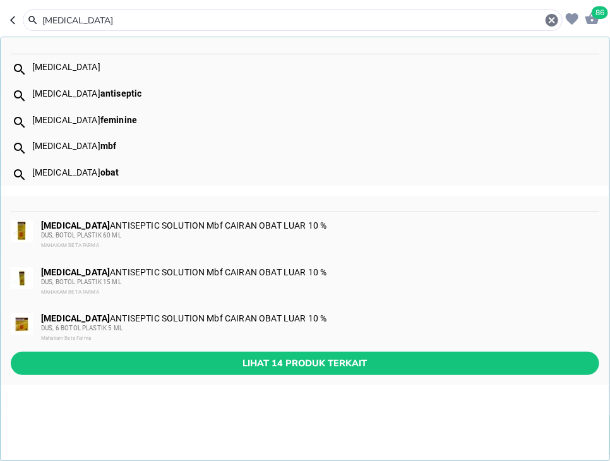
click at [174, 21] on input "[MEDICAL_DATA]" at bounding box center [292, 20] width 503 height 13
click at [329, 371] on span "Lihat 14 produk terkait" at bounding box center [305, 363] width 568 height 16
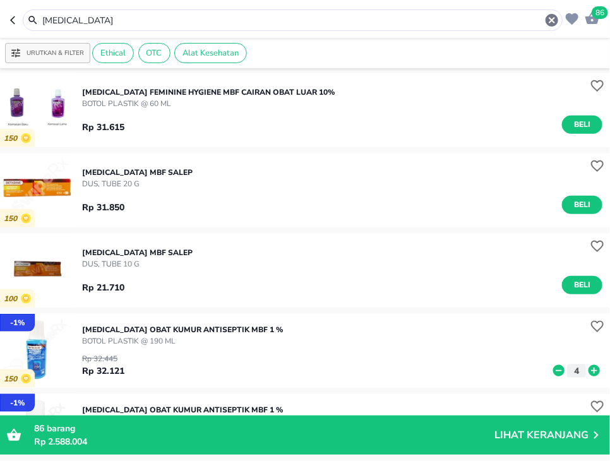
scroll to position [354, 0]
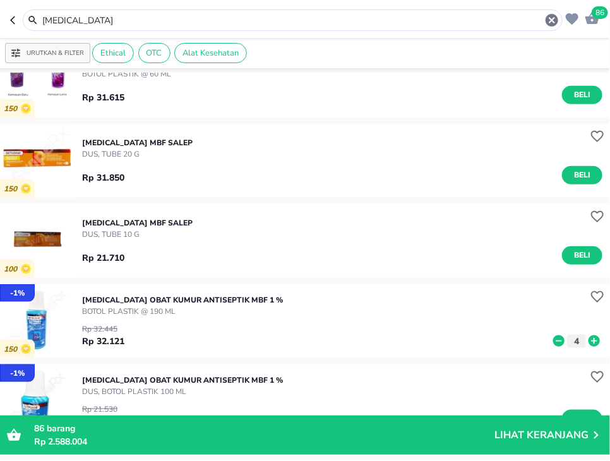
click at [593, 342] on icon at bounding box center [593, 340] width 11 height 11
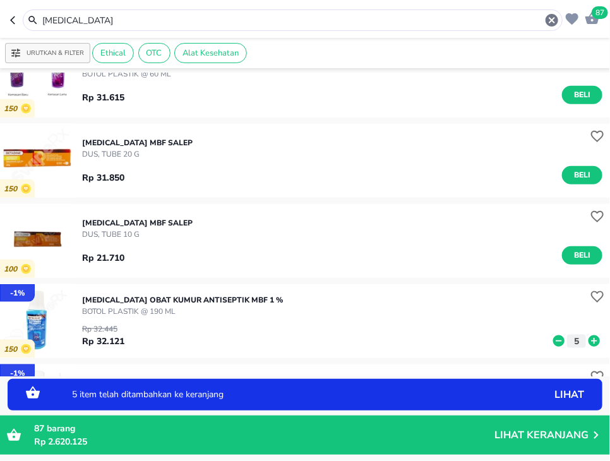
scroll to position [517, 0]
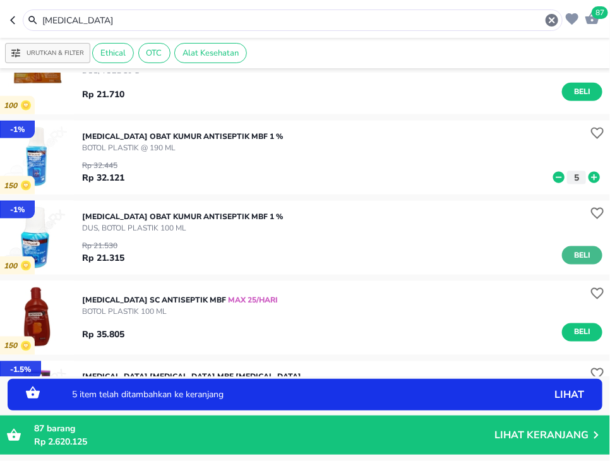
click at [588, 254] on span "Beli" at bounding box center [581, 255] width 21 height 13
click at [597, 258] on icon at bounding box center [594, 258] width 16 height 14
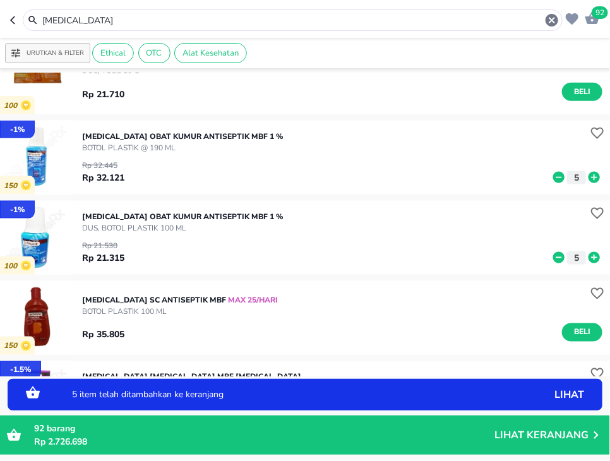
click at [120, 18] on input "[MEDICAL_DATA]" at bounding box center [292, 20] width 503 height 13
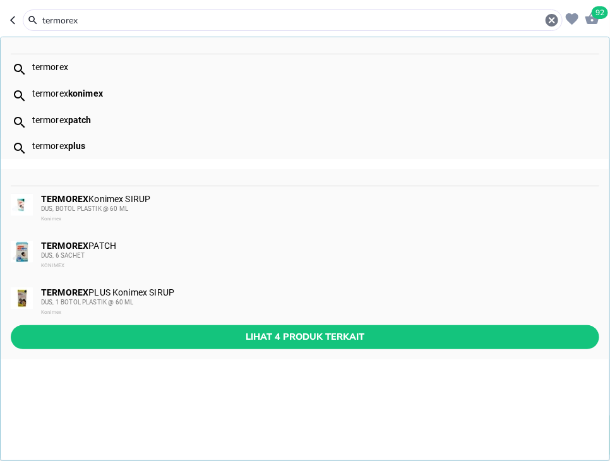
type input "termorex"
click at [181, 257] on div "DUS, 6 SACHET" at bounding box center [319, 256] width 557 height 10
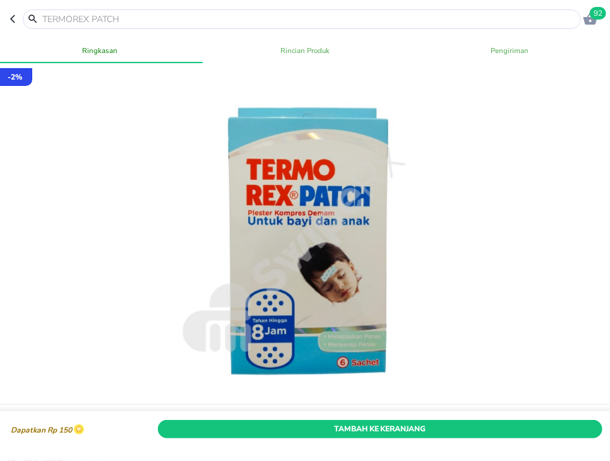
click at [130, 16] on input "text" at bounding box center [309, 19] width 537 height 13
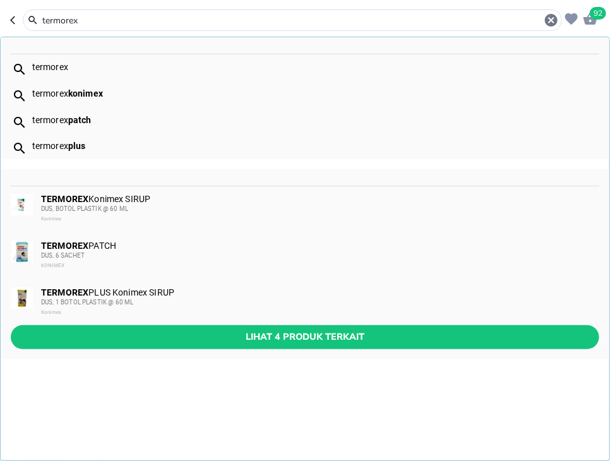
type input "termorex"
click at [246, 343] on span "Lihat 4 produk terkait" at bounding box center [305, 337] width 568 height 16
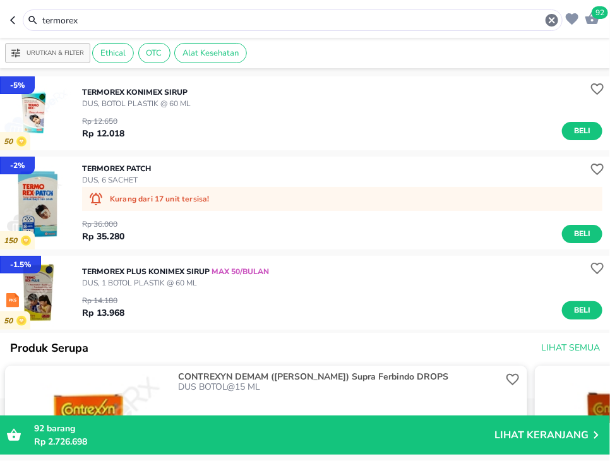
click at [223, 19] on input "termorex" at bounding box center [292, 20] width 503 height 13
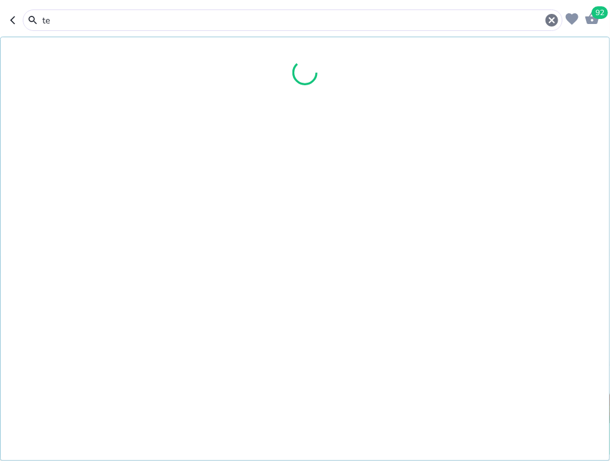
type input "t"
type input "a"
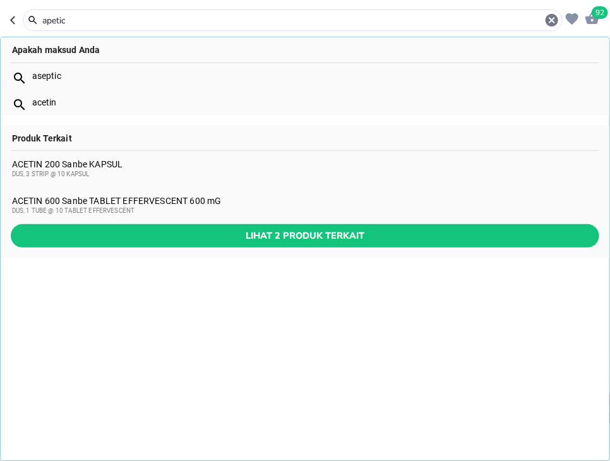
click at [111, 6] on header "92 apetic Apakah maksud Anda aseptic acetin Produk Terkait ACETIN 200 Sanbe KAP…" at bounding box center [305, 19] width 610 height 38
click at [112, 18] on input "apetic" at bounding box center [292, 20] width 503 height 13
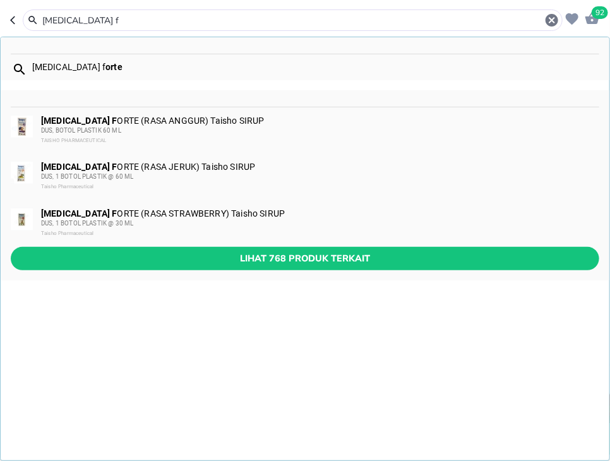
type input "[MEDICAL_DATA] f"
click at [270, 216] on div "[MEDICAL_DATA] F ORTE (RASA STRAWBERRY) Taisho SIRUP DUS, 1 BOTOL PLASTIK @ 30 …" at bounding box center [319, 223] width 557 height 30
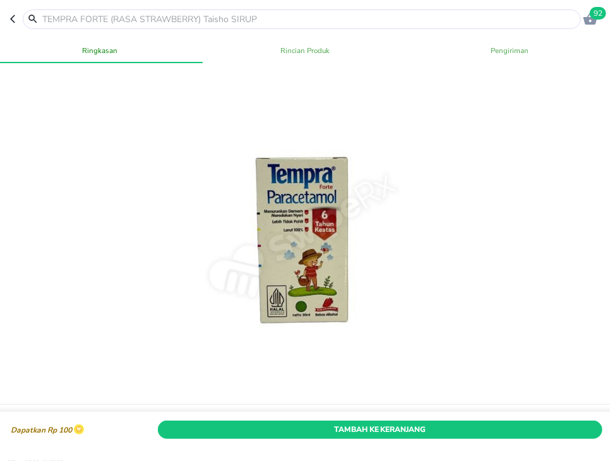
click at [572, 419] on div "Tambah Ke Keranjang" at bounding box center [380, 428] width 450 height 23
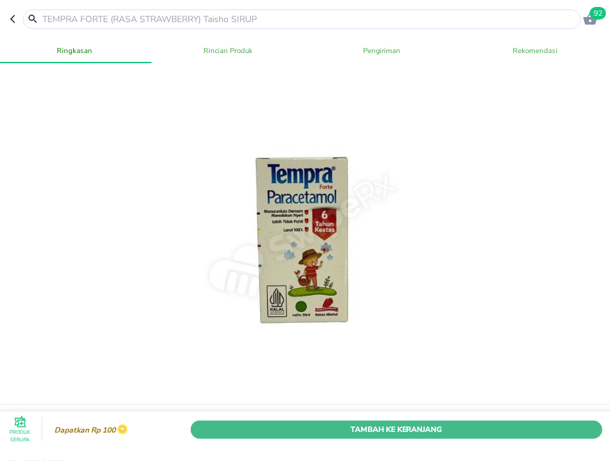
click at [581, 430] on span "Tambah Ke Keranjang" at bounding box center [396, 428] width 393 height 13
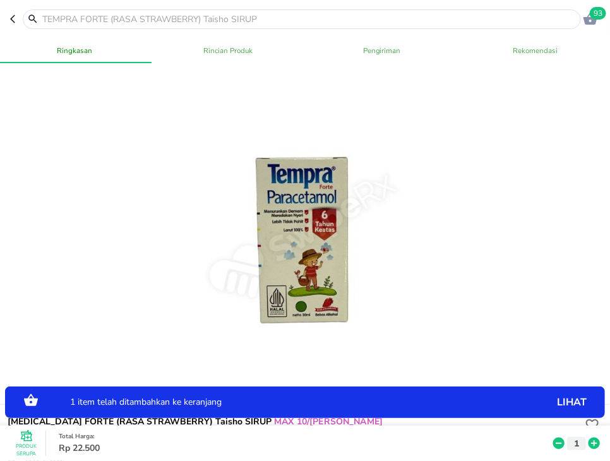
click at [589, 432] on div "Produk Serupa Total Harga : Rp 22.500 1" at bounding box center [308, 443] width 609 height 35
click at [599, 444] on icon at bounding box center [593, 443] width 11 height 11
click at [150, 20] on input "text" at bounding box center [309, 19] width 537 height 13
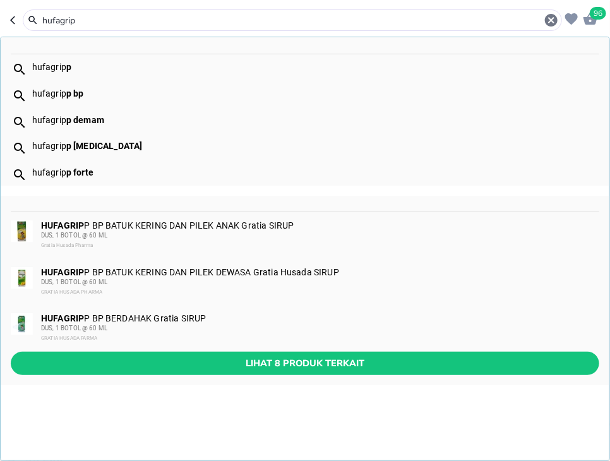
type input "hufagrip"
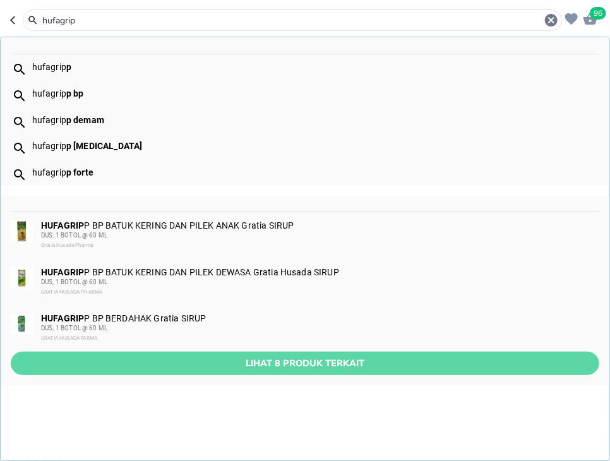
click at [276, 366] on span "Lihat 8 produk terkait" at bounding box center [305, 363] width 568 height 16
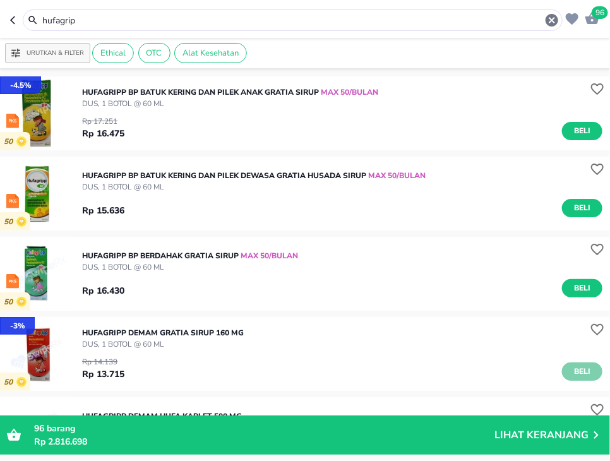
click at [589, 371] on span "Beli" at bounding box center [581, 371] width 21 height 13
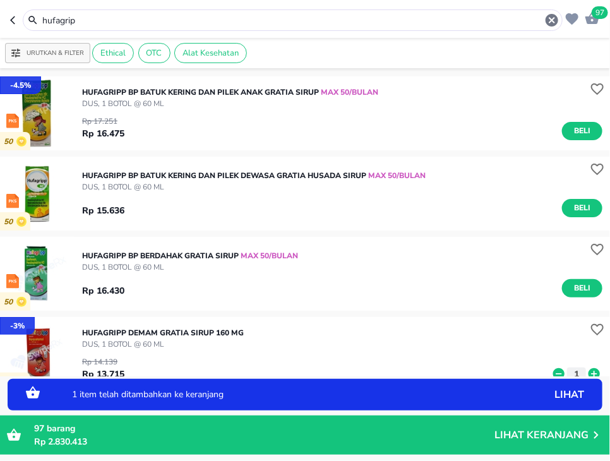
click at [592, 373] on icon at bounding box center [593, 373] width 11 height 11
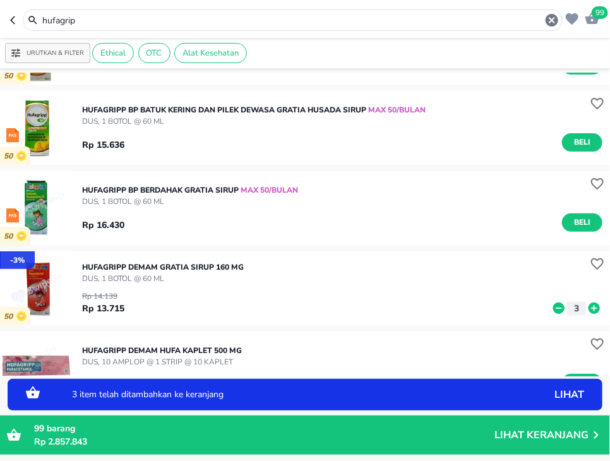
scroll to position [164, 0]
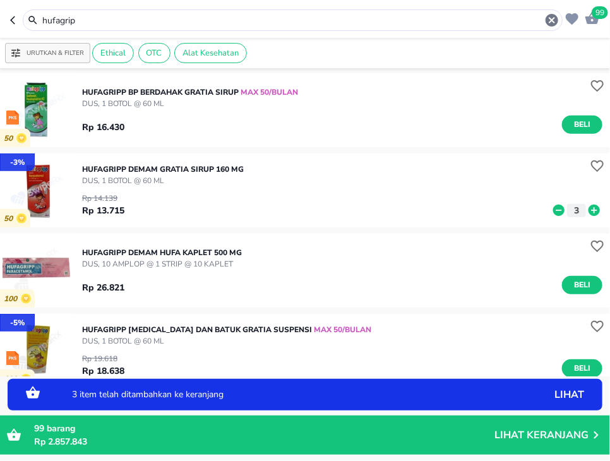
click at [279, 25] on input "hufagrip" at bounding box center [292, 20] width 503 height 13
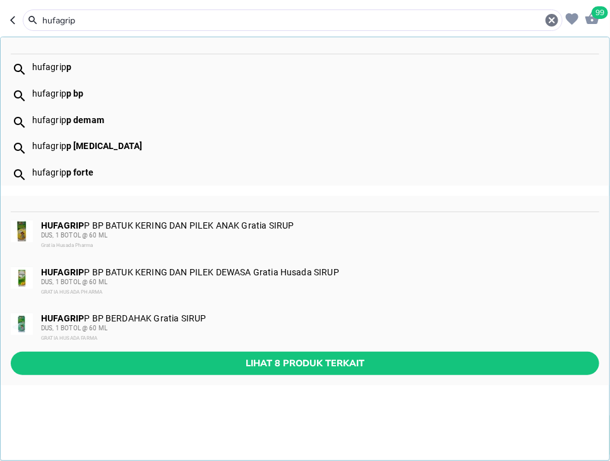
click at [279, 25] on input "hufagrip" at bounding box center [292, 20] width 503 height 13
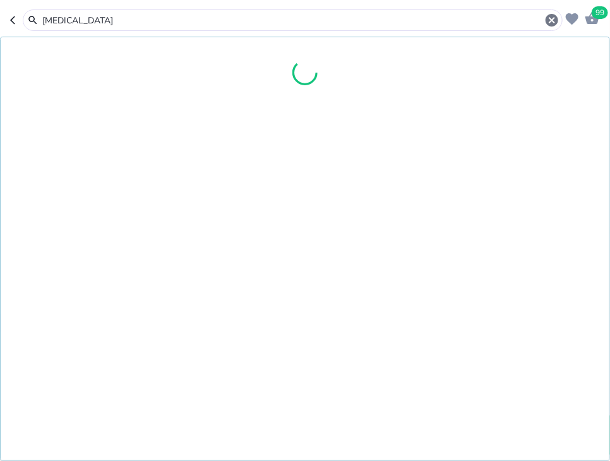
type input "[MEDICAL_DATA]"
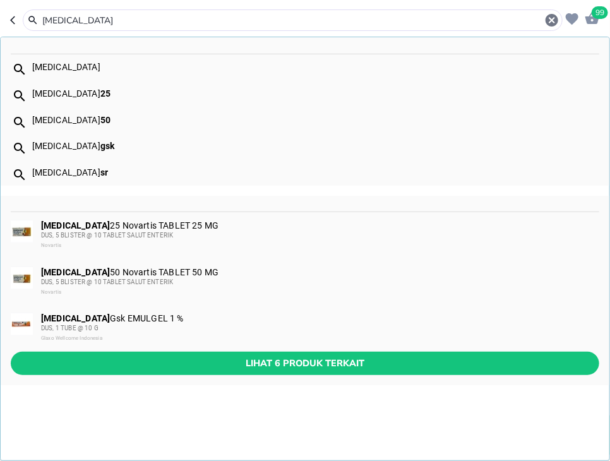
click at [228, 333] on div "Glaxo Wellcome Indonesia" at bounding box center [319, 338] width 557 height 10
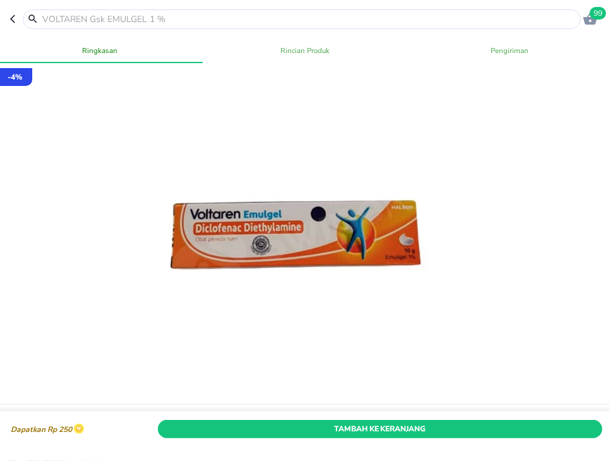
click at [444, 438] on div "Tambah Ke Keranjang" at bounding box center [380, 428] width 450 height 23
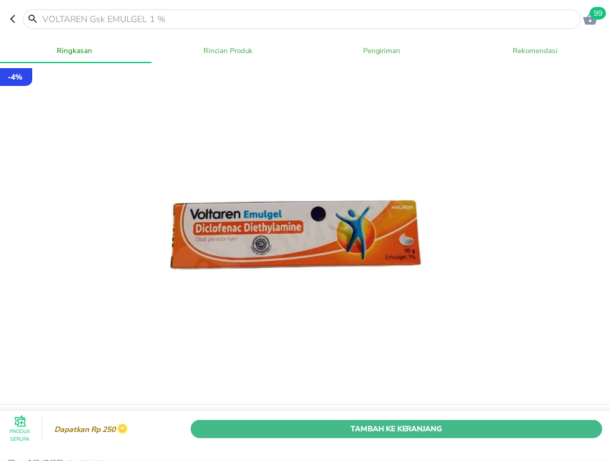
click at [396, 436] on span "Tambah Ke Keranjang" at bounding box center [396, 428] width 393 height 13
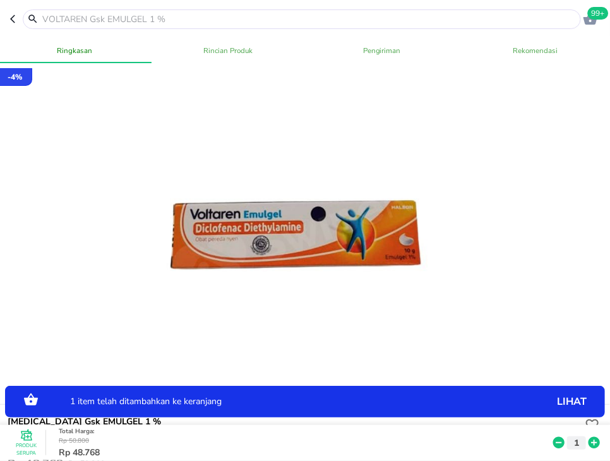
click at [592, 443] on icon at bounding box center [594, 443] width 16 height 14
click at [592, 443] on icon at bounding box center [593, 443] width 11 height 11
click at [265, 20] on input "text" at bounding box center [309, 19] width 537 height 13
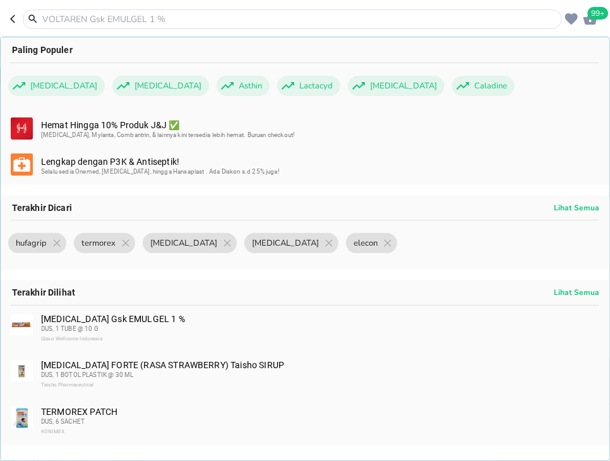
click at [265, 20] on input "text" at bounding box center [300, 19] width 518 height 13
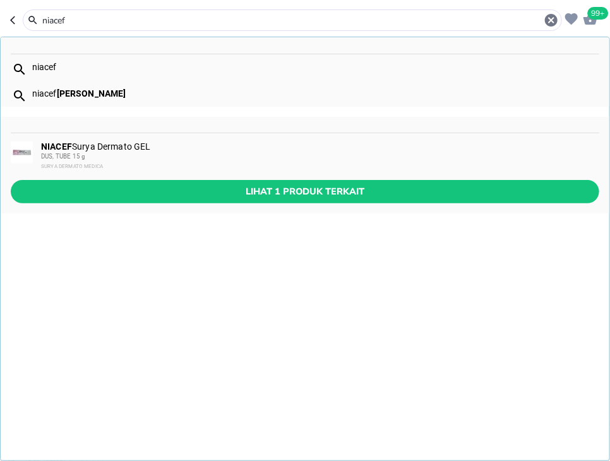
type input "niacef"
click at [305, 150] on div "NIACEF Surya Dermato GEL DUS, TUBE 15 g SURYA DERMATO MEDICA" at bounding box center [319, 156] width 557 height 30
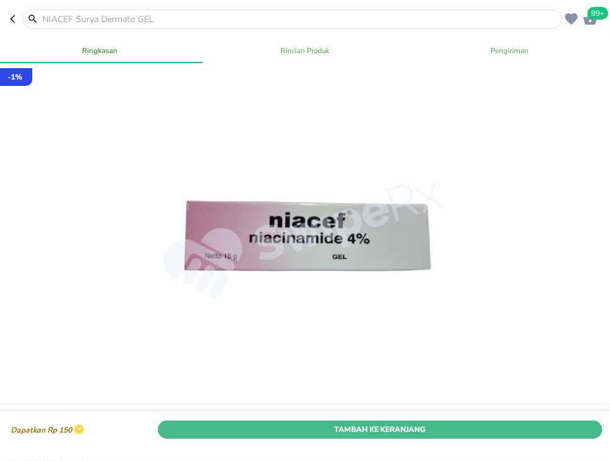
click at [555, 431] on span "Tambah Ke Keranjang" at bounding box center [380, 428] width 426 height 13
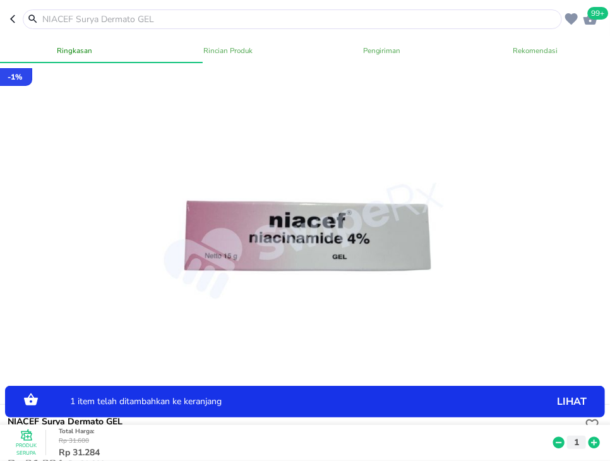
drag, startPoint x: 588, startPoint y: 442, endPoint x: 594, endPoint y: 446, distance: 7.4
click at [590, 443] on icon at bounding box center [594, 443] width 16 height 14
click at [595, 446] on icon at bounding box center [594, 443] width 16 height 14
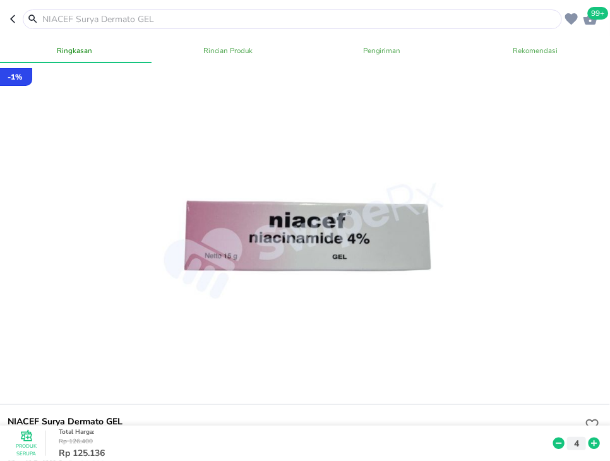
click at [86, 16] on input "text" at bounding box center [300, 19] width 518 height 13
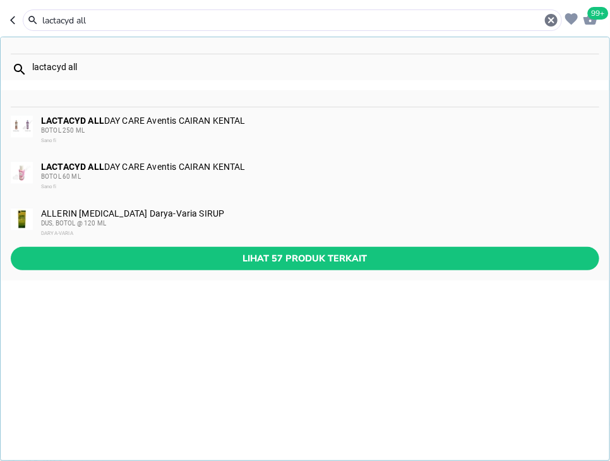
type input "lactacyd all"
click at [70, 170] on b "LACTACYD ALL" at bounding box center [72, 167] width 63 height 10
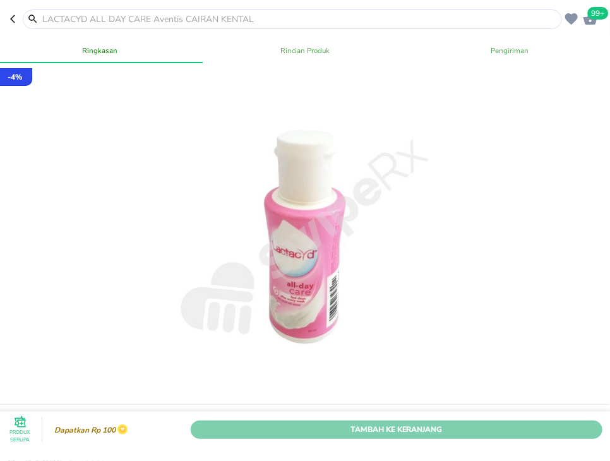
click at [495, 426] on span "Tambah Ke Keranjang" at bounding box center [396, 428] width 393 height 13
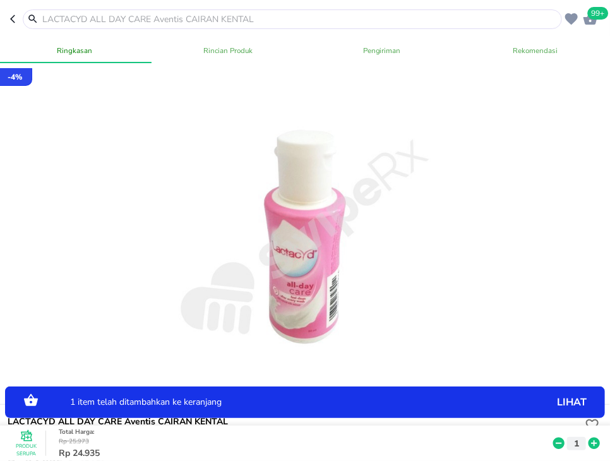
click at [587, 445] on icon at bounding box center [594, 443] width 16 height 14
click at [587, 444] on icon at bounding box center [594, 443] width 16 height 14
click at [593, 444] on icon at bounding box center [593, 443] width 11 height 11
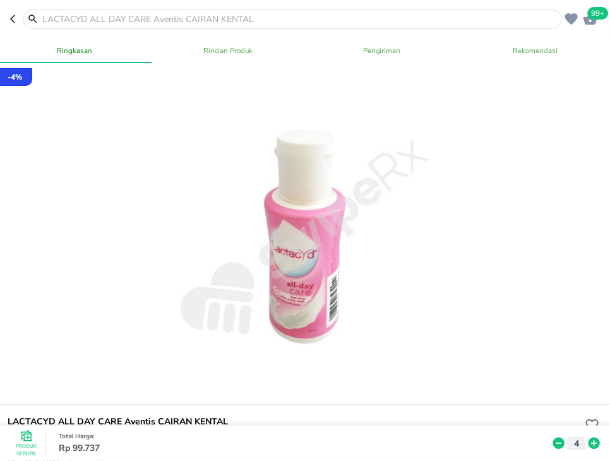
click at [208, 16] on input "text" at bounding box center [300, 19] width 518 height 13
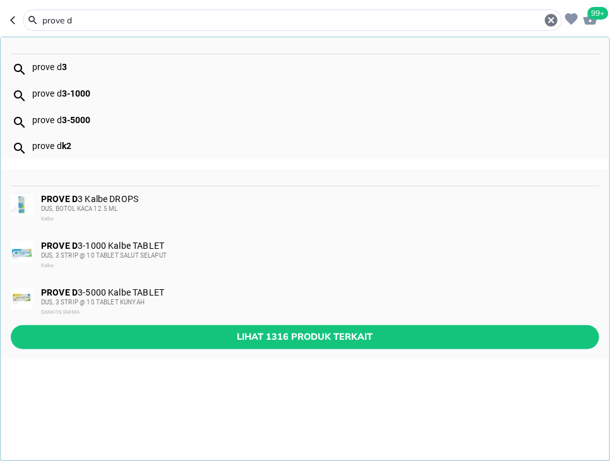
type input "prove d"
click at [140, 208] on div "DUS, BOTOL KACA 12.5 ML" at bounding box center [319, 209] width 557 height 10
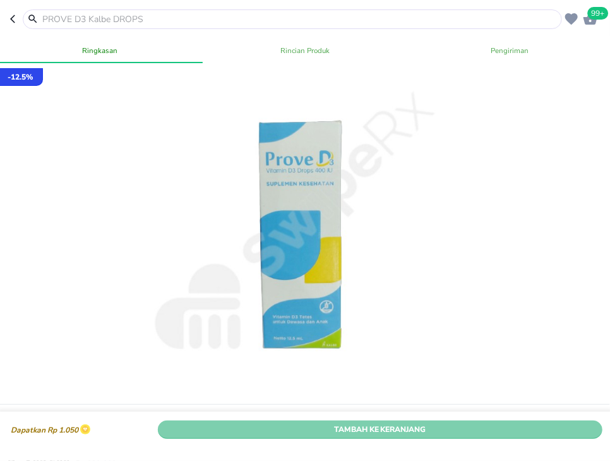
click at [486, 430] on span "Tambah Ke Keranjang" at bounding box center [380, 428] width 426 height 13
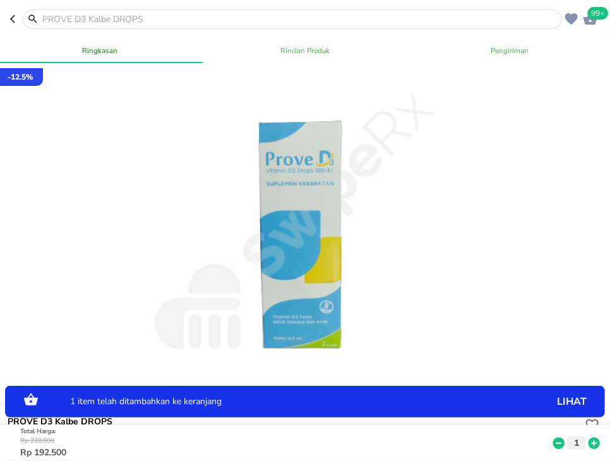
click at [597, 444] on icon at bounding box center [593, 443] width 11 height 11
click at [85, 16] on input "text" at bounding box center [300, 19] width 518 height 13
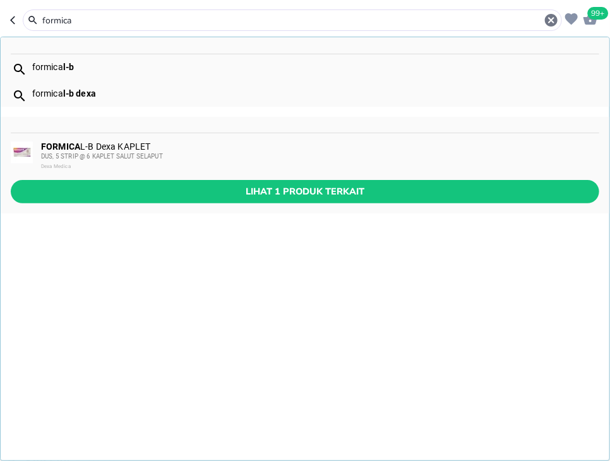
type input "formica"
click at [172, 160] on div "DUS, 5 STRIP @ 6 KAPLET SALUT SELAPUT" at bounding box center [319, 157] width 557 height 10
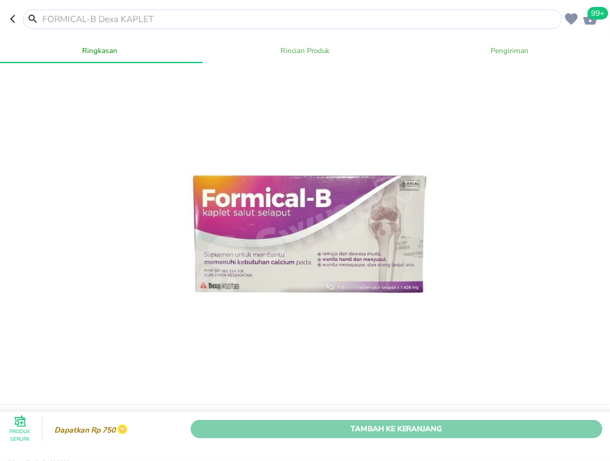
click at [539, 433] on span "Tambah Ke Keranjang" at bounding box center [396, 428] width 393 height 13
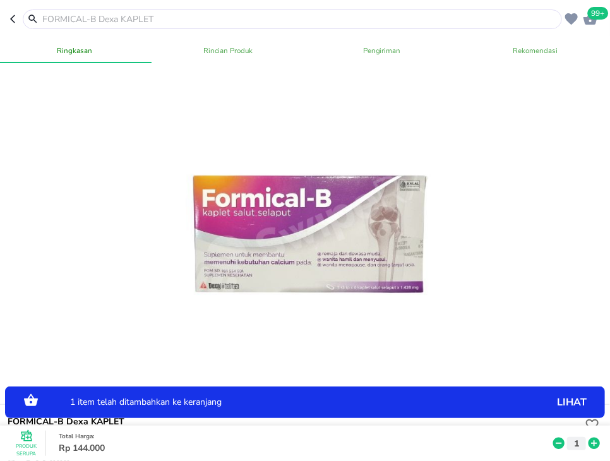
click at [597, 443] on icon at bounding box center [593, 443] width 11 height 11
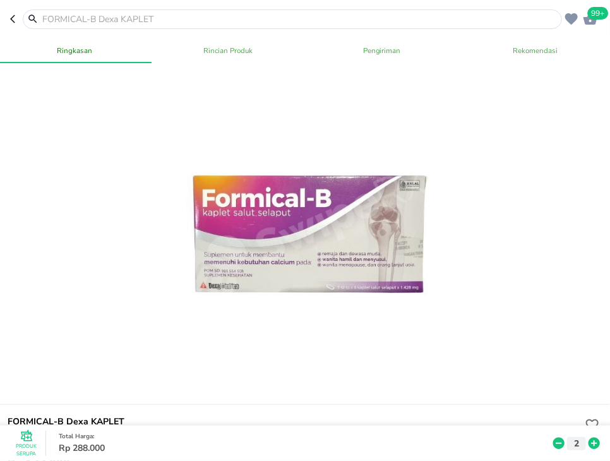
click at [249, 18] on input "text" at bounding box center [300, 19] width 518 height 13
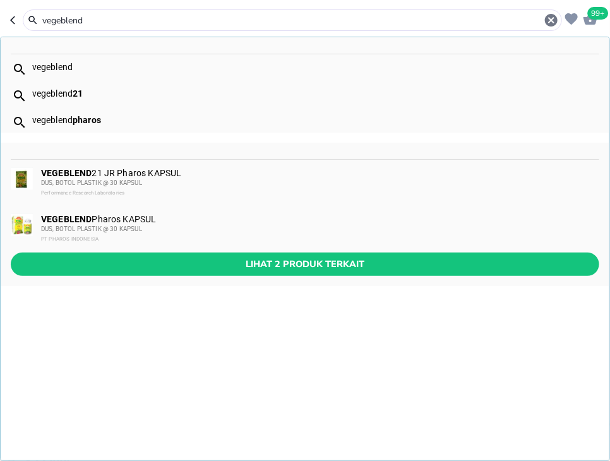
type input "vegeblend"
click at [216, 178] on div "DUS, BOTOL PLASTIK @ 30 KAPSUL" at bounding box center [319, 183] width 557 height 10
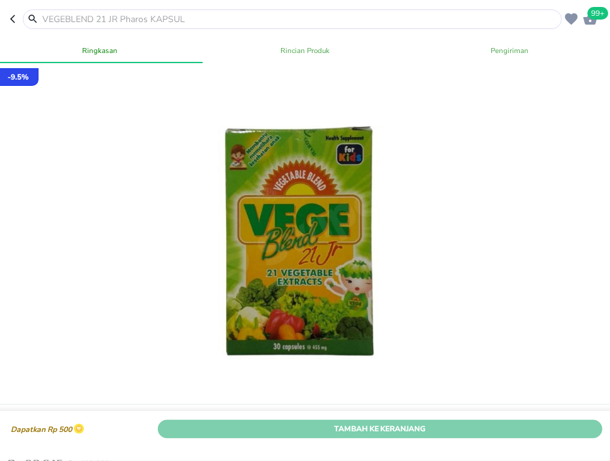
click at [509, 434] on span "Tambah Ke Keranjang" at bounding box center [380, 428] width 426 height 13
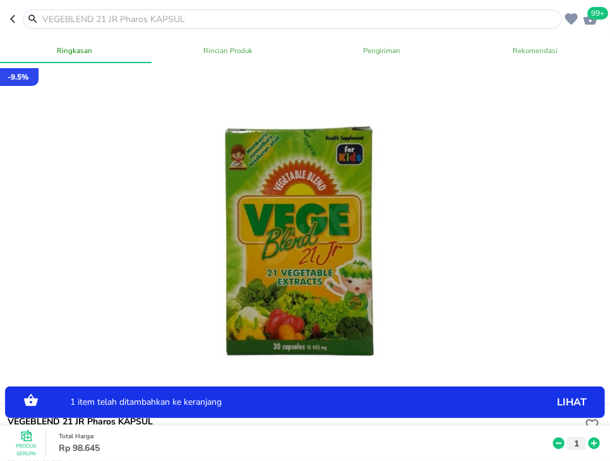
click at [297, 16] on input "text" at bounding box center [300, 19] width 518 height 13
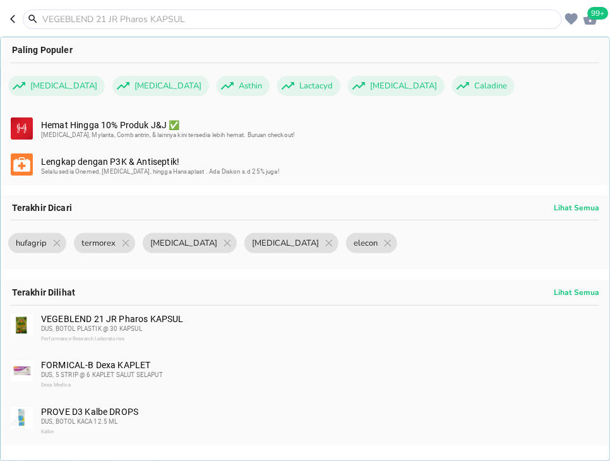
type input "b"
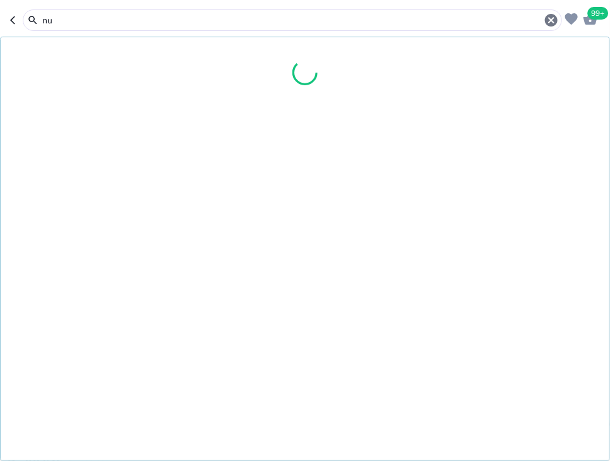
type input "n"
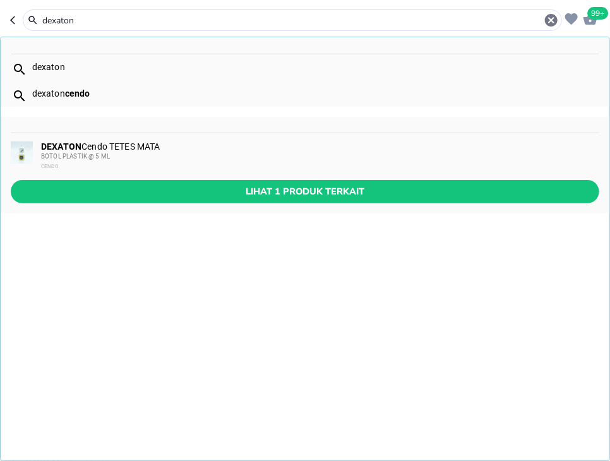
type input "dexaton"
click at [295, 156] on div "BOTOL PLASTIK @ 5 ML" at bounding box center [319, 157] width 557 height 10
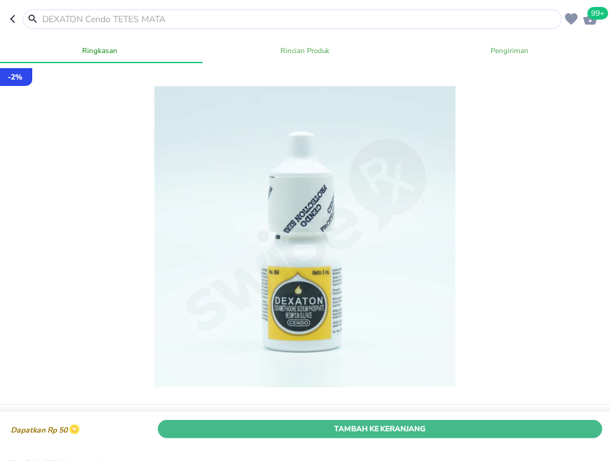
click at [536, 430] on span "Tambah Ke Keranjang" at bounding box center [380, 428] width 426 height 13
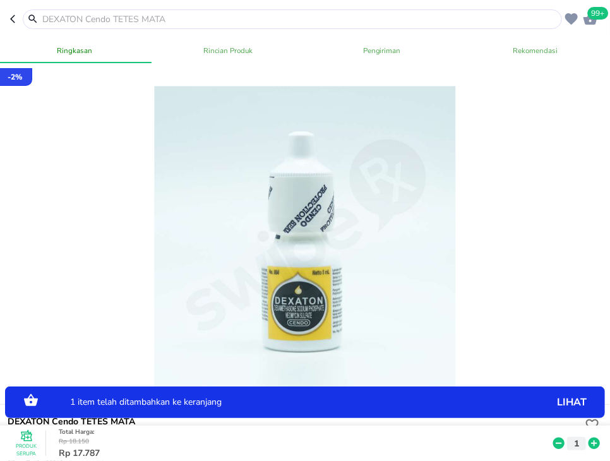
click at [595, 440] on icon at bounding box center [593, 443] width 11 height 11
click at [239, 21] on input "text" at bounding box center [300, 19] width 518 height 13
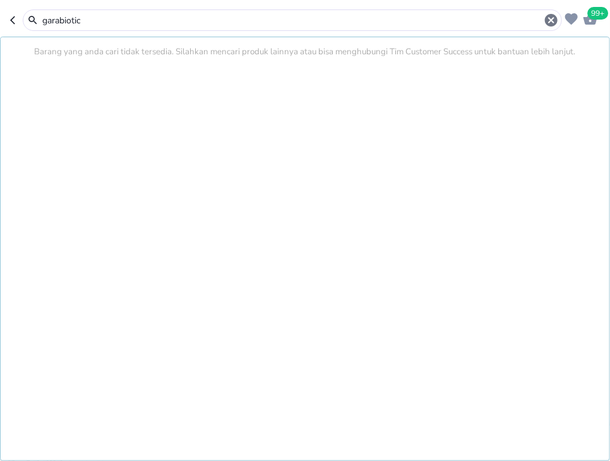
click at [173, 20] on input "garabiotic" at bounding box center [292, 20] width 503 height 13
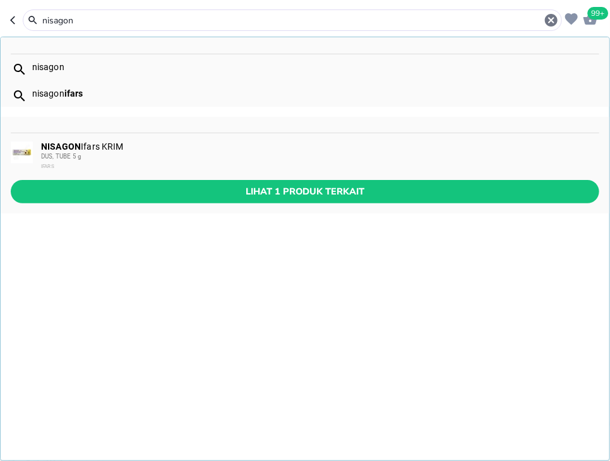
type input "nisagon"
click at [176, 152] on div "DUS, TUBE 5 g" at bounding box center [319, 157] width 557 height 10
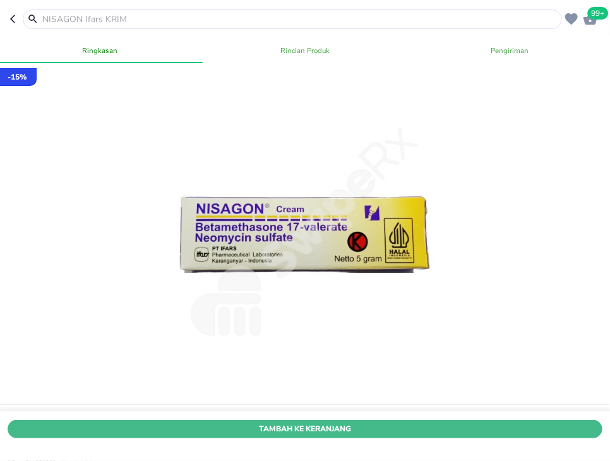
click at [585, 438] on button "Tambah Ke Keranjang" at bounding box center [305, 429] width 595 height 18
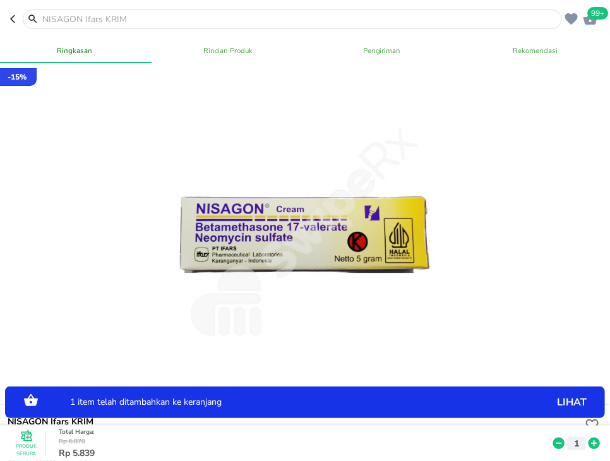
click at [595, 442] on icon at bounding box center [593, 443] width 11 height 11
click at [208, 23] on input "text" at bounding box center [300, 19] width 518 height 13
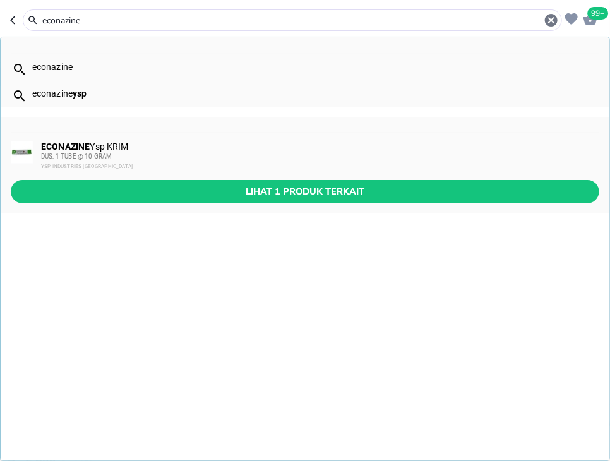
type input "econazine"
click at [211, 148] on div "ECONAZINE Ysp KRIM DUS, 1 TUBE @ 10 GRAM YSP INDUSTRIES [GEOGRAPHIC_DATA]" at bounding box center [319, 156] width 557 height 30
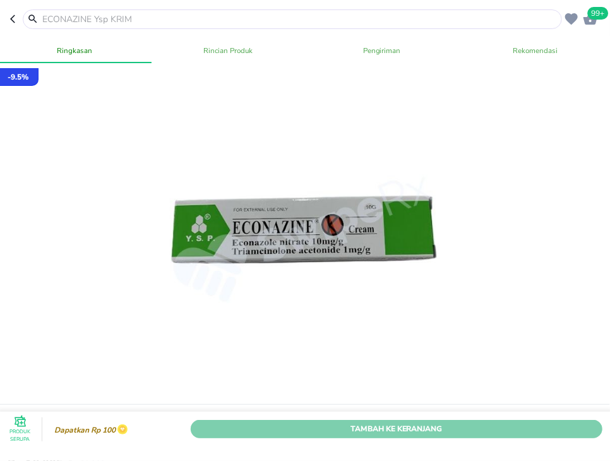
click at [444, 432] on span "Tambah Ke Keranjang" at bounding box center [396, 428] width 393 height 13
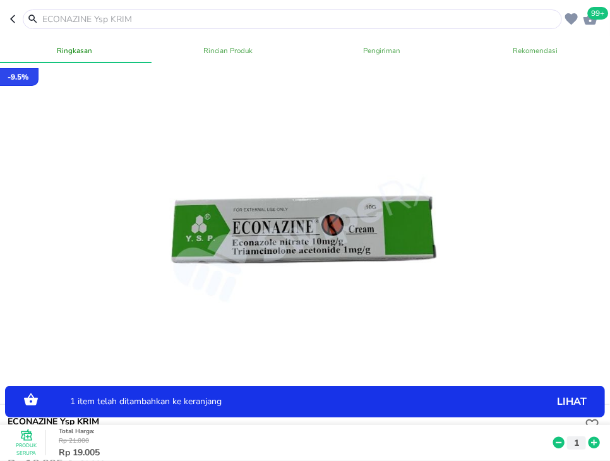
click at [592, 446] on icon at bounding box center [593, 443] width 11 height 11
click at [593, 446] on icon at bounding box center [593, 443] width 11 height 11
click at [105, 6] on header "99+" at bounding box center [305, 19] width 610 height 38
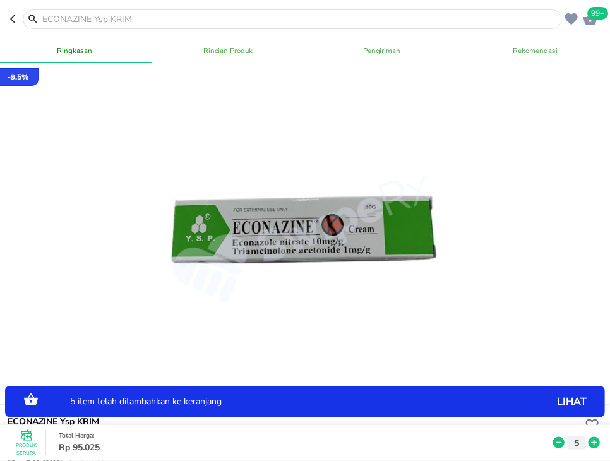
click at [105, 25] on input "text" at bounding box center [300, 19] width 518 height 13
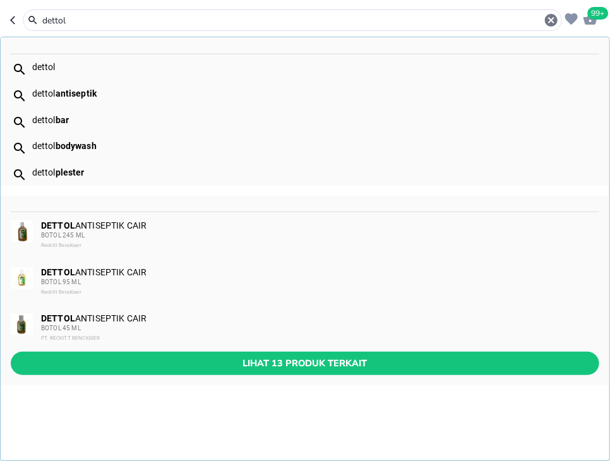
type input "dettol"
click at [218, 333] on div "PT. RECKITT BENCKISER" at bounding box center [319, 338] width 557 height 10
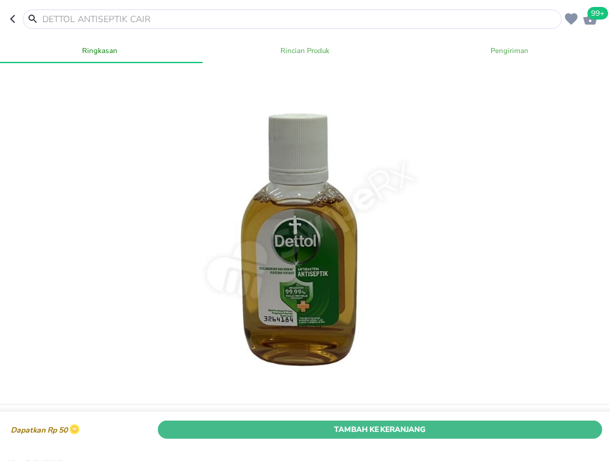
click at [494, 431] on span "Tambah Ke Keranjang" at bounding box center [380, 428] width 426 height 13
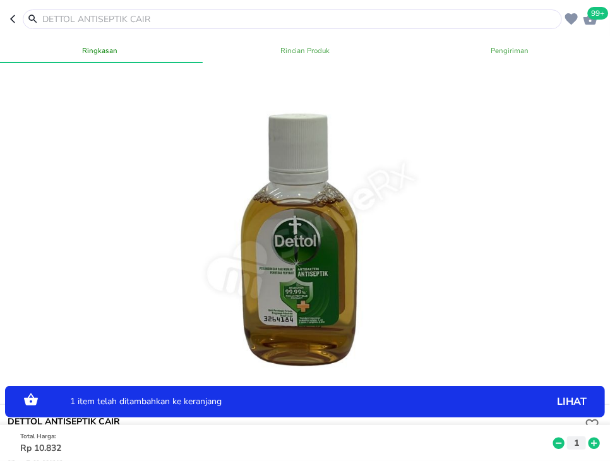
click at [600, 443] on icon at bounding box center [593, 443] width 11 height 11
click at [201, 22] on input "text" at bounding box center [300, 19] width 518 height 13
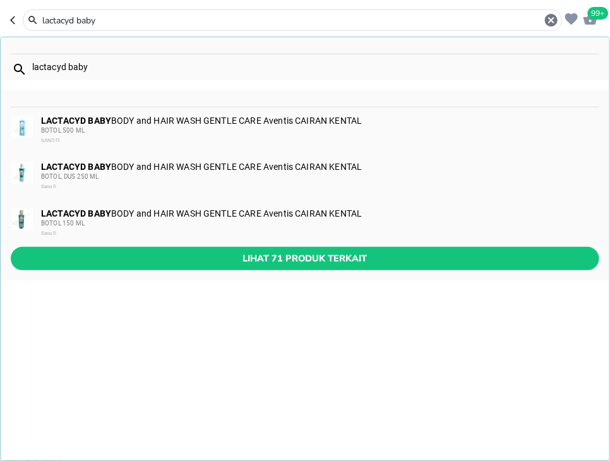
type input "lactacyd baby"
click at [267, 273] on div "Lihat 71 produk terkait" at bounding box center [305, 263] width 609 height 33
click at [299, 265] on span "Lihat 71 produk terkait" at bounding box center [305, 259] width 568 height 16
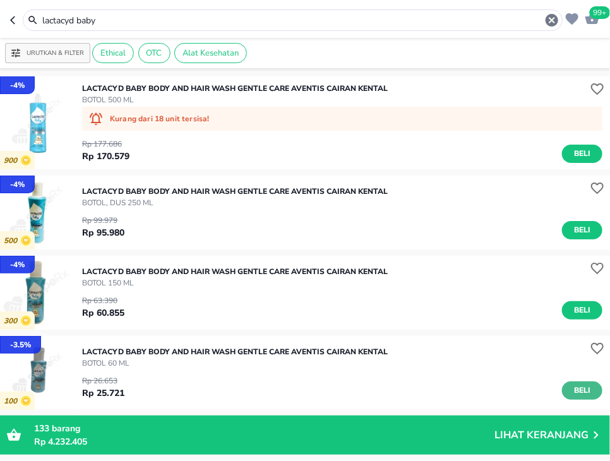
click at [577, 390] on span "Beli" at bounding box center [581, 390] width 21 height 13
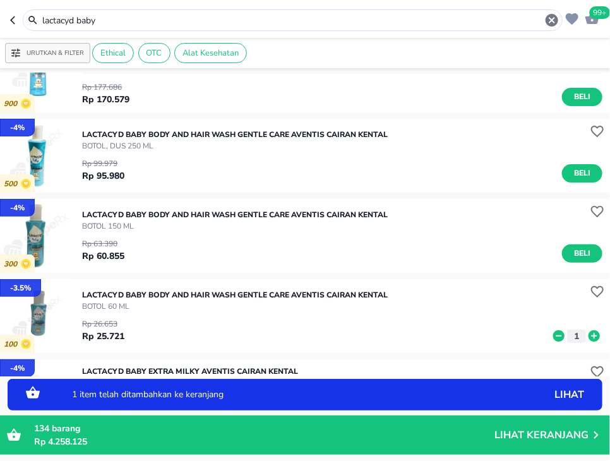
scroll to position [164, 0]
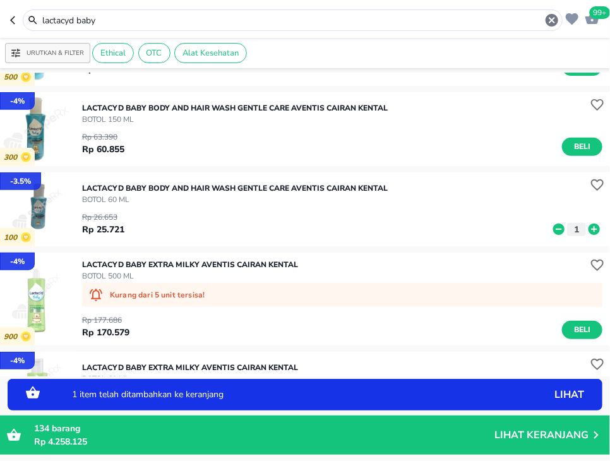
click at [595, 227] on icon at bounding box center [593, 229] width 11 height 11
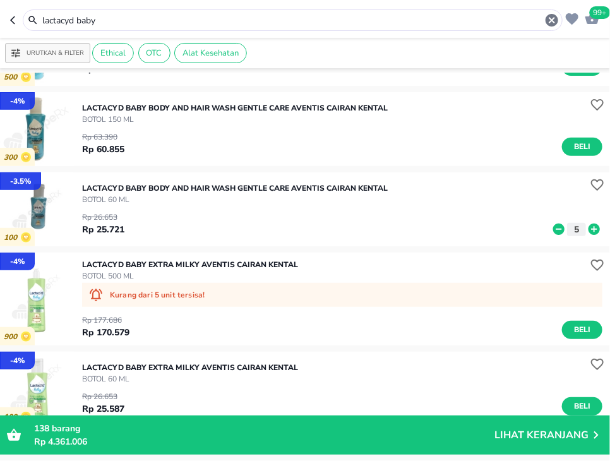
click at [394, 19] on input "lactacyd baby" at bounding box center [292, 20] width 503 height 13
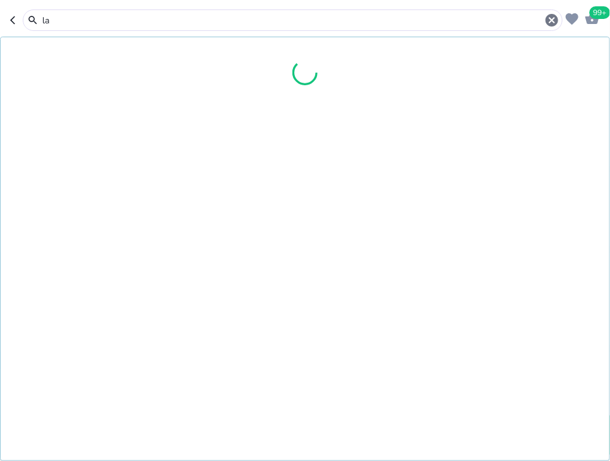
type input "l"
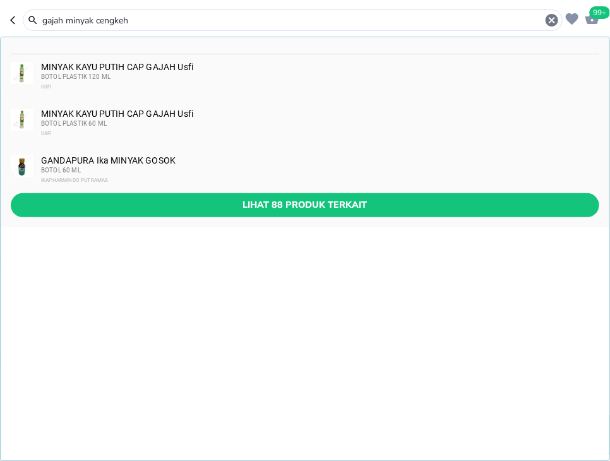
click at [149, 18] on input "gajah minyak cengkeh" at bounding box center [292, 20] width 503 height 13
click at [150, 18] on input "gajah minyak cengkeh" at bounding box center [292, 20] width 503 height 13
click at [282, 194] on div "KONICARE MINYAK TELON Konimex BOTOL PLASTIK 125 ML KONIMEX KONICARE MINYAK TELO…" at bounding box center [305, 132] width 609 height 190
click at [372, 210] on span "Lihat 102 produk terkait" at bounding box center [305, 205] width 568 height 16
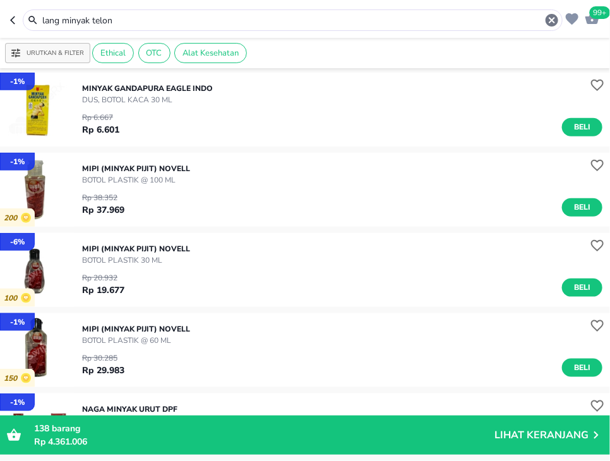
scroll to position [1959, 0]
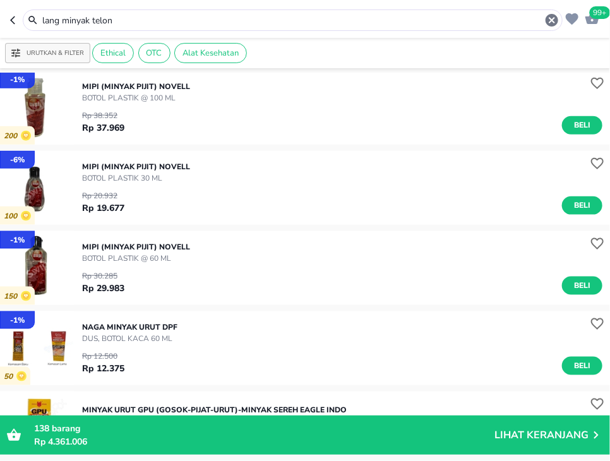
click at [304, 15] on input "lang minyak telon" at bounding box center [292, 20] width 503 height 13
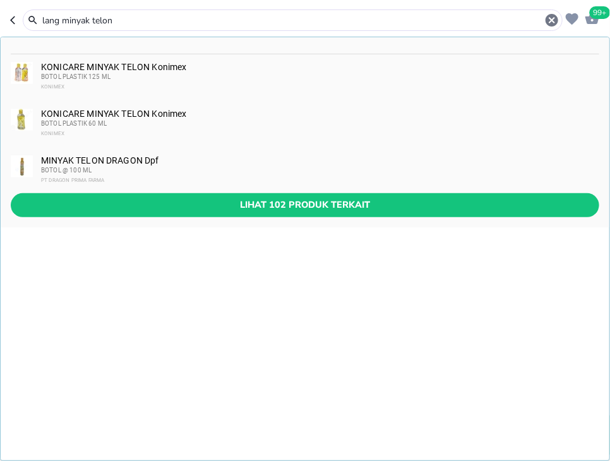
click at [304, 15] on input "lang minyak telon" at bounding box center [292, 20] width 503 height 13
click at [303, 15] on input "lang minyak telon" at bounding box center [292, 20] width 503 height 13
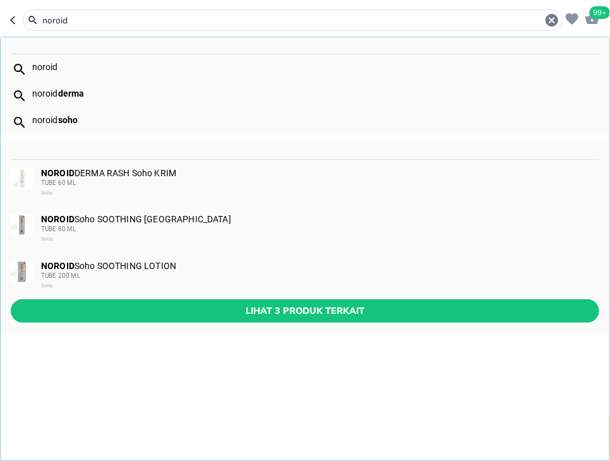
type input "noroid"
click at [297, 220] on div "NOROID Soho SOOTHING KRIM TUBE 80 ML Soho" at bounding box center [319, 229] width 557 height 30
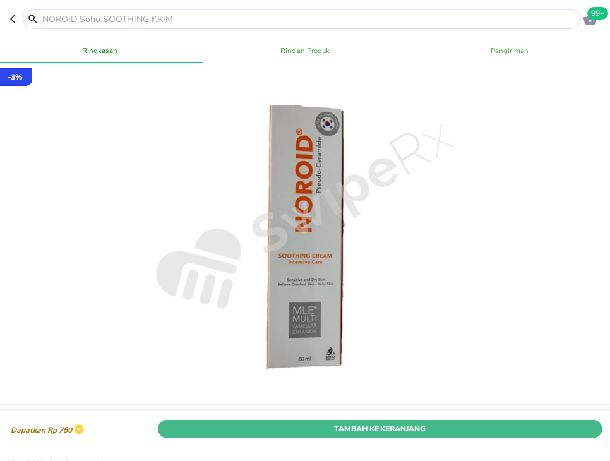
click at [518, 433] on span "Tambah Ke Keranjang" at bounding box center [380, 428] width 426 height 13
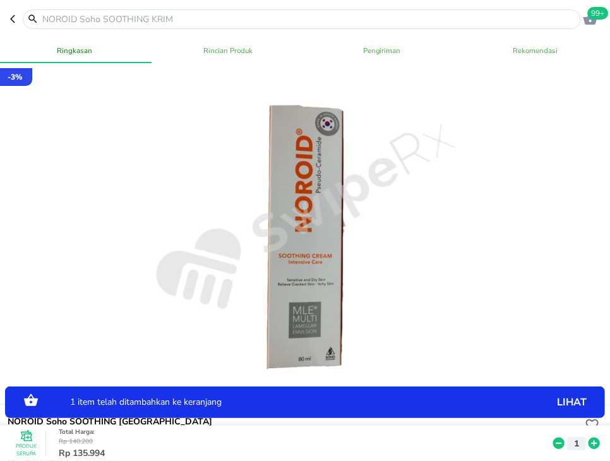
click at [144, 16] on input "text" at bounding box center [309, 19] width 537 height 13
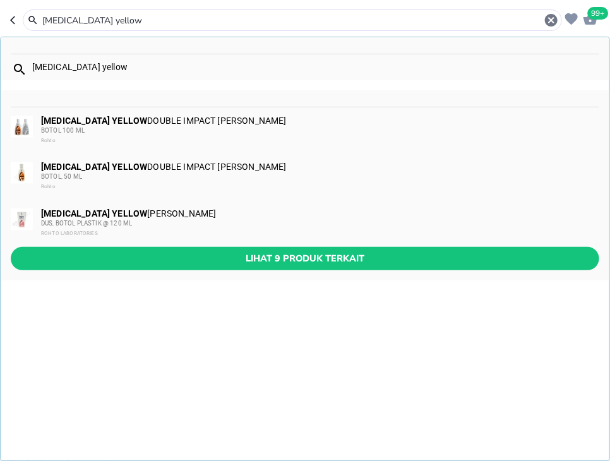
type input "[MEDICAL_DATA] yellow"
drag, startPoint x: 186, startPoint y: 120, endPoint x: 330, endPoint y: 258, distance: 199.6
click at [186, 120] on div "[MEDICAL_DATA] YELLOW DOUBLE IMPACT Rohto SHAMPOO BOTOL 100 ML Rohto" at bounding box center [319, 131] width 557 height 30
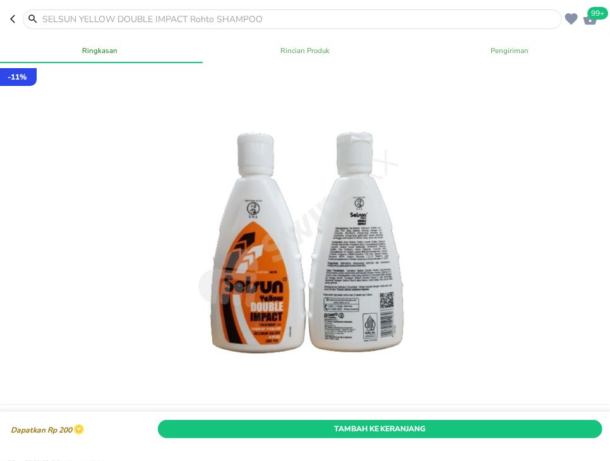
click at [545, 420] on div "Tambah Ke Keranjang" at bounding box center [380, 428] width 450 height 23
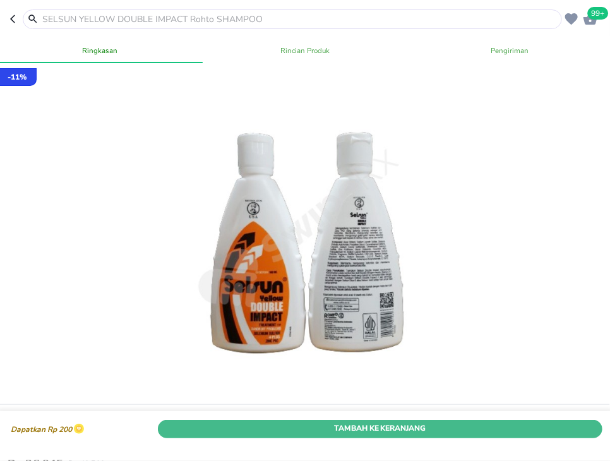
click at [556, 433] on span "Tambah Ke Keranjang" at bounding box center [380, 428] width 426 height 13
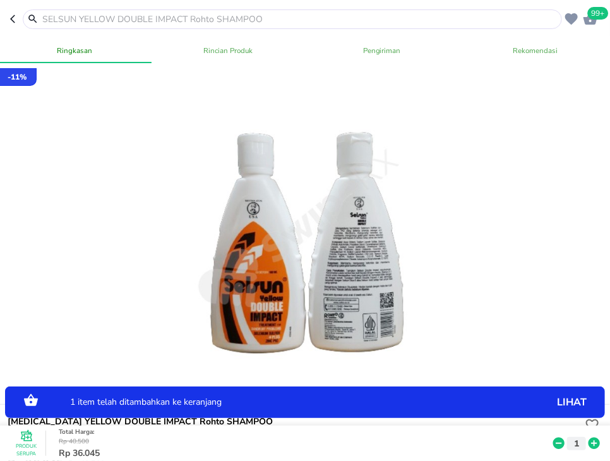
click at [588, 441] on icon at bounding box center [594, 443] width 16 height 14
click at [218, 11] on div at bounding box center [292, 19] width 539 height 20
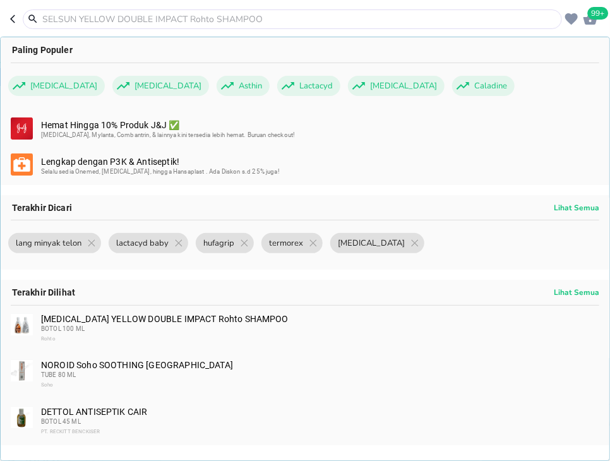
click at [203, 16] on input "text" at bounding box center [300, 19] width 518 height 13
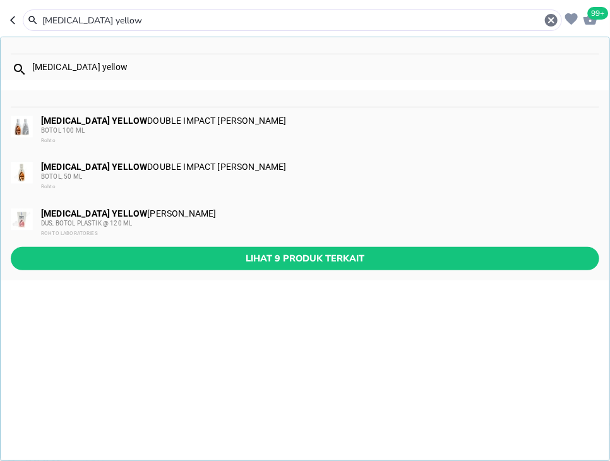
type input "[MEDICAL_DATA] yellow"
drag, startPoint x: 218, startPoint y: 172, endPoint x: 224, endPoint y: 181, distance: 10.2
click at [218, 172] on div "BOTOL, 50 ML" at bounding box center [319, 177] width 557 height 10
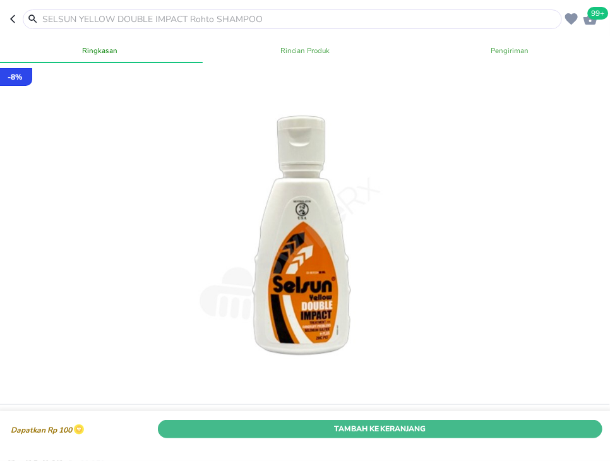
click at [450, 424] on span "Tambah Ke Keranjang" at bounding box center [380, 428] width 426 height 13
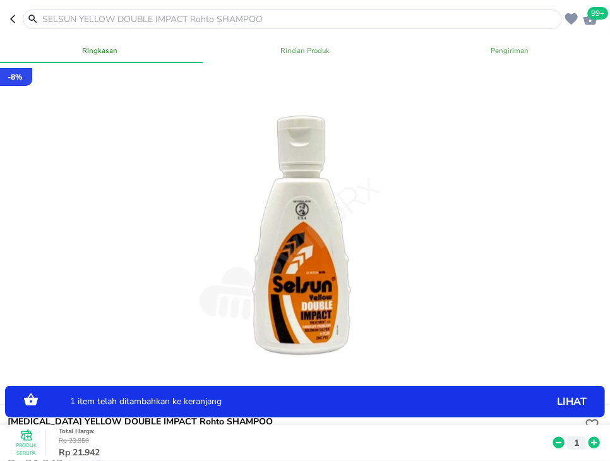
click at [599, 443] on icon at bounding box center [593, 443] width 11 height 11
click at [101, 12] on div at bounding box center [292, 19] width 539 height 20
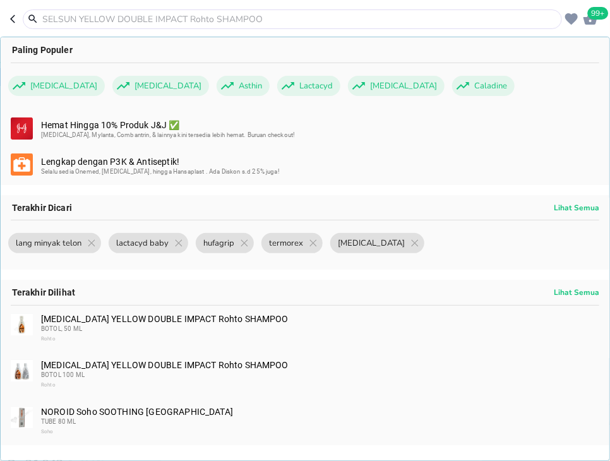
click at [103, 23] on input "text" at bounding box center [300, 19] width 518 height 13
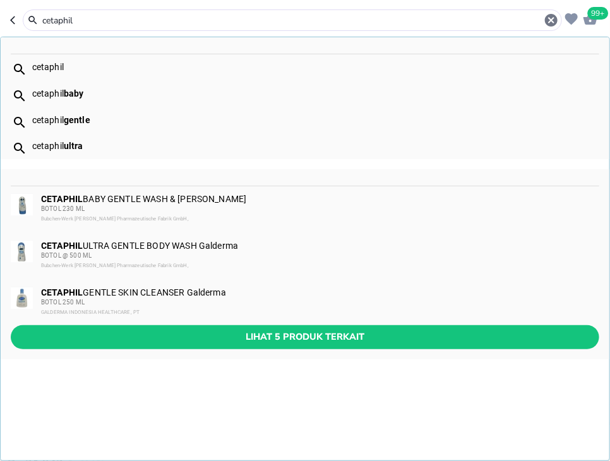
type input "cetaphil"
click at [256, 334] on span "Lihat 5 produk terkait" at bounding box center [305, 337] width 568 height 16
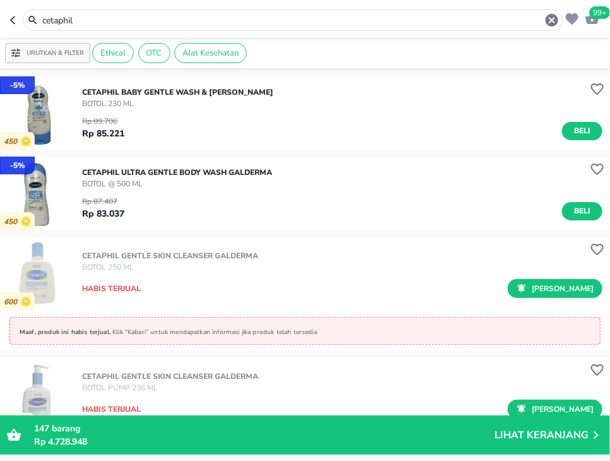
click at [592, 15] on span "99+" at bounding box center [600, 12] width 21 height 13
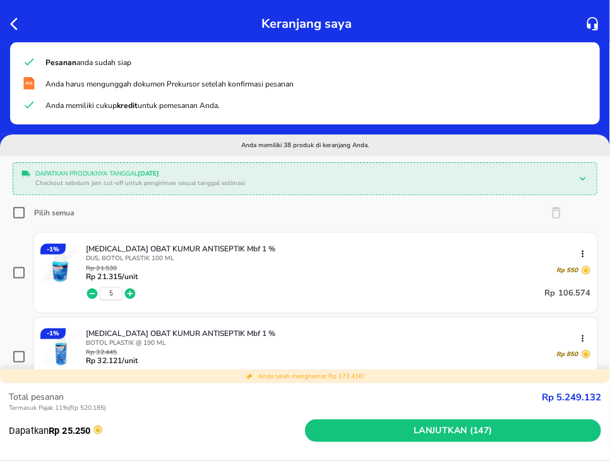
scroll to position [81, 0]
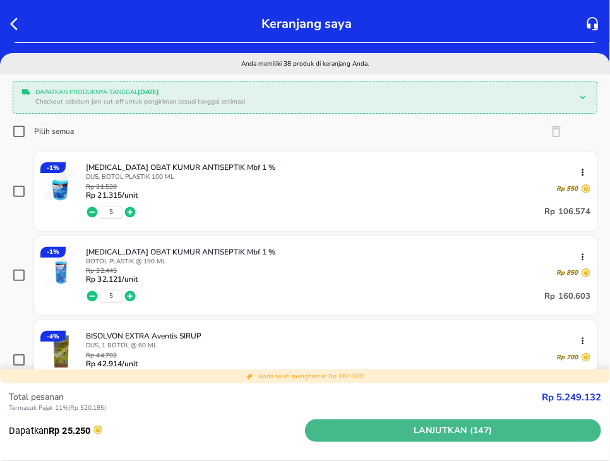
click at [441, 428] on span "Lanjutkan (147)" at bounding box center [453, 431] width 286 height 16
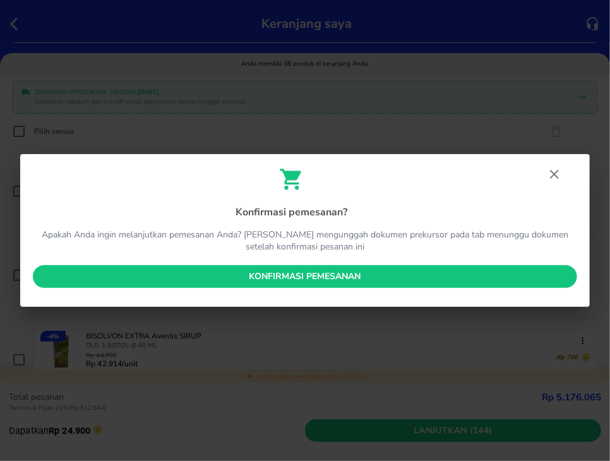
click at [319, 277] on span "Konfirmasi pemesanan" at bounding box center [305, 277] width 524 height 16
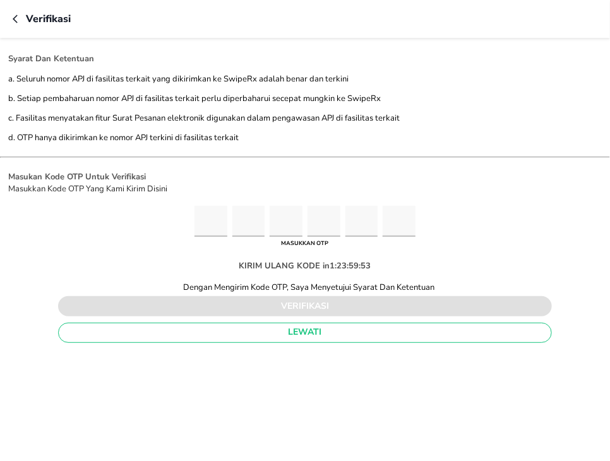
click at [203, 229] on input "Please enter OTP character 1" at bounding box center [210, 221] width 33 height 31
type input "3"
type input "7"
type input "4"
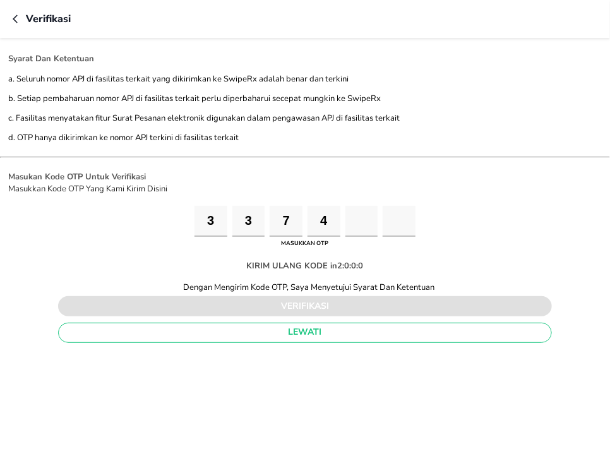
type input "3"
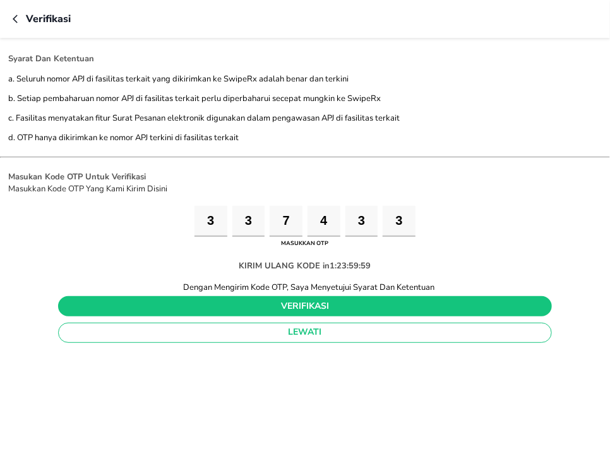
type input "3"
click at [292, 304] on span "verifikasi" at bounding box center [305, 307] width 474 height 16
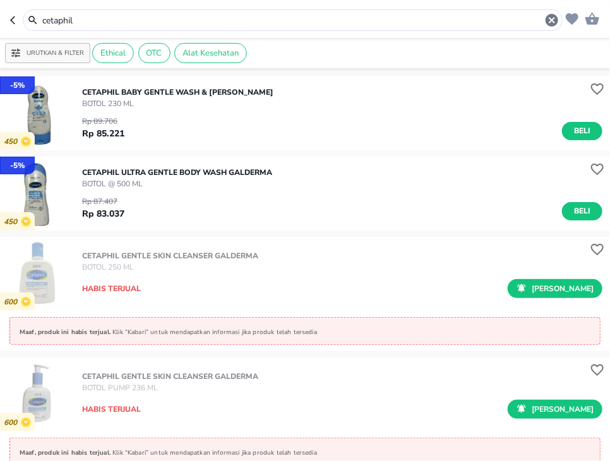
click at [289, 20] on input "cetaphil" at bounding box center [292, 20] width 503 height 13
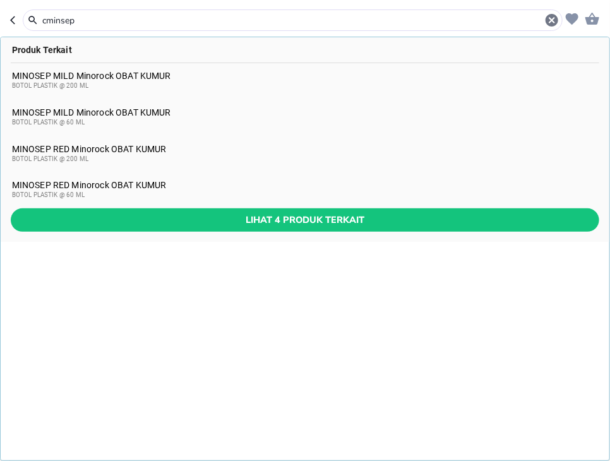
type input "cminsep"
click at [218, 150] on div "MINOSEP RED Minorock OBAT KUMUR BOTOL PLASTIK @ 200 ML" at bounding box center [305, 154] width 587 height 20
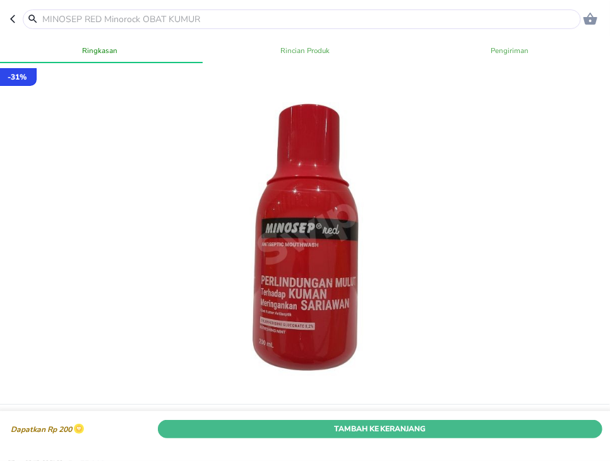
click at [504, 429] on span "Tambah Ke Keranjang" at bounding box center [380, 428] width 426 height 13
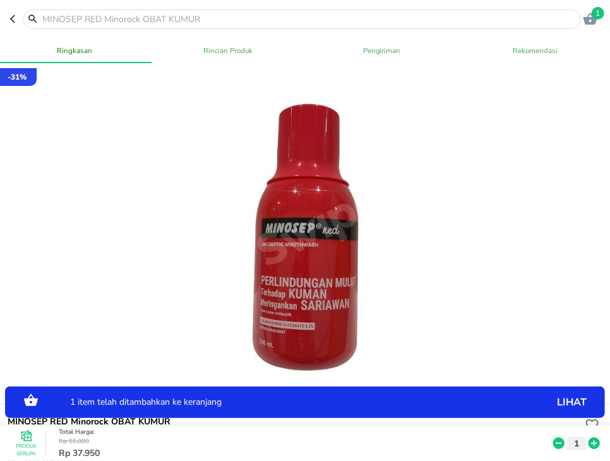
click at [590, 445] on icon at bounding box center [593, 443] width 11 height 11
click at [248, 21] on input "text" at bounding box center [309, 19] width 537 height 13
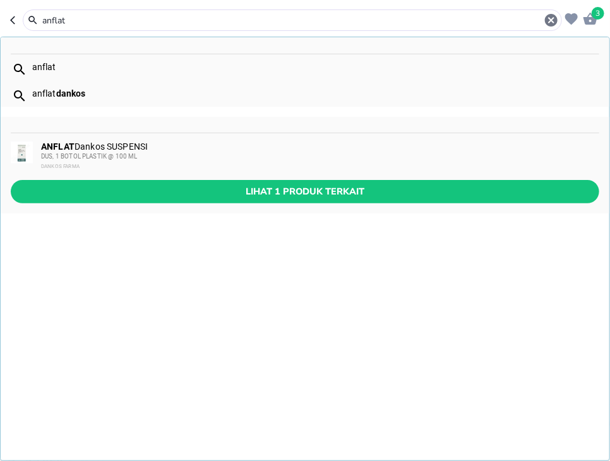
type input "anflat"
click at [197, 154] on div "DUS, 1 BOTOL PLASTIK @ 100 ML" at bounding box center [319, 157] width 557 height 10
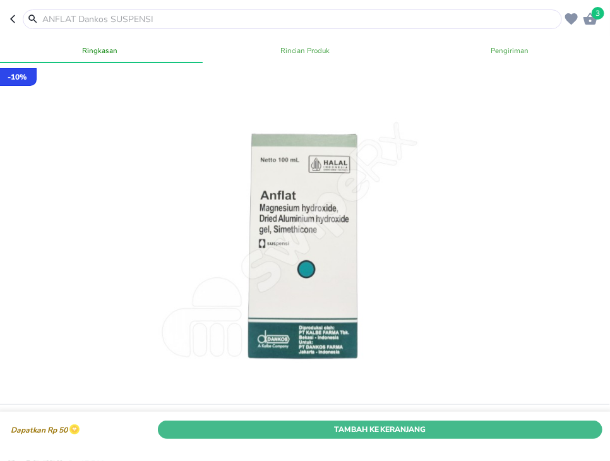
click at [506, 436] on button "Tambah Ke Keranjang" at bounding box center [380, 429] width 445 height 18
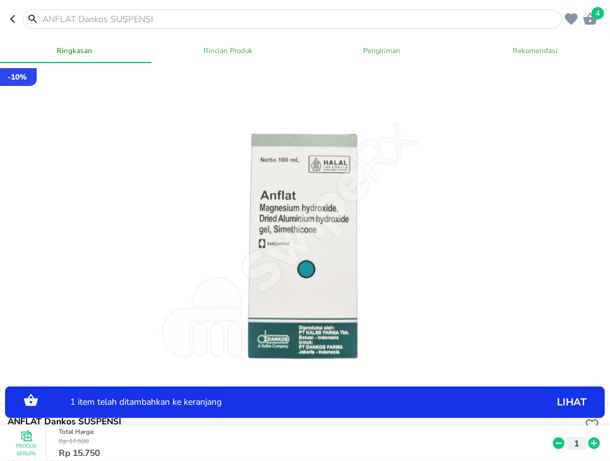
click at [593, 446] on icon at bounding box center [593, 443] width 11 height 11
click at [150, 18] on input "text" at bounding box center [300, 19] width 518 height 13
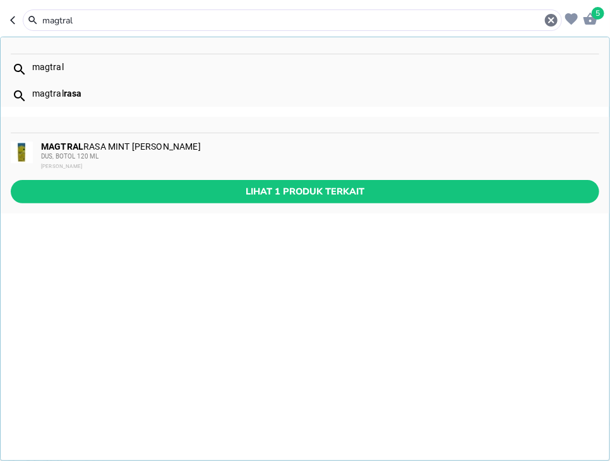
type input "magtral"
click at [143, 149] on div "MAGTRAL RASA MINT [PERSON_NAME] DUS, BOTOL 120 ML [PERSON_NAME]" at bounding box center [319, 156] width 557 height 30
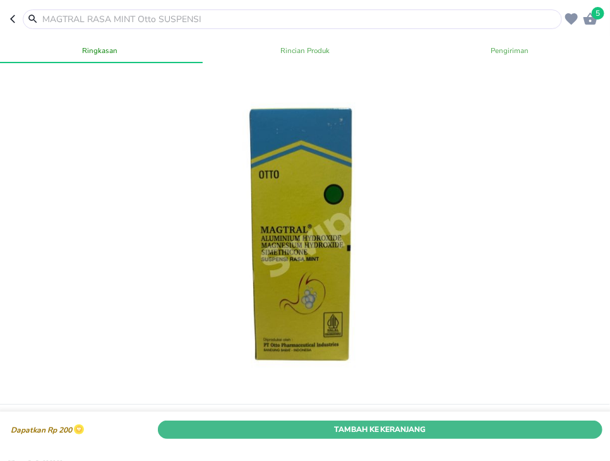
click at [462, 428] on span "Tambah Ke Keranjang" at bounding box center [380, 428] width 426 height 13
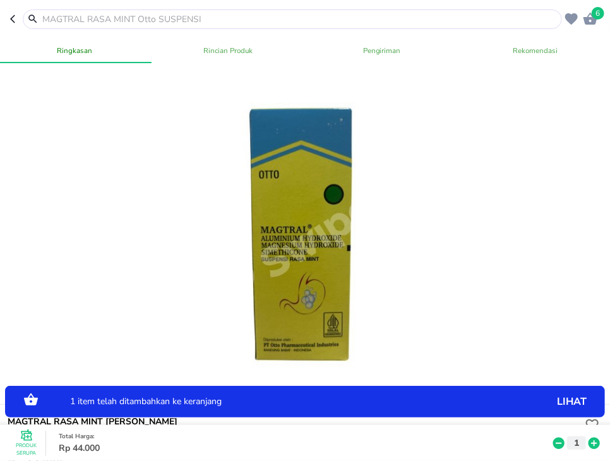
click at [590, 444] on icon at bounding box center [593, 443] width 11 height 11
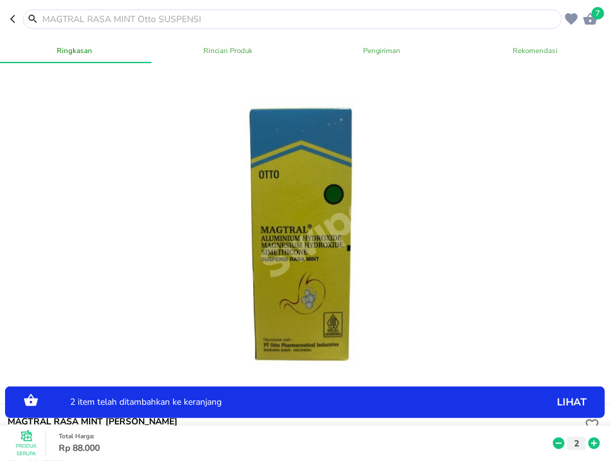
click at [189, 15] on input "text" at bounding box center [300, 19] width 518 height 13
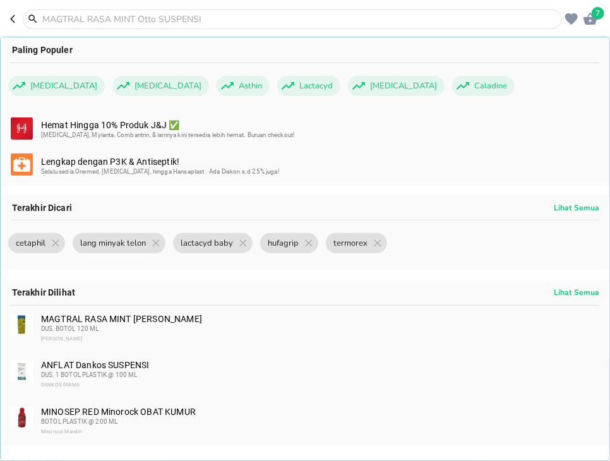
type input "o"
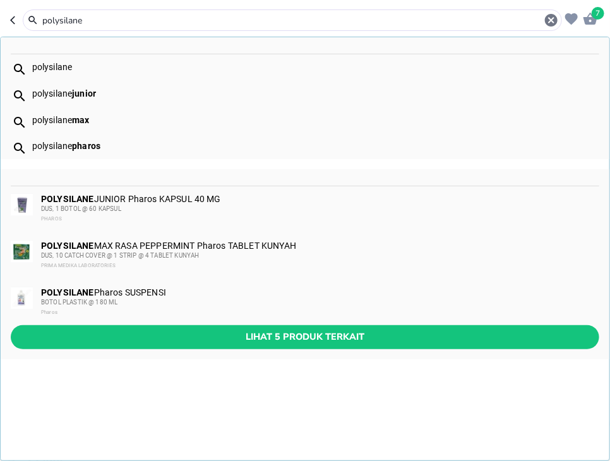
type input "polysilane"
click at [206, 206] on div "DUS, 1 BOTOL @ 60 KAPSUL" at bounding box center [319, 209] width 557 height 10
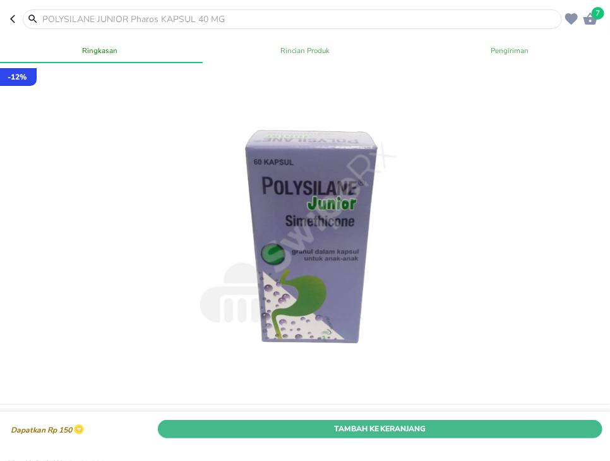
click at [519, 433] on span "Tambah Ke Keranjang" at bounding box center [380, 428] width 426 height 13
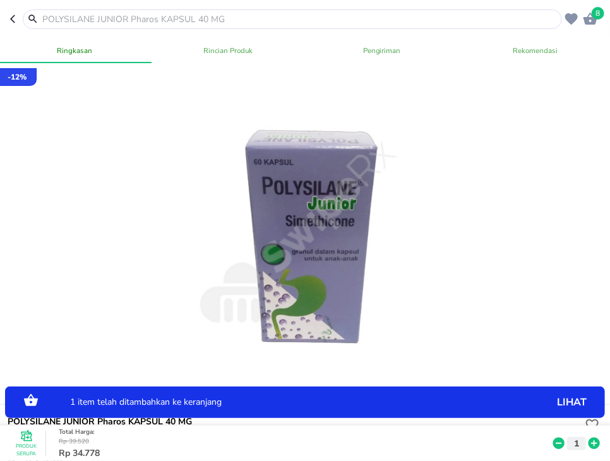
click at [77, 21] on input "text" at bounding box center [300, 19] width 518 height 13
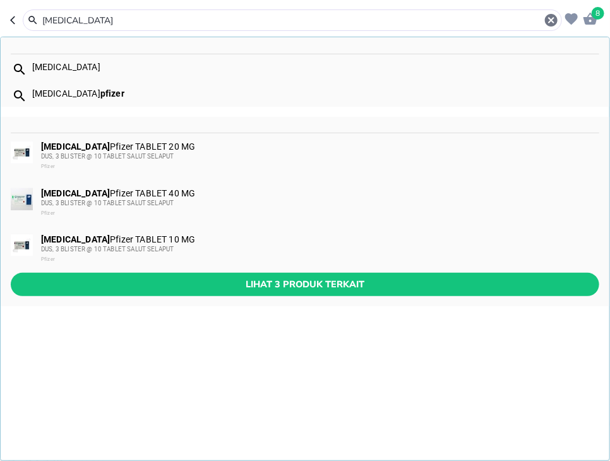
type input "[MEDICAL_DATA]"
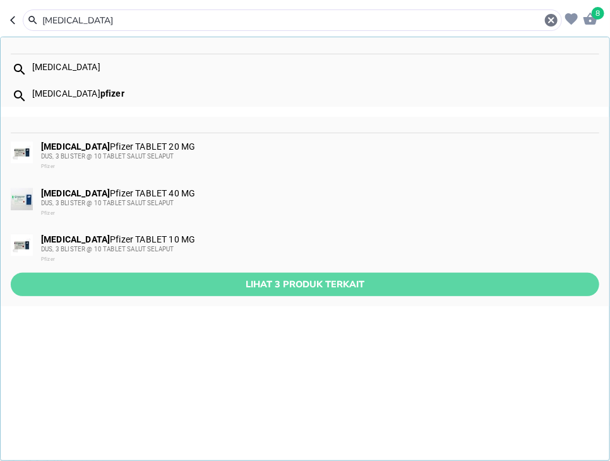
click at [215, 279] on span "Lihat 3 produk terkait" at bounding box center [305, 285] width 568 height 16
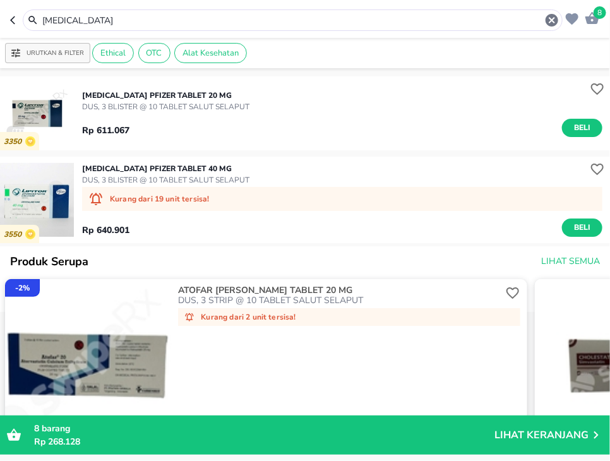
click at [159, 25] on input "[MEDICAL_DATA]" at bounding box center [292, 20] width 503 height 13
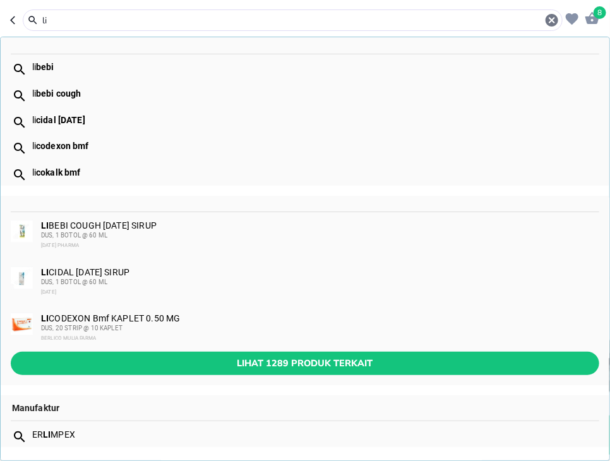
click at [206, 14] on input "li" at bounding box center [292, 20] width 503 height 13
type input "l"
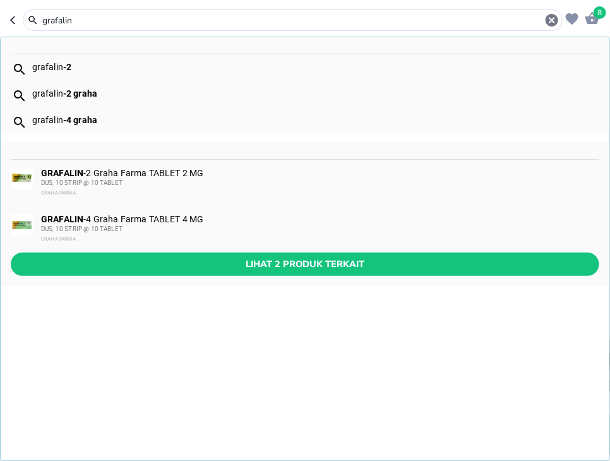
type input "grafalin"
click at [150, 226] on div "DUS, 10 STRIP @ 10 TABLET" at bounding box center [319, 229] width 557 height 10
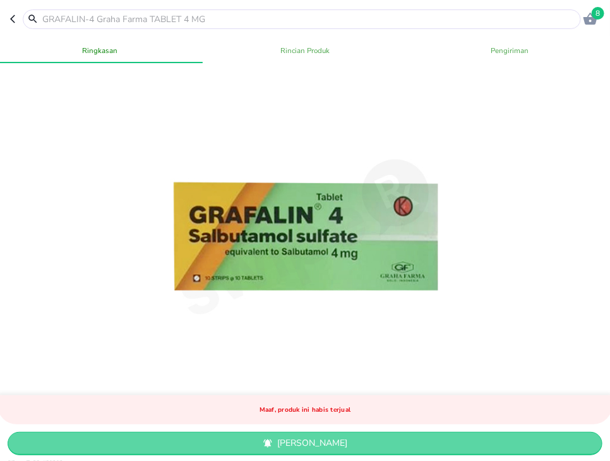
click at [516, 437] on span "[PERSON_NAME]" at bounding box center [305, 444] width 575 height 16
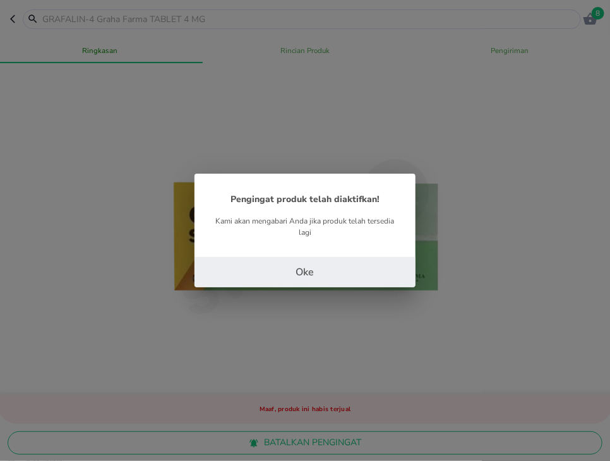
click at [364, 277] on button "Oke" at bounding box center [304, 272] width 221 height 30
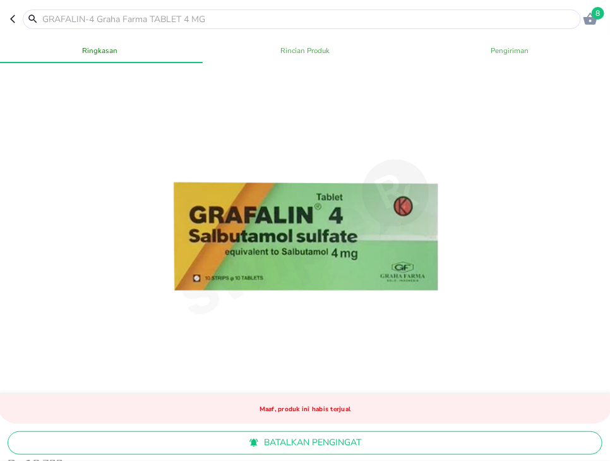
click at [258, 10] on div at bounding box center [302, 19] width 558 height 20
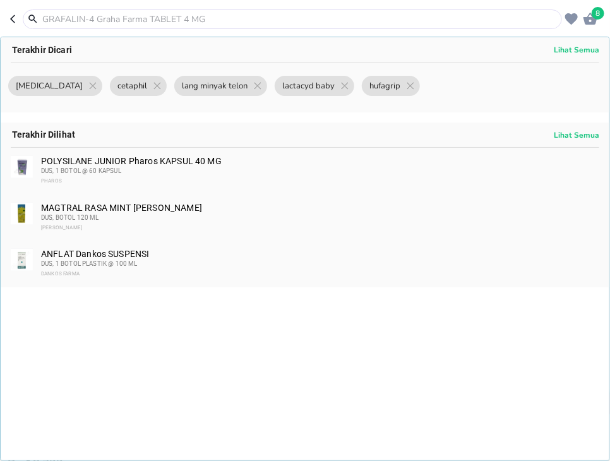
click at [256, 23] on input "text" at bounding box center [300, 19] width 518 height 13
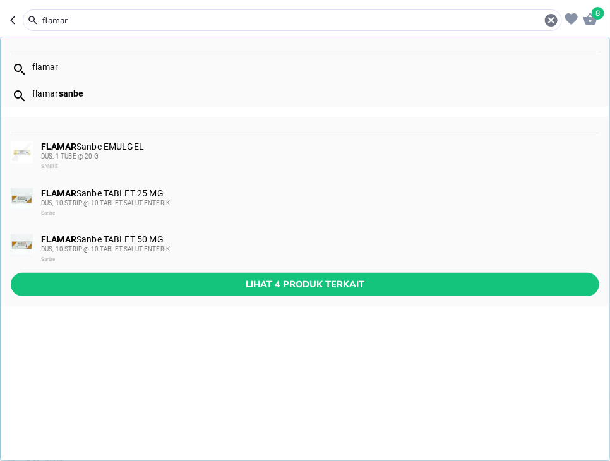
type input "flamar"
drag, startPoint x: 259, startPoint y: 146, endPoint x: 479, endPoint y: 284, distance: 260.1
click at [259, 145] on div "FLAMAR Sanbe EMULGEL DUS, 1 TUBE @ 20 G SANBE" at bounding box center [319, 156] width 557 height 30
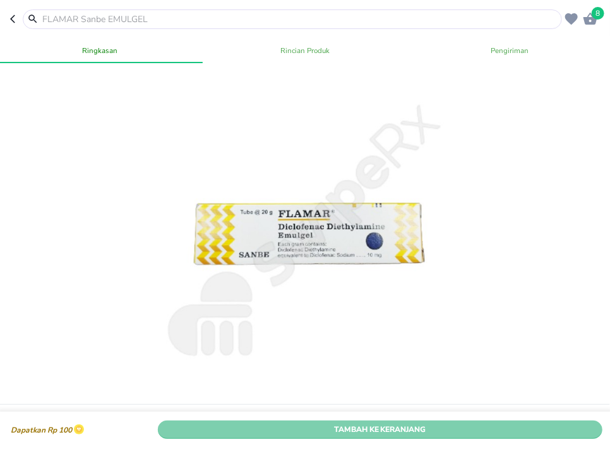
click at [537, 429] on span "Tambah Ke Keranjang" at bounding box center [380, 428] width 426 height 13
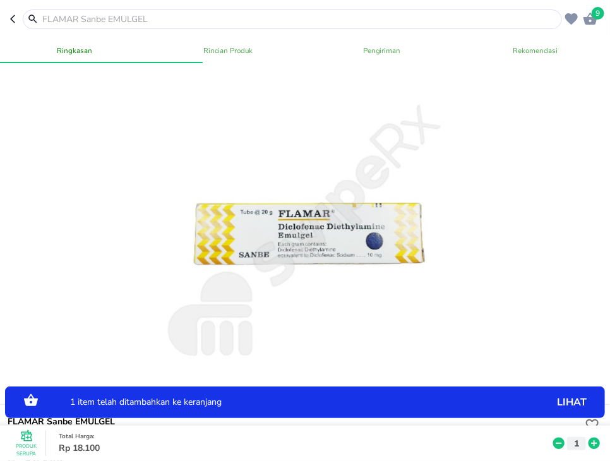
click at [597, 441] on icon at bounding box center [593, 443] width 11 height 11
click at [593, 443] on icon at bounding box center [594, 443] width 16 height 14
click at [211, 21] on input "text" at bounding box center [300, 19] width 518 height 13
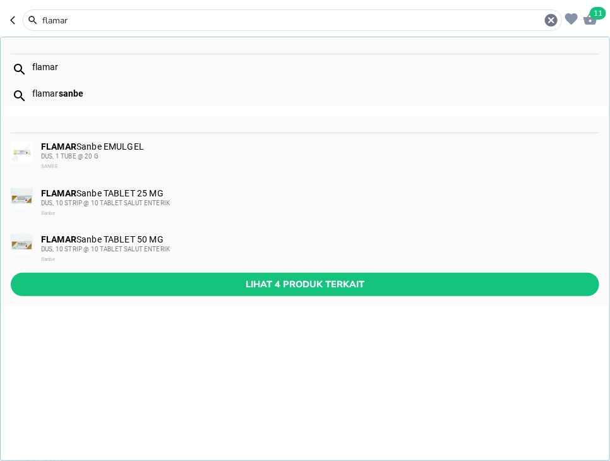
type input "flamar"
click at [246, 298] on div "Lihat 4 produk terkait" at bounding box center [305, 289] width 609 height 33
click at [253, 292] on span "Lihat 4 produk terkait" at bounding box center [305, 285] width 568 height 16
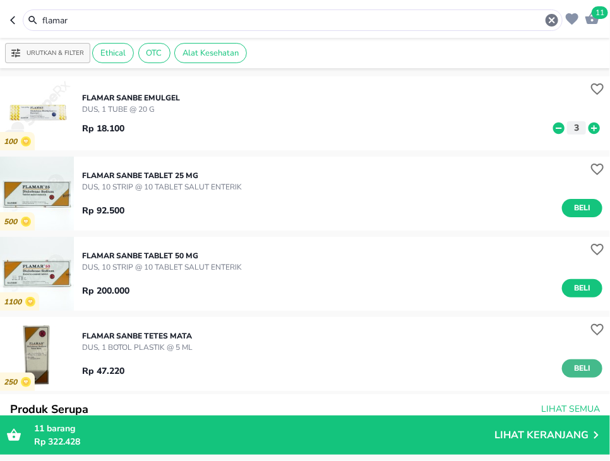
click at [595, 367] on button "Beli" at bounding box center [582, 368] width 40 height 18
click at [115, 21] on input "flamar" at bounding box center [292, 20] width 503 height 13
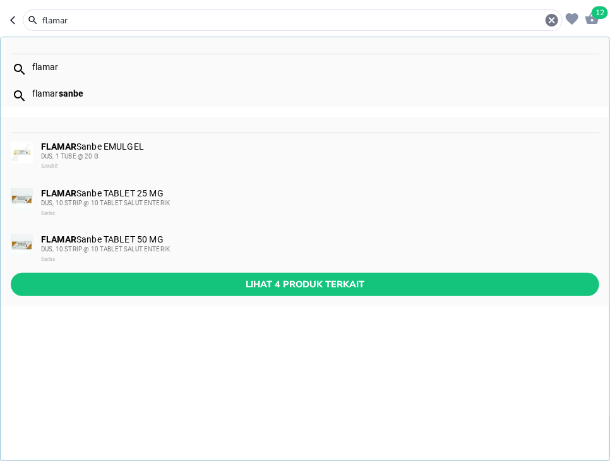
click at [115, 21] on input "flamar" at bounding box center [292, 20] width 503 height 13
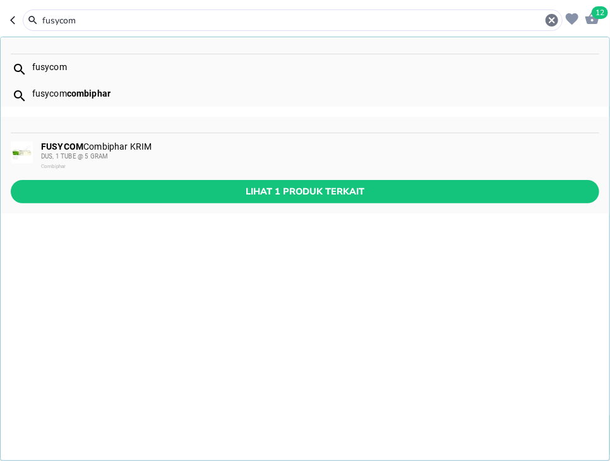
type input "fusycom"
click at [153, 153] on div "DUS, 1 TUBE @ 5 GRAM" at bounding box center [319, 157] width 557 height 10
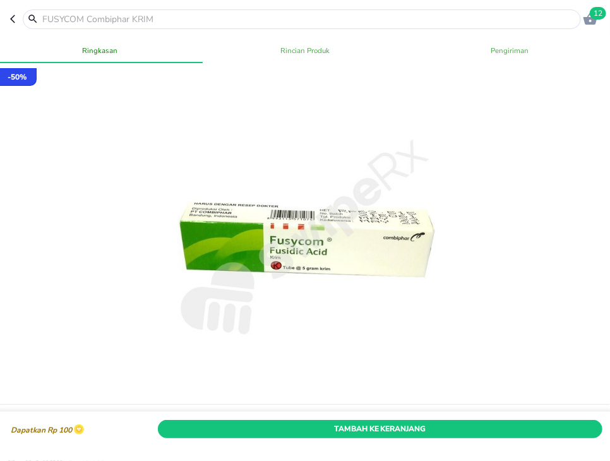
click at [474, 423] on button "Tambah Ke Keranjang" at bounding box center [380, 429] width 445 height 18
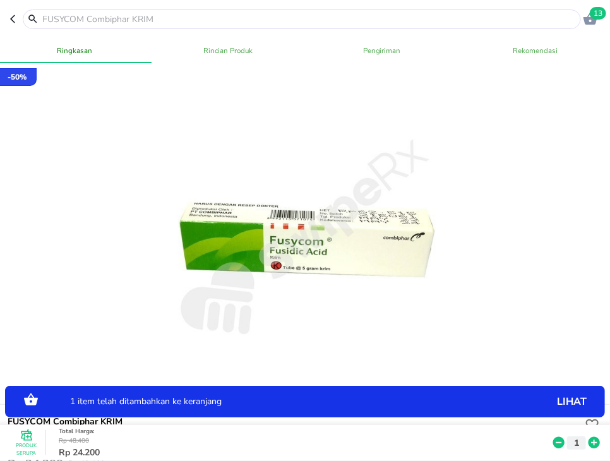
click at [590, 439] on icon at bounding box center [593, 443] width 11 height 11
click at [591, 439] on icon at bounding box center [593, 443] width 11 height 11
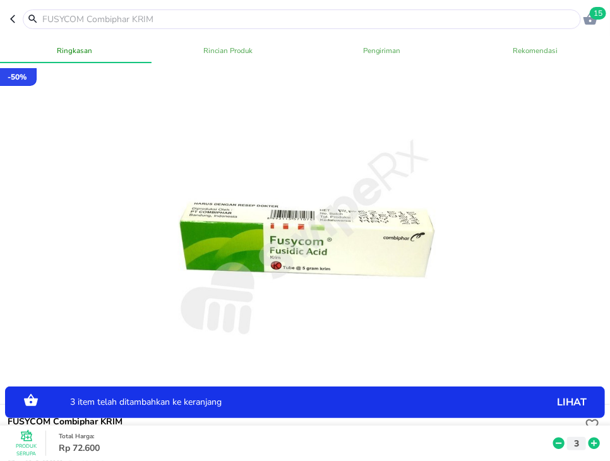
click at [592, 439] on icon at bounding box center [593, 443] width 11 height 11
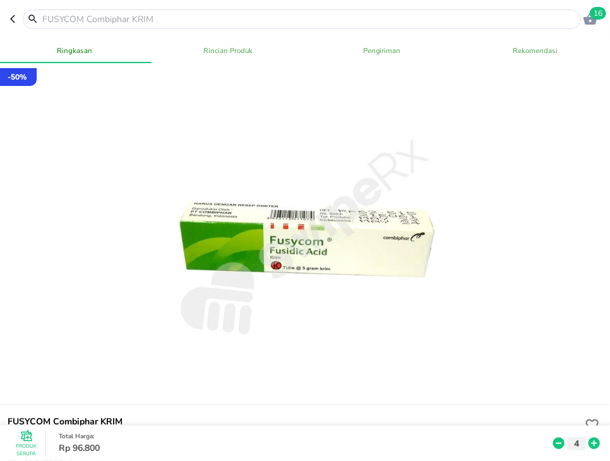
click at [234, 15] on input "text" at bounding box center [309, 19] width 537 height 13
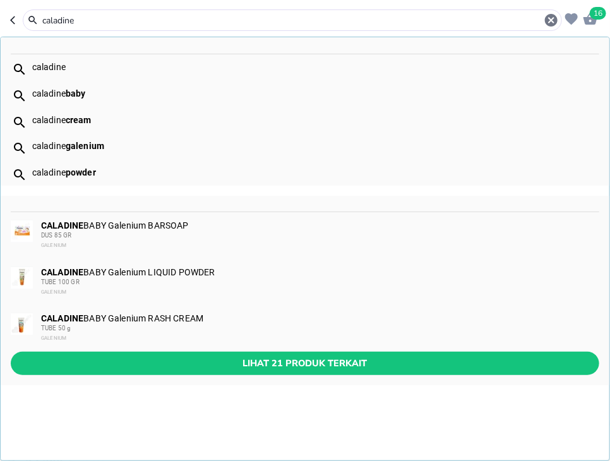
type input "caladine"
click at [263, 367] on span "Lihat 21 produk terkait" at bounding box center [305, 363] width 568 height 16
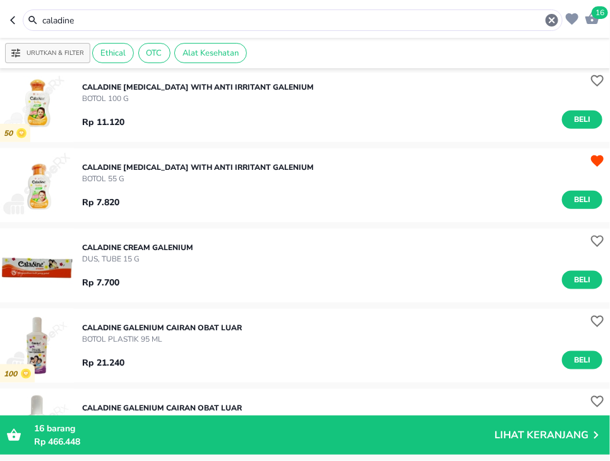
scroll to position [573, 0]
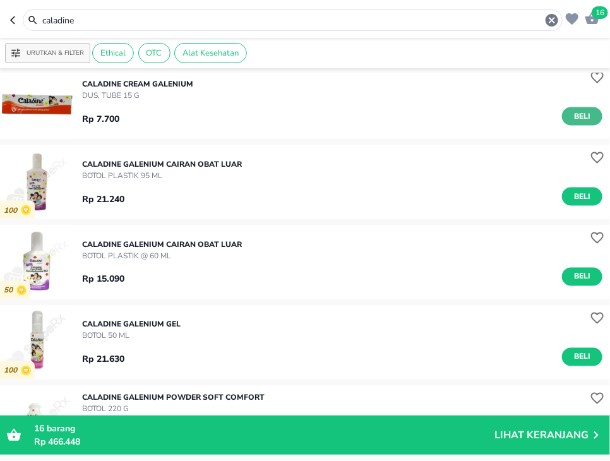
click at [601, 121] on button "Beli" at bounding box center [582, 116] width 40 height 18
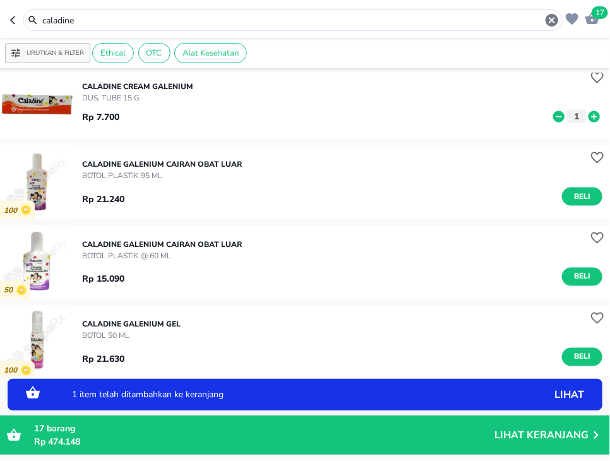
click at [597, 122] on icon at bounding box center [594, 117] width 16 height 14
click at [597, 121] on icon at bounding box center [593, 115] width 11 height 11
click at [247, 20] on input "caladine" at bounding box center [292, 20] width 503 height 13
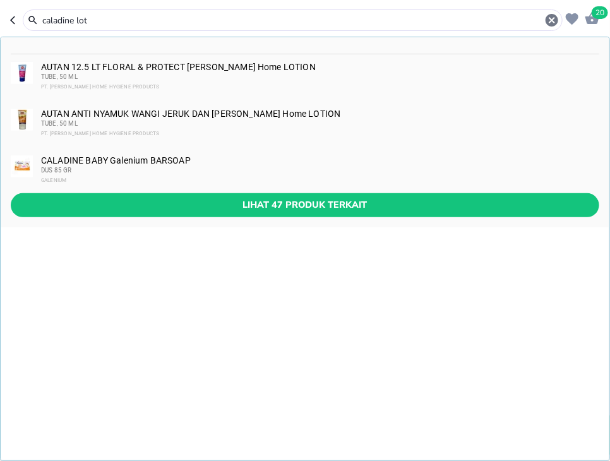
click at [354, 210] on span "Lihat 47 produk terkait" at bounding box center [305, 205] width 568 height 16
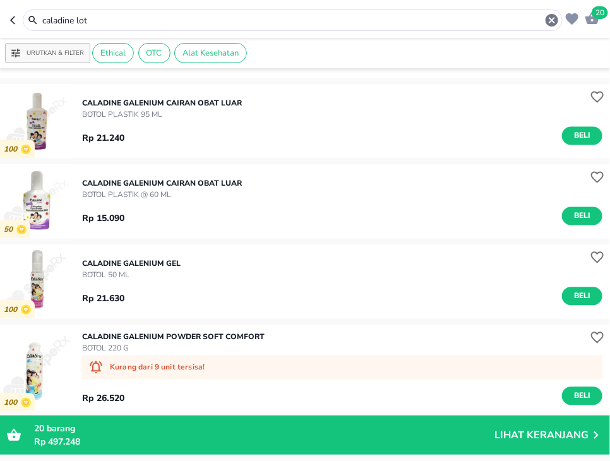
scroll to position [736, 0]
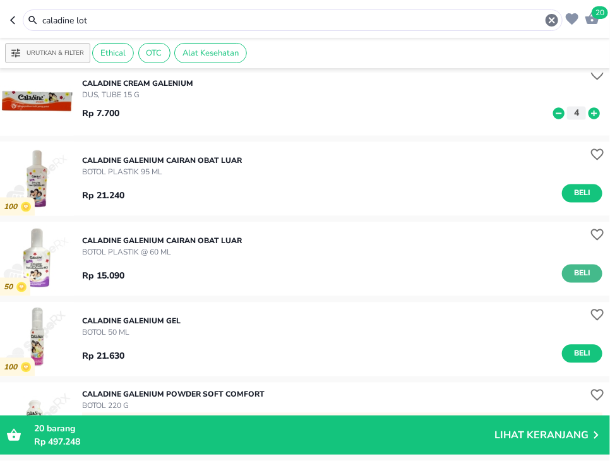
click at [576, 275] on span "Beli" at bounding box center [581, 273] width 21 height 13
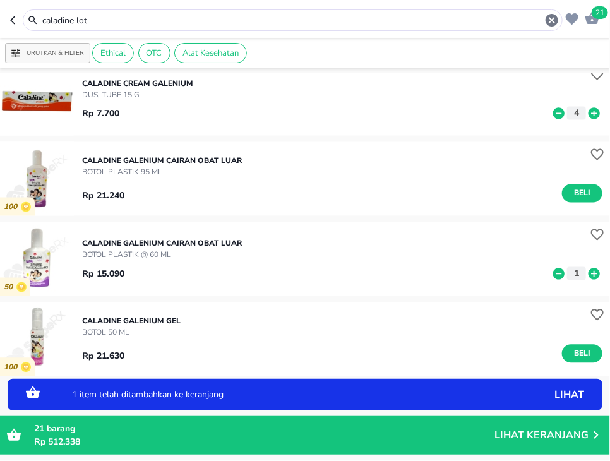
click at [594, 274] on icon at bounding box center [594, 274] width 16 height 14
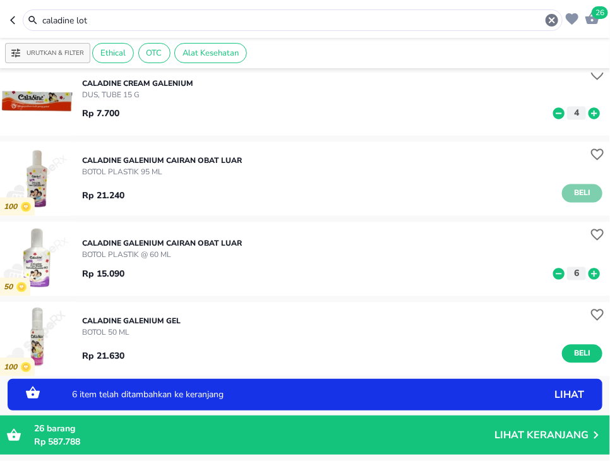
click at [576, 194] on span "Beli" at bounding box center [581, 193] width 21 height 13
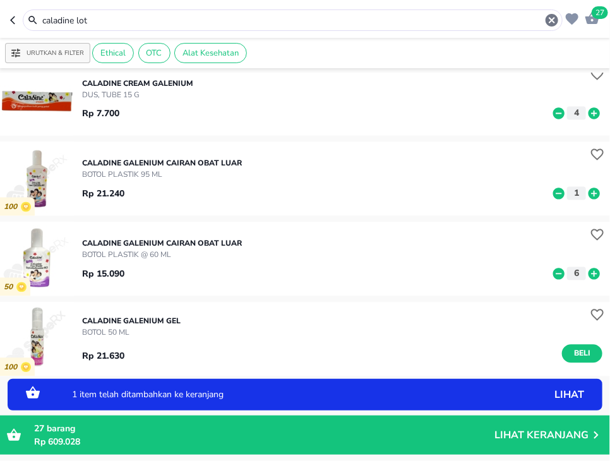
click at [593, 196] on icon at bounding box center [593, 193] width 11 height 11
click at [592, 196] on icon at bounding box center [593, 193] width 11 height 11
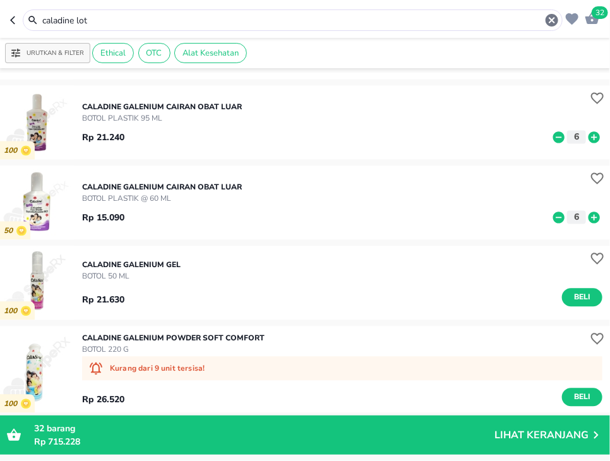
scroll to position [818, 0]
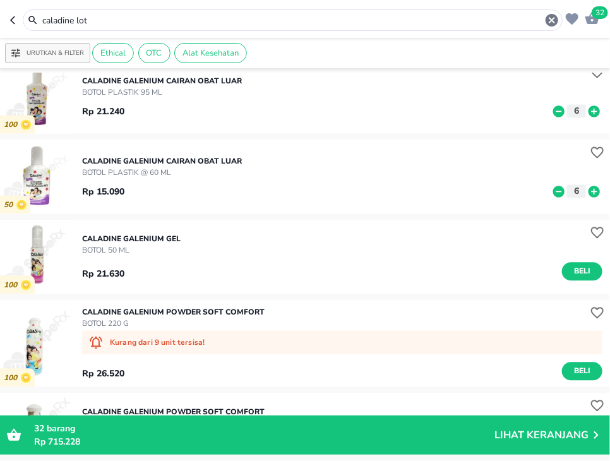
click at [316, 20] on input "caladine lot" at bounding box center [292, 20] width 503 height 13
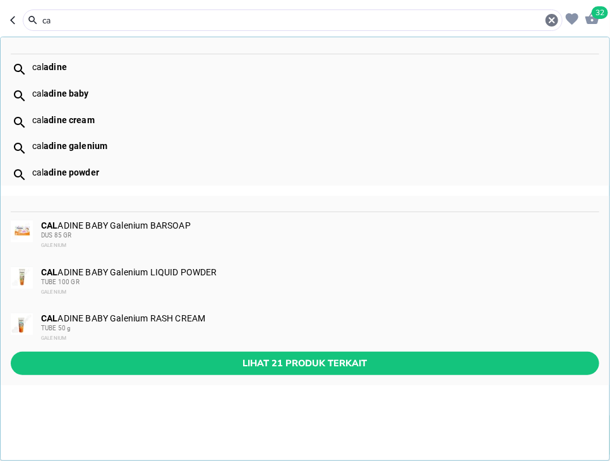
type input "c"
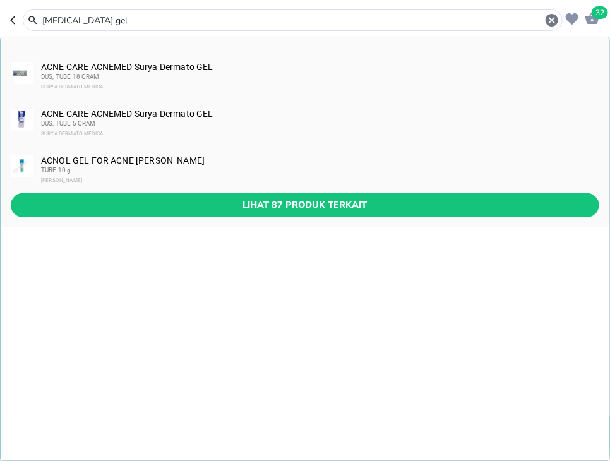
click at [201, 21] on input "[MEDICAL_DATA] gel" at bounding box center [292, 20] width 503 height 13
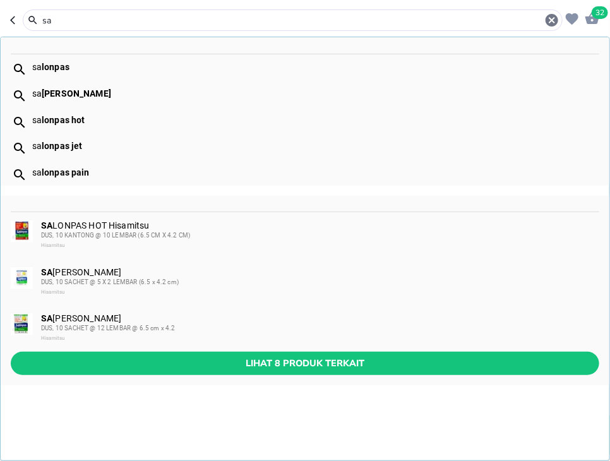
type input "s"
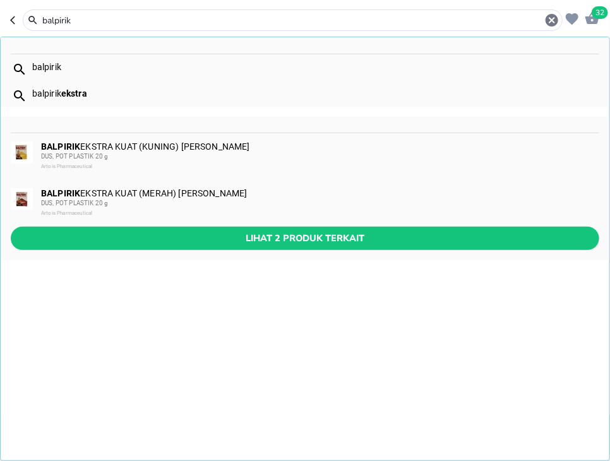
type input "balpirik"
click at [344, 146] on div "BALPIRIK EKSTRA KUAT (KUNING) Arto BALSEM DUS, POT PLASTIK 20 g Artois Pharmace…" at bounding box center [319, 156] width 557 height 30
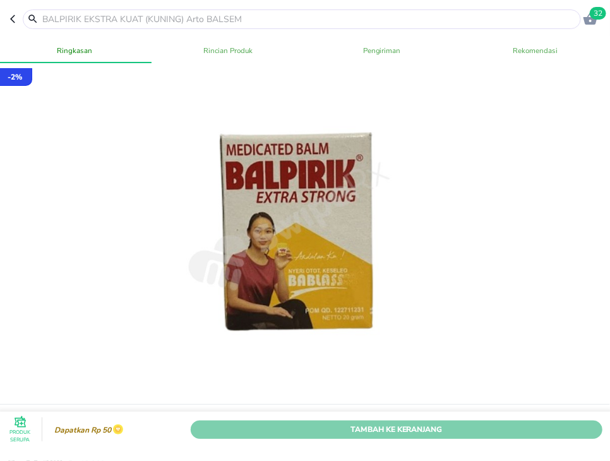
click at [575, 431] on span "Tambah Ke Keranjang" at bounding box center [396, 428] width 393 height 13
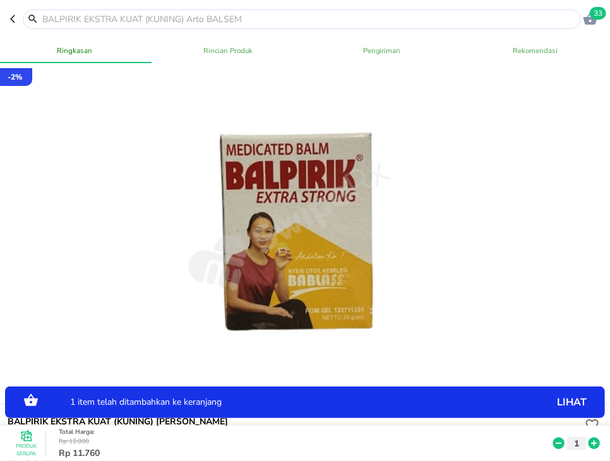
click at [599, 439] on icon at bounding box center [594, 443] width 16 height 14
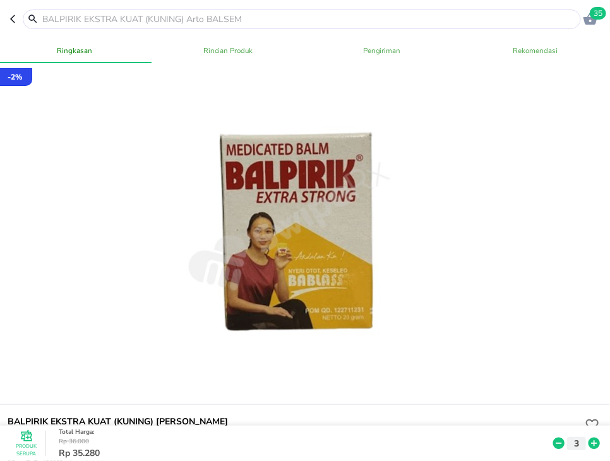
click at [595, 14] on span "35" at bounding box center [598, 13] width 16 height 13
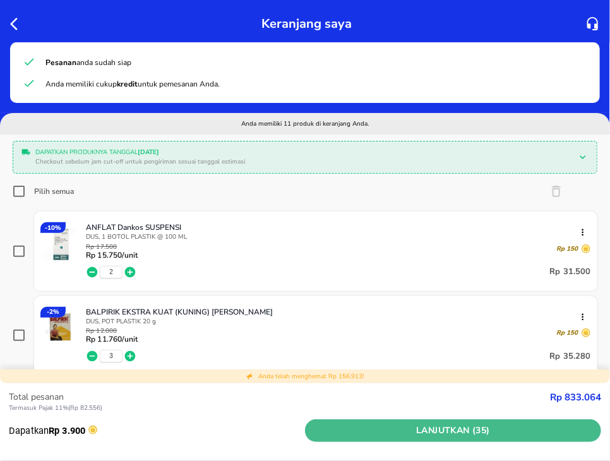
click at [512, 424] on span "Lanjutkan (35)" at bounding box center [453, 431] width 286 height 16
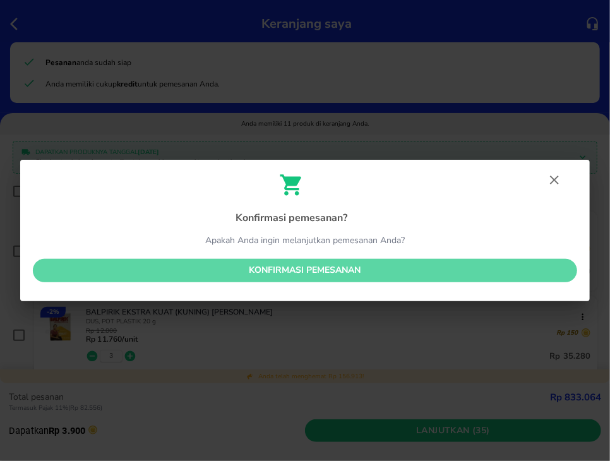
click at [482, 268] on span "Konfirmasi pemesanan" at bounding box center [305, 271] width 524 height 16
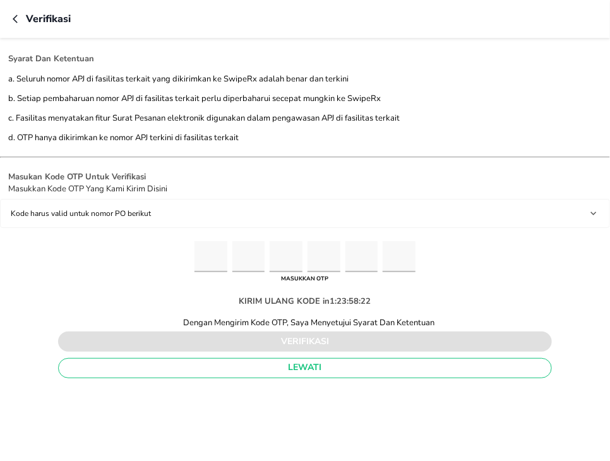
click at [215, 245] on input "Please enter OTP character 1" at bounding box center [210, 256] width 33 height 31
type input "9"
type input "8"
type input "7"
type input "0"
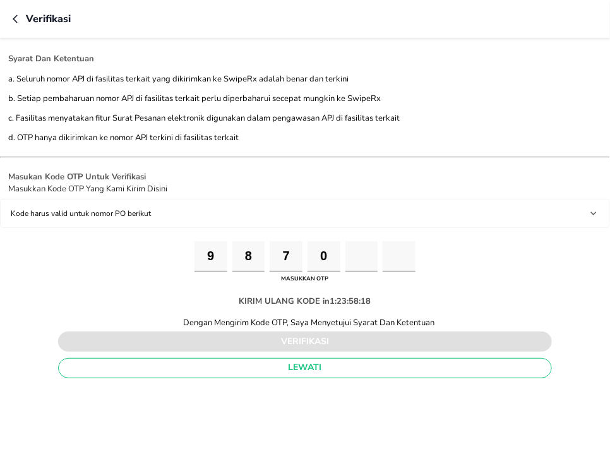
type input "3"
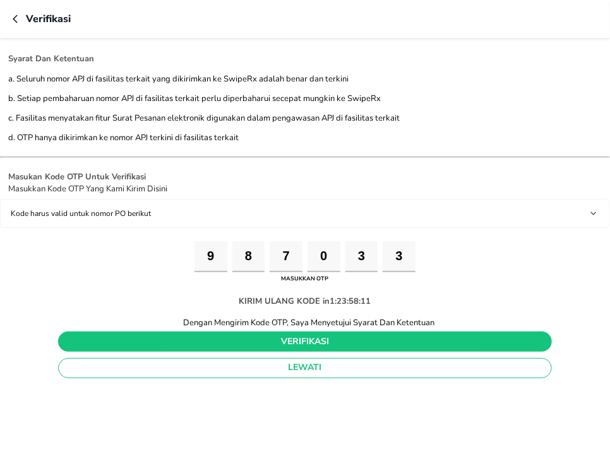
type input "3"
click at [423, 340] on span "verifikasi" at bounding box center [305, 342] width 474 height 16
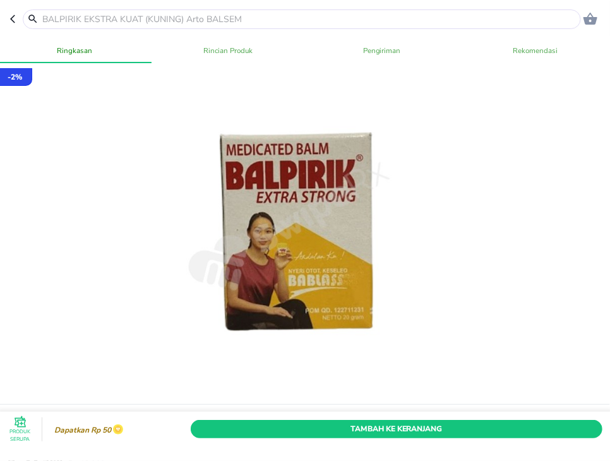
click at [184, 18] on input "text" at bounding box center [309, 19] width 537 height 13
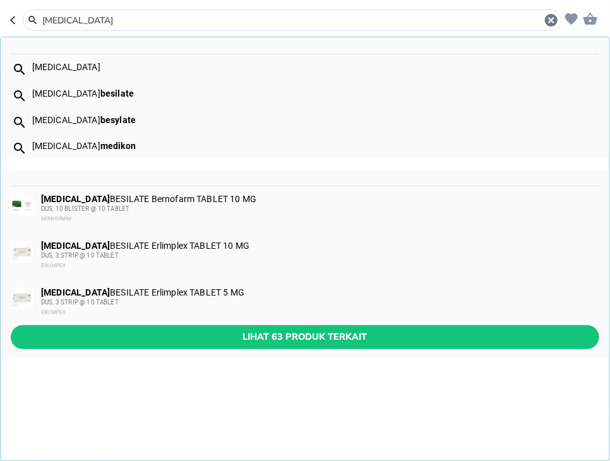
type input "[MEDICAL_DATA]"
click at [327, 337] on span "Lihat 63 produk terkait" at bounding box center [305, 337] width 568 height 16
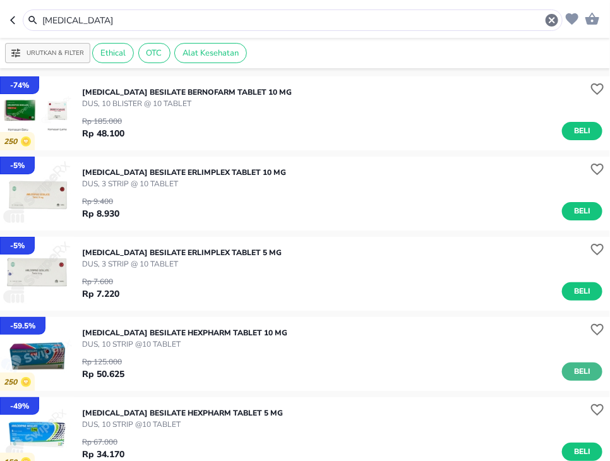
click at [582, 373] on span "Beli" at bounding box center [581, 371] width 21 height 13
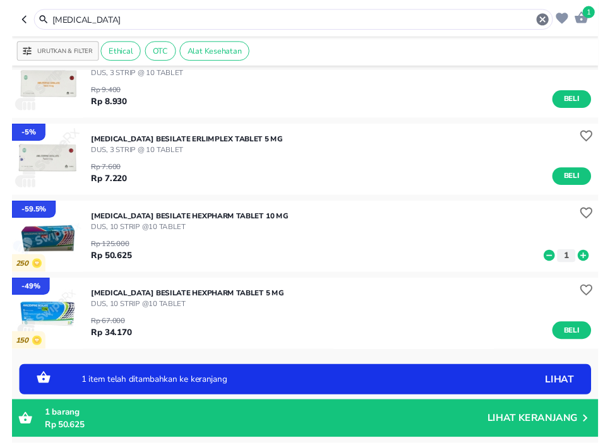
scroll to position [164, 0]
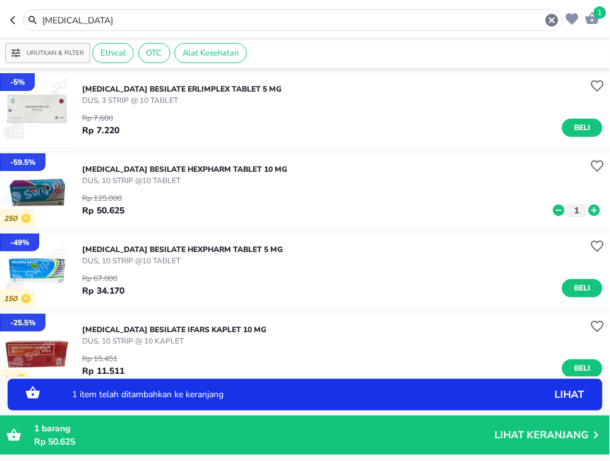
click at [600, 212] on icon at bounding box center [594, 210] width 16 height 14
click at [600, 212] on icon at bounding box center [593, 210] width 11 height 11
click at [600, 209] on icon at bounding box center [593, 210] width 11 height 11
click at [585, 287] on span "Beli" at bounding box center [581, 288] width 21 height 13
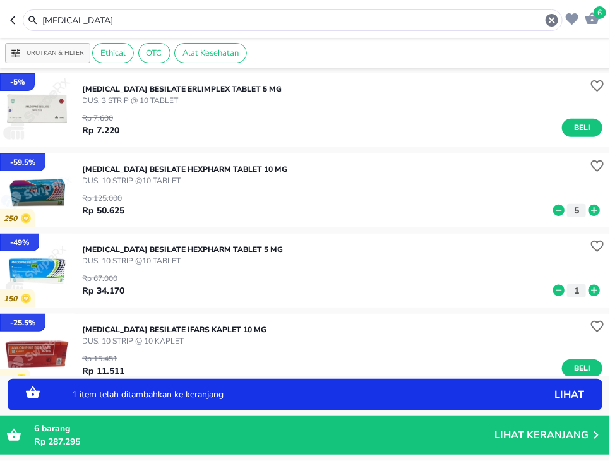
click at [593, 290] on icon at bounding box center [594, 290] width 16 height 14
